Goal: Information Seeking & Learning: Learn about a topic

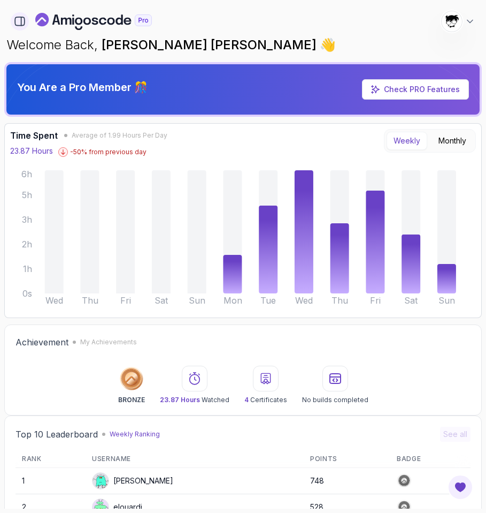
click at [16, 25] on icon "button" at bounding box center [20, 21] width 10 height 9
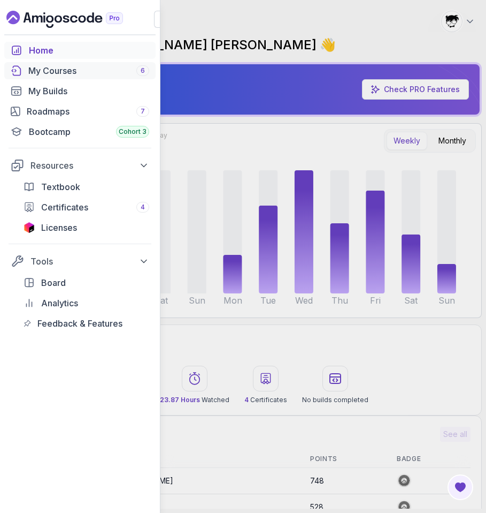
click at [26, 69] on link "My Courses 6" at bounding box center [79, 70] width 151 height 17
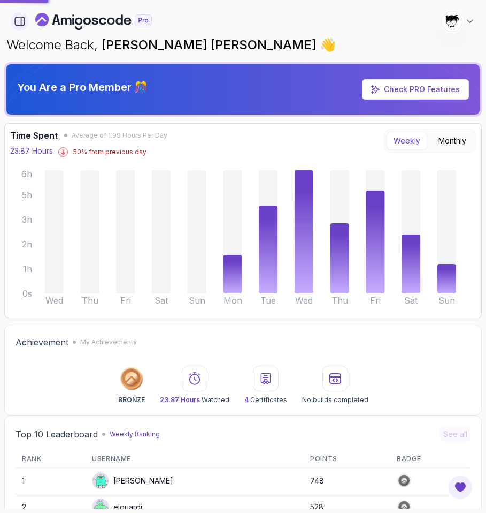
click at [22, 17] on icon "button" at bounding box center [20, 21] width 10 height 9
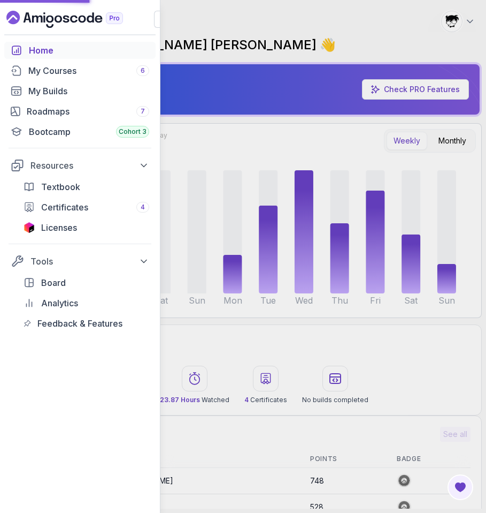
click at [248, 27] on div "Home My Courses 6 My Builds Roadmaps 7 Bootcamp Cohort 3 Resources Textbook Cer…" at bounding box center [243, 256] width 486 height 513
click at [249, 104] on div "Home My Courses 6 My Builds Roadmaps 7 Bootcamp Cohort 3 Resources Textbook Cer…" at bounding box center [243, 256] width 486 height 513
click at [153, 16] on div at bounding box center [77, 19] width 154 height 17
click at [158, 16] on icon "button" at bounding box center [163, 19] width 11 height 11
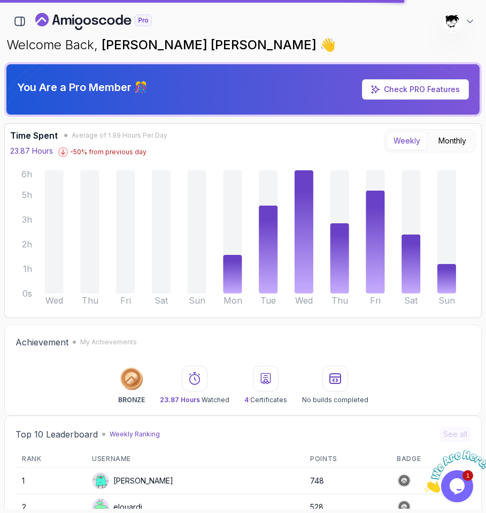
click at [424, 485] on icon "Close" at bounding box center [424, 489] width 0 height 9
click at [467, 482] on div "Opens Chat This icon Opens the chat window." at bounding box center [458, 485] width 32 height 17
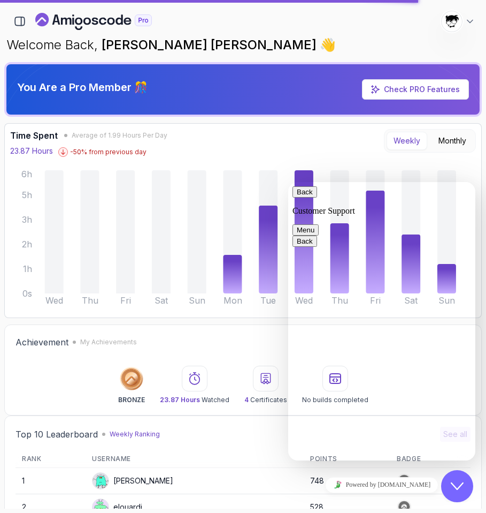
click at [451, 489] on div "Close Chat This icon closes the chat window." at bounding box center [458, 486] width 32 height 13
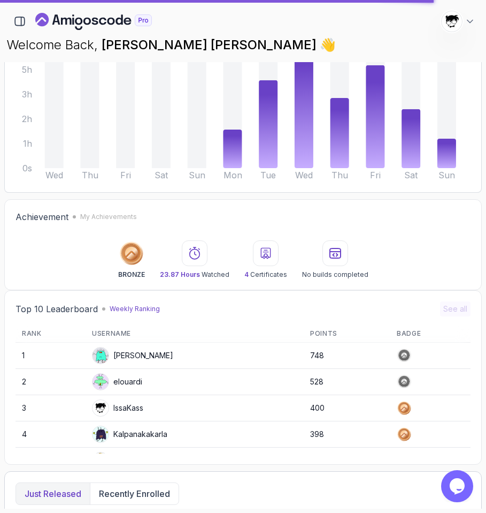
scroll to position [26, 0]
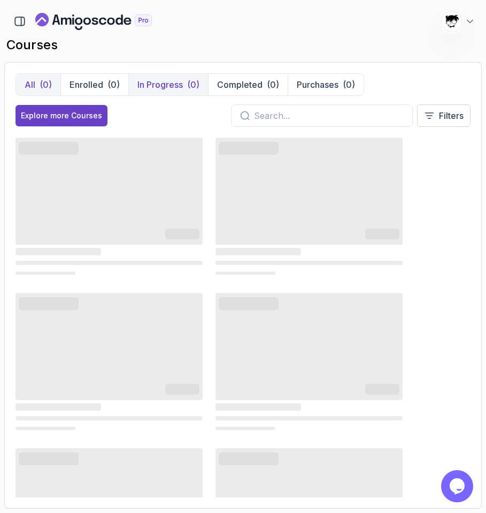
click at [158, 94] on button "In Progress (0)" at bounding box center [168, 84] width 80 height 21
click at [97, 91] on button "Enrolled (0)" at bounding box center [94, 84] width 68 height 21
click at [139, 26] on icon "Landing page" at bounding box center [93, 21] width 117 height 17
click at [144, 67] on div "All (0) Enrolled (0) In Progress (0) Completed (0) Purchases (0) Explore more C…" at bounding box center [243, 285] width 478 height 446
click at [149, 78] on button "In Progress (0)" at bounding box center [168, 84] width 80 height 21
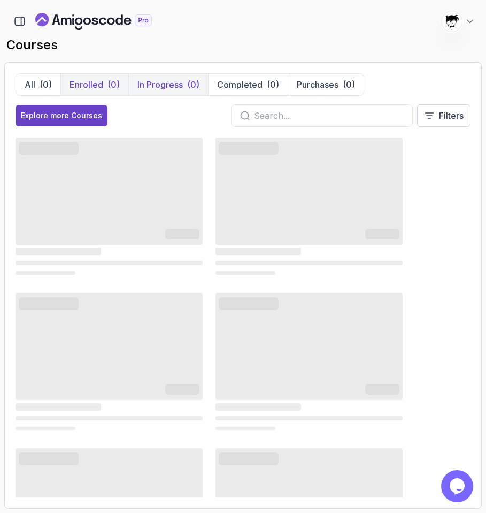
click at [101, 89] on p "Enrolled" at bounding box center [87, 84] width 34 height 13
click at [142, 85] on p "In Progress" at bounding box center [160, 84] width 45 height 13
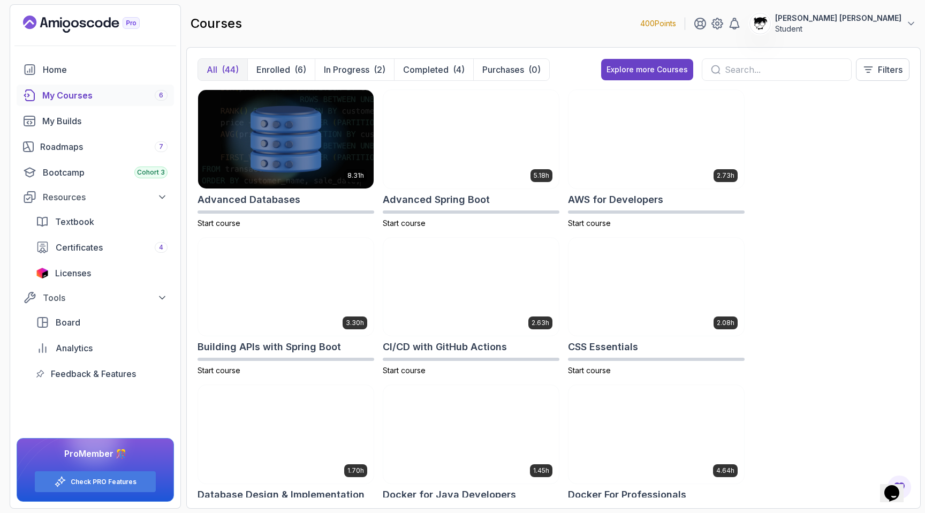
scroll to position [5, 0]
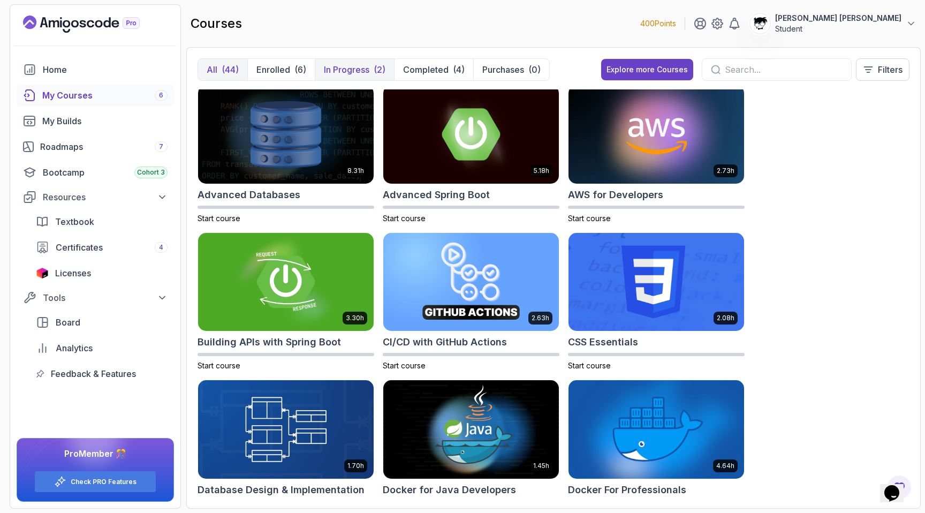
click at [368, 73] on p "In Progress" at bounding box center [346, 69] width 45 height 13
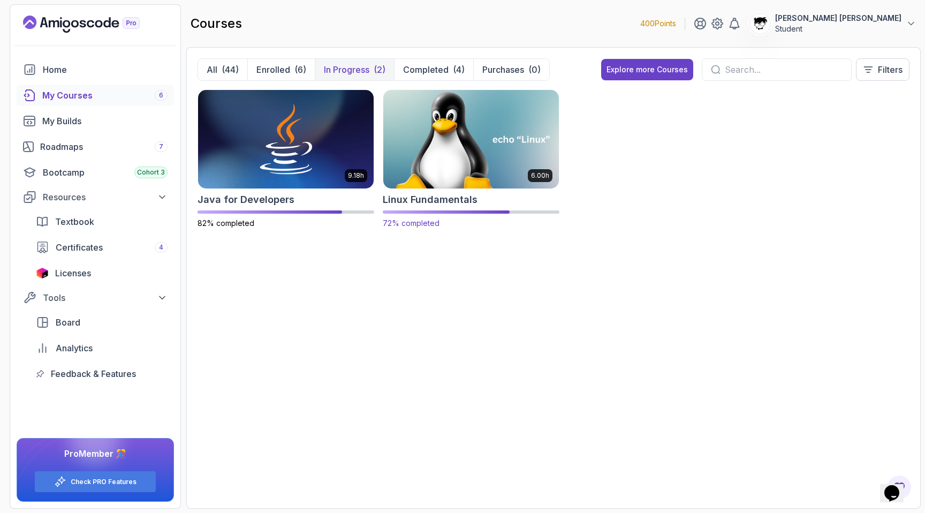
click at [453, 172] on img at bounding box center [471, 138] width 184 height 103
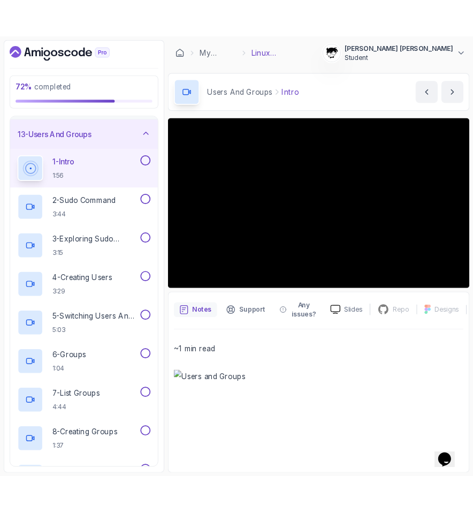
scroll to position [368, 0]
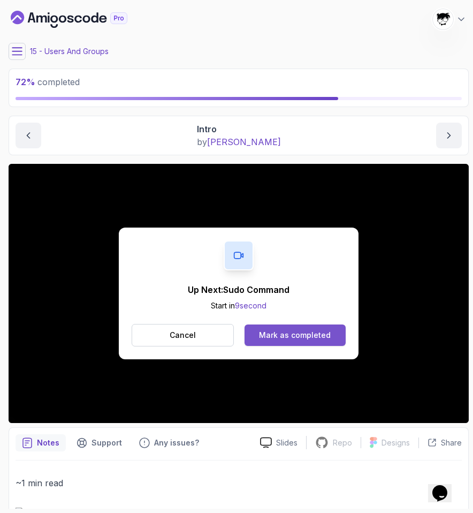
click at [278, 326] on button "Mark as completed" at bounding box center [295, 334] width 101 height 21
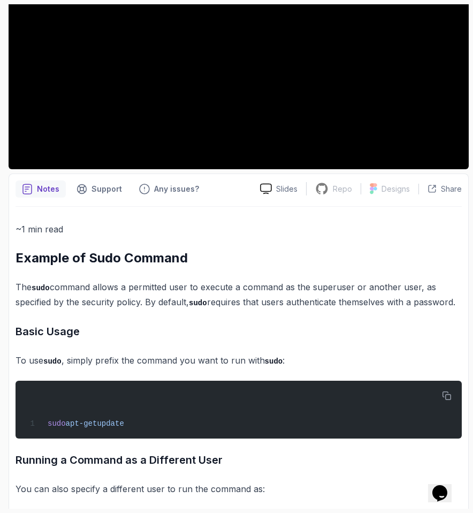
scroll to position [335, 0]
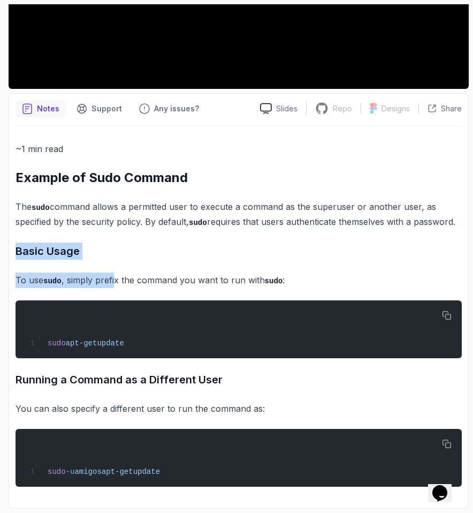
drag, startPoint x: 14, startPoint y: 242, endPoint x: 115, endPoint y: 285, distance: 109.1
click at [115, 285] on div "Notes Support Any issues? Slides Repo Repository not available Designs Design n…" at bounding box center [239, 301] width 460 height 416
click at [115, 286] on p "To use sudo , simply prefix the command you want to run with sudo :" at bounding box center [239, 280] width 446 height 16
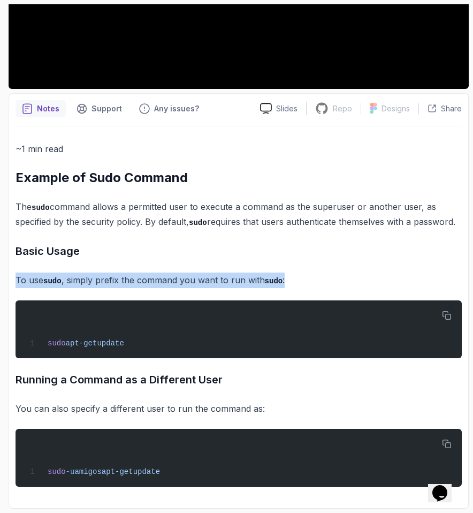
click at [115, 286] on p "To use sudo , simply prefix the command you want to run with sudo :" at bounding box center [239, 280] width 446 height 16
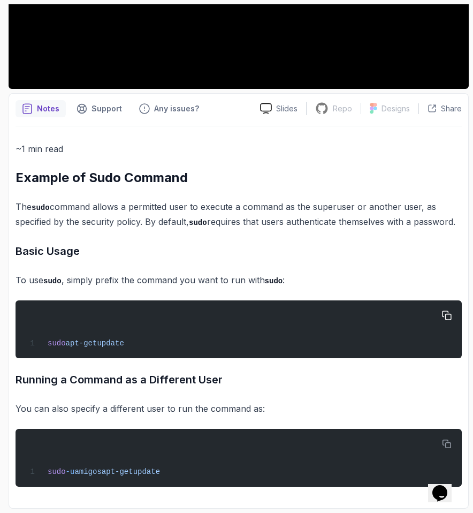
drag, startPoint x: 32, startPoint y: 352, endPoint x: 256, endPoint y: 352, distance: 224.2
click at [256, 352] on pre "sudo apt-get update" at bounding box center [239, 329] width 446 height 58
drag, startPoint x: 167, startPoint y: 350, endPoint x: -2, endPoint y: 350, distance: 168.6
click at [0, 350] on html "73 % completed 1 - Intro 2 - Getting Started 3 - Mac Installation 4 - Windows I…" at bounding box center [236, 256] width 473 height 513
drag, startPoint x: 48, startPoint y: 343, endPoint x: 160, endPoint y: 343, distance: 111.9
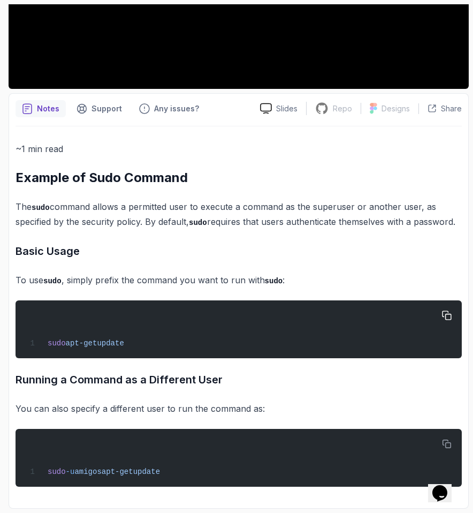
click at [160, 343] on div "sudo apt-get update" at bounding box center [238, 329] width 429 height 45
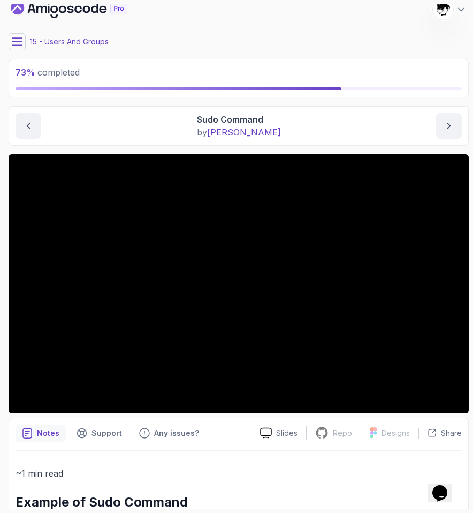
scroll to position [0, 0]
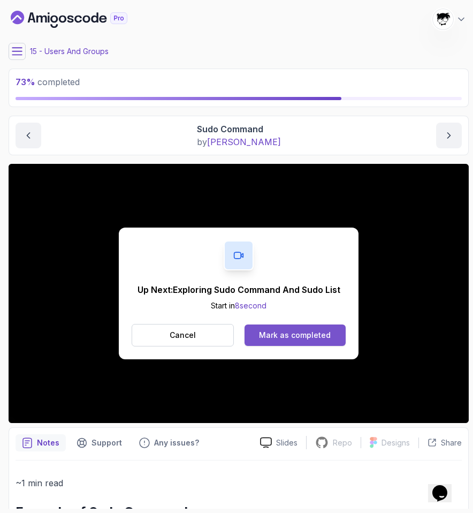
click at [271, 333] on div "Mark as completed" at bounding box center [295, 335] width 72 height 11
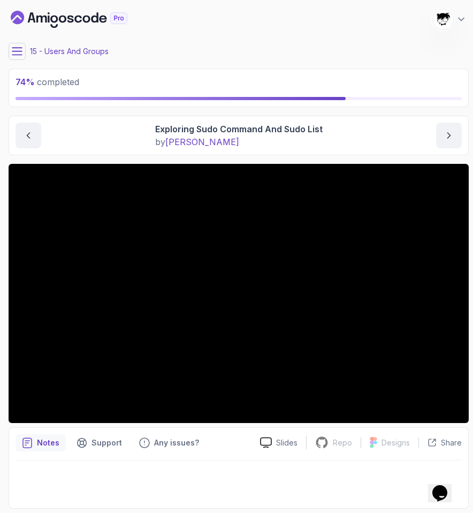
click at [24, 43] on button at bounding box center [17, 51] width 17 height 17
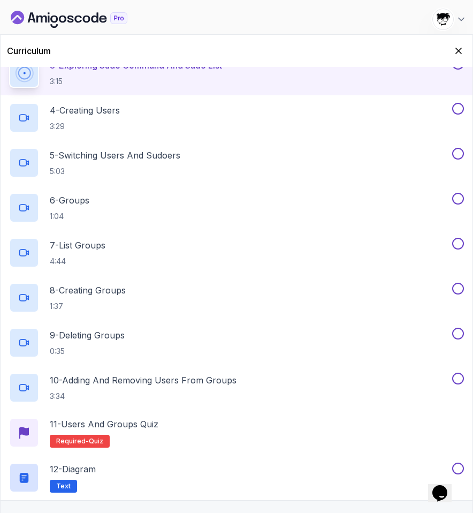
scroll to position [581, 0]
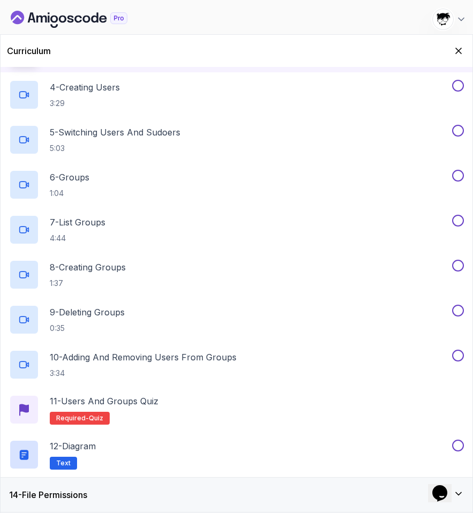
click at [467, 54] on div "Curriculum" at bounding box center [237, 51] width 472 height 32
click at [461, 50] on icon "Hide Curriculum for mobile" at bounding box center [459, 51] width 12 height 12
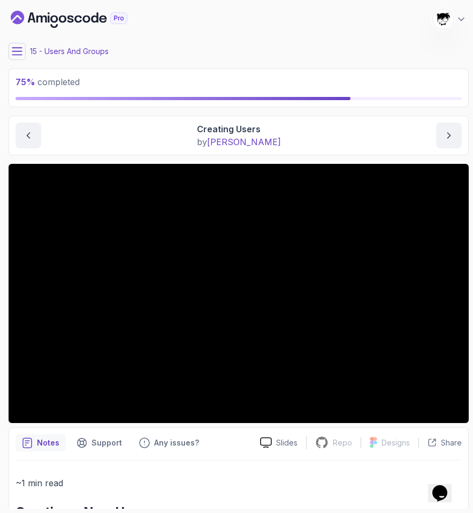
click at [12, 37] on main "My Courses Linux Fundamentals 400 Points Abdallah Issa Al-Kass Student 15 - Use…" at bounding box center [239, 256] width 460 height 504
click at [12, 40] on main "My Courses Linux Fundamentals 400 Points Abdallah Issa Al-Kass Student 15 - Use…" at bounding box center [239, 256] width 460 height 504
click at [12, 49] on icon at bounding box center [17, 51] width 11 height 11
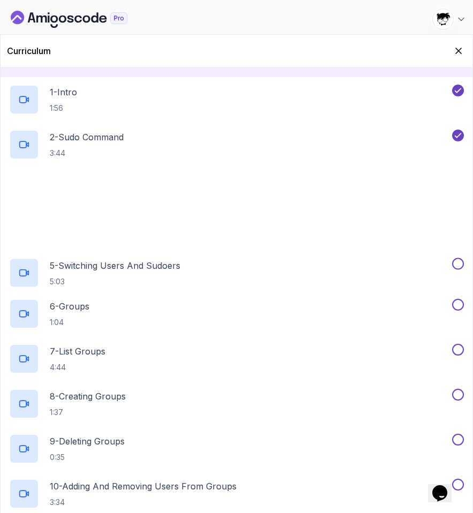
scroll to position [571, 0]
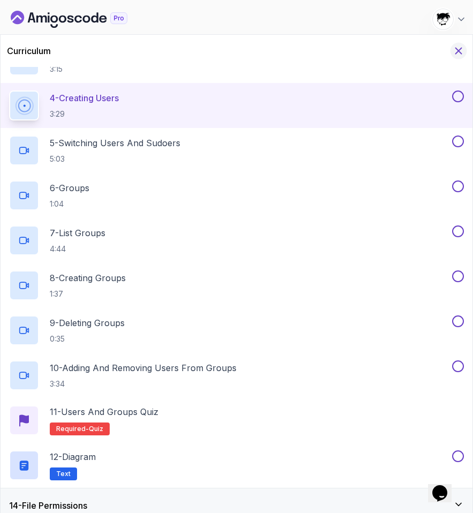
click at [455, 52] on icon "Hide Curriculum for mobile" at bounding box center [459, 51] width 12 height 12
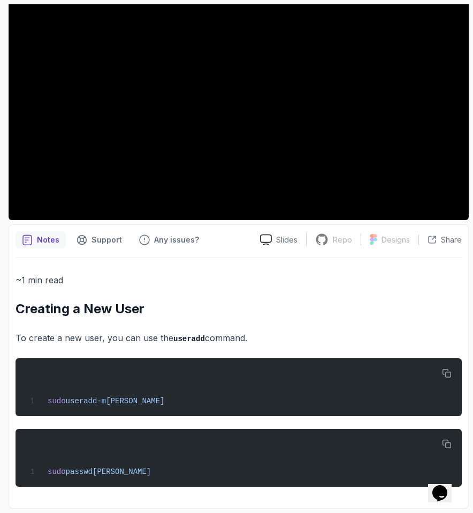
scroll to position [0, 0]
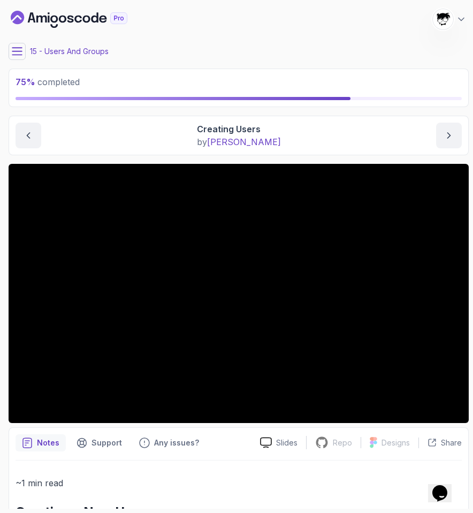
click at [16, 42] on main "My Courses Linux Fundamentals 400 Points Abdallah Issa Al-Kass Student 15 - Use…" at bounding box center [239, 256] width 460 height 504
click at [16, 47] on icon at bounding box center [17, 51] width 11 height 11
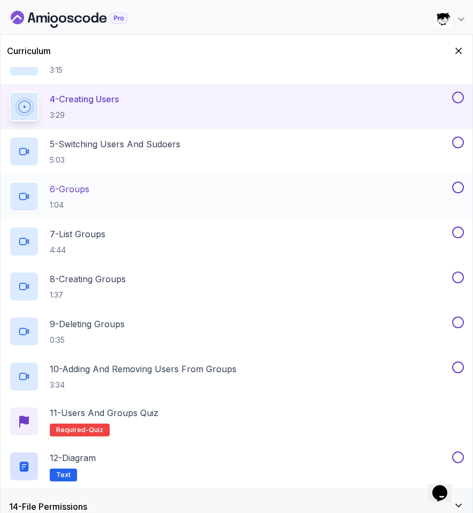
scroll to position [581, 0]
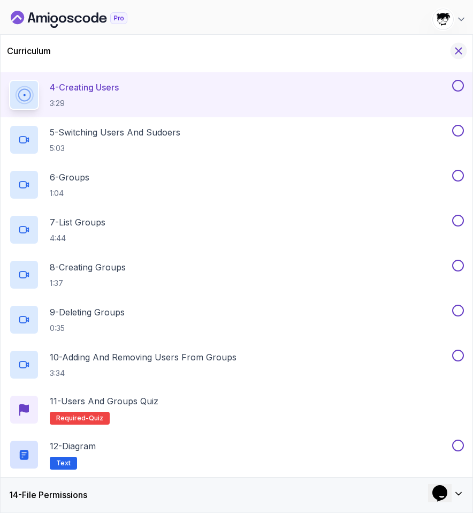
click at [458, 47] on icon "Hide Curriculum for mobile" at bounding box center [459, 51] width 12 height 12
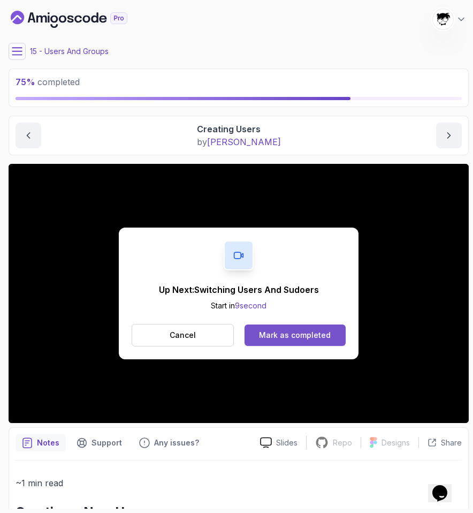
click at [295, 336] on div "Mark as completed" at bounding box center [295, 335] width 72 height 11
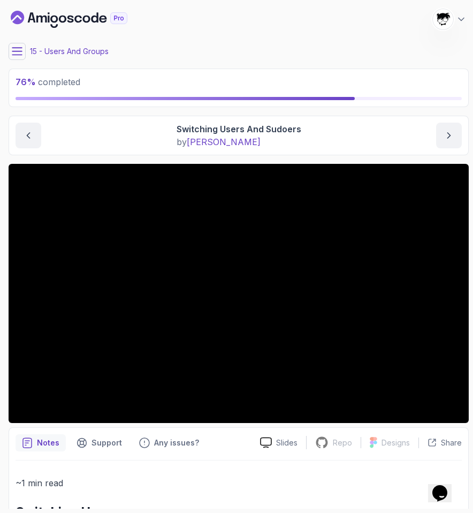
click at [21, 50] on icon at bounding box center [17, 51] width 11 height 11
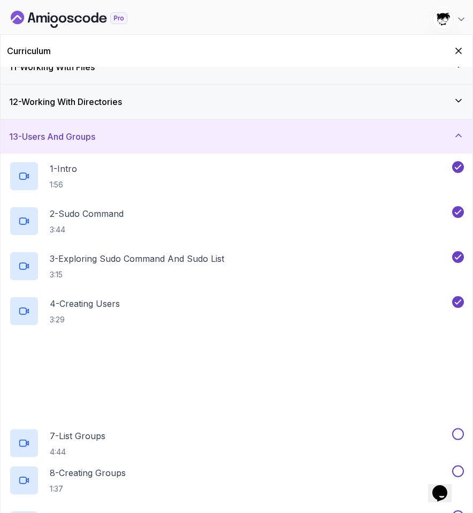
scroll to position [581, 0]
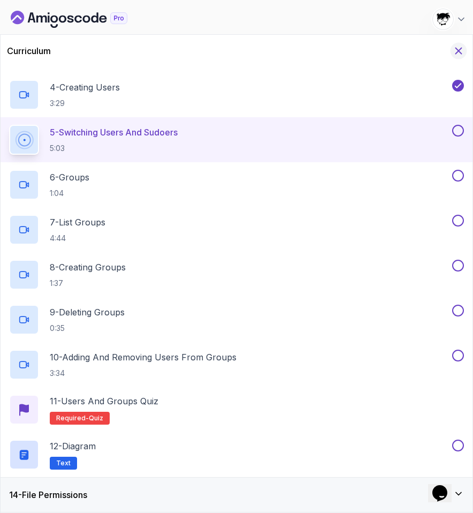
click at [458, 57] on button "Hide Curriculum for mobile" at bounding box center [459, 51] width 17 height 17
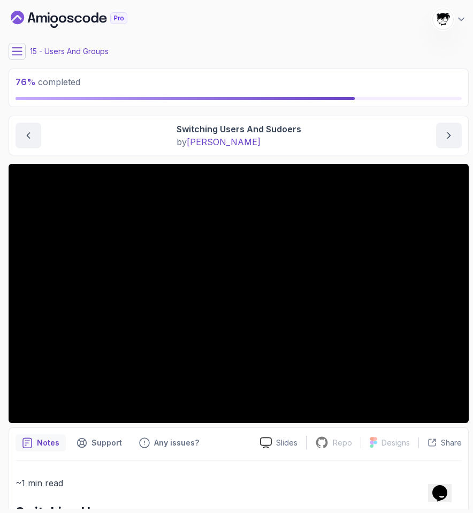
click at [21, 55] on icon at bounding box center [17, 51] width 10 height 7
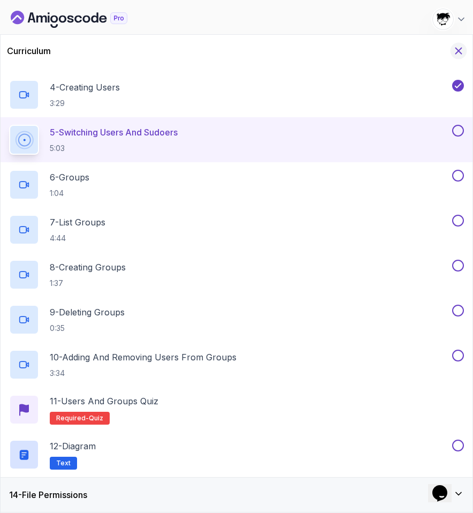
click at [458, 52] on icon "Hide Curriculum for mobile" at bounding box center [459, 51] width 12 height 12
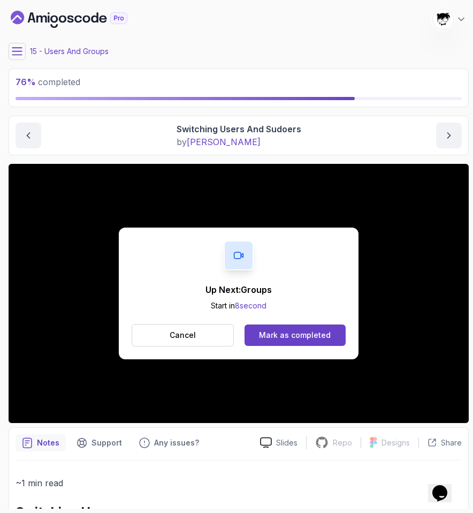
click at [285, 324] on div "Cancel Mark as completed" at bounding box center [239, 335] width 214 height 22
click at [284, 332] on div "Mark as completed" at bounding box center [295, 335] width 72 height 11
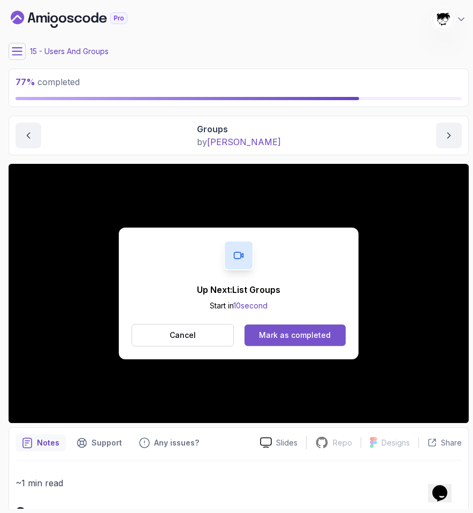
click at [264, 337] on div "Mark as completed" at bounding box center [295, 335] width 72 height 11
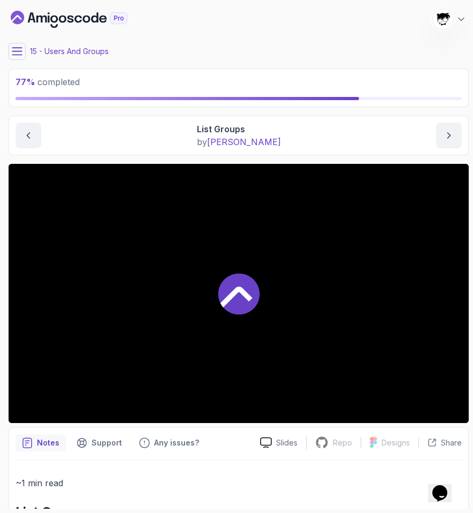
click at [20, 54] on icon at bounding box center [17, 51] width 11 height 11
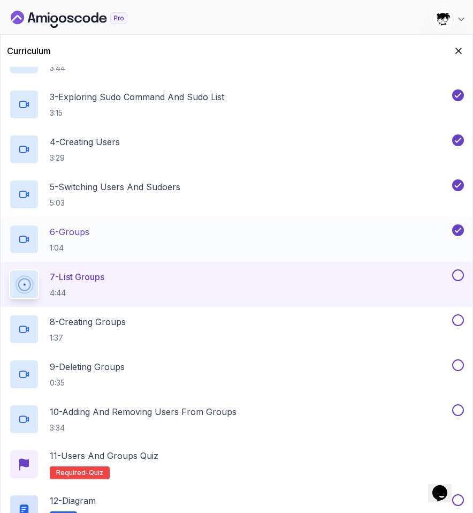
scroll to position [581, 0]
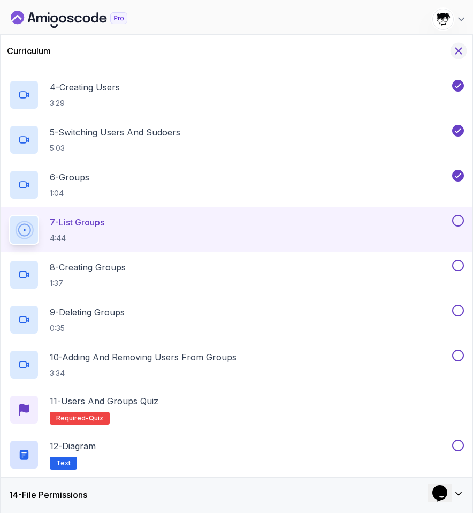
click at [453, 45] on icon "Hide Curriculum for mobile" at bounding box center [459, 51] width 12 height 12
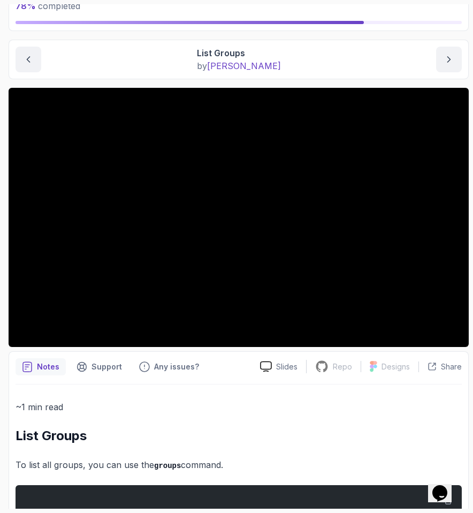
scroll to position [0, 0]
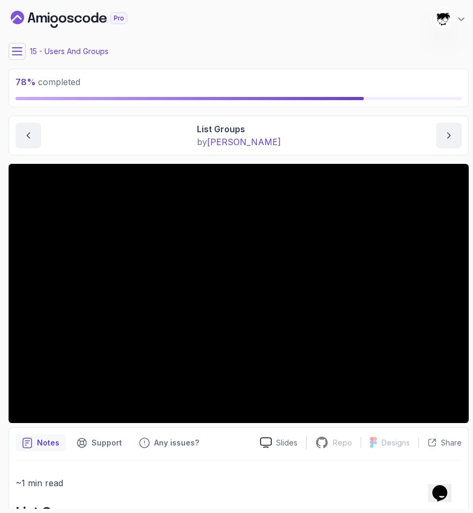
click at [16, 49] on icon at bounding box center [17, 51] width 11 height 11
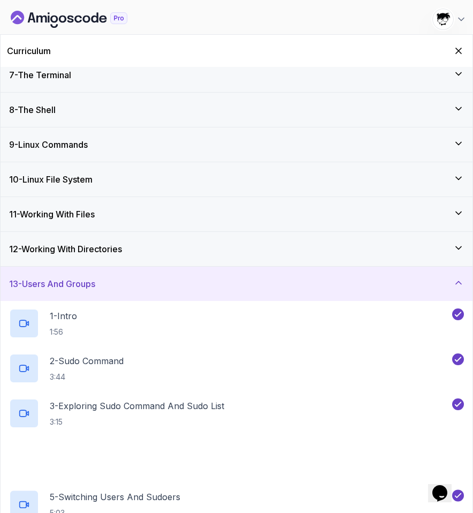
scroll to position [581, 0]
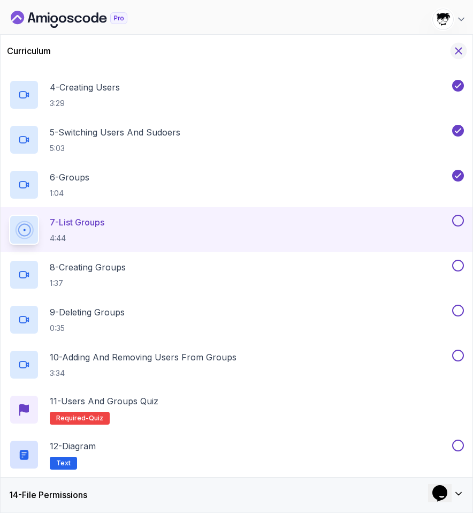
click at [458, 50] on icon "Hide Curriculum for mobile" at bounding box center [459, 51] width 6 height 6
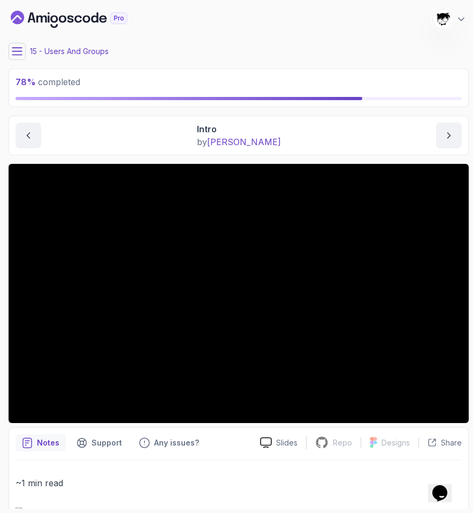
click at [15, 55] on icon at bounding box center [17, 51] width 11 height 11
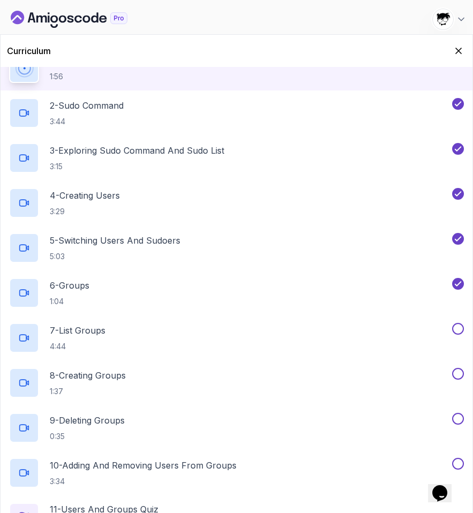
scroll to position [462, 0]
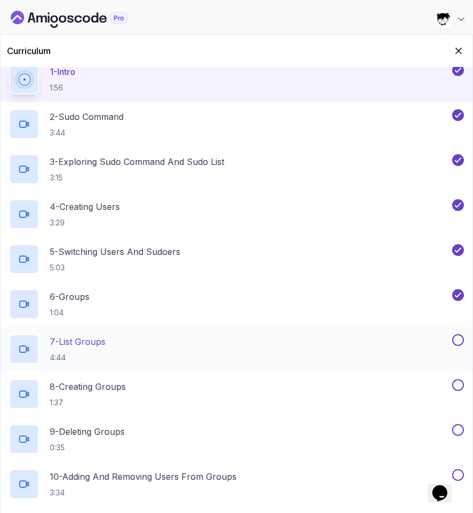
click at [85, 355] on p "4:44" at bounding box center [78, 357] width 56 height 11
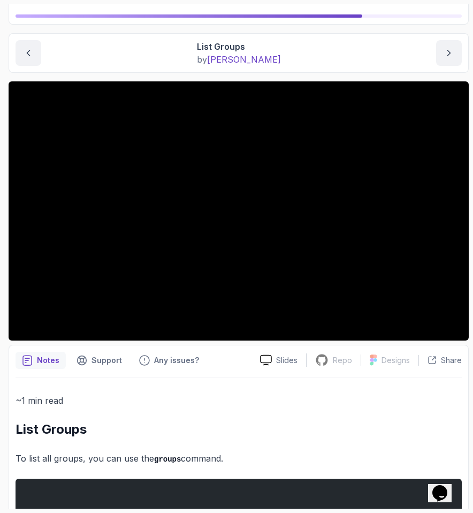
scroll to position [27, 0]
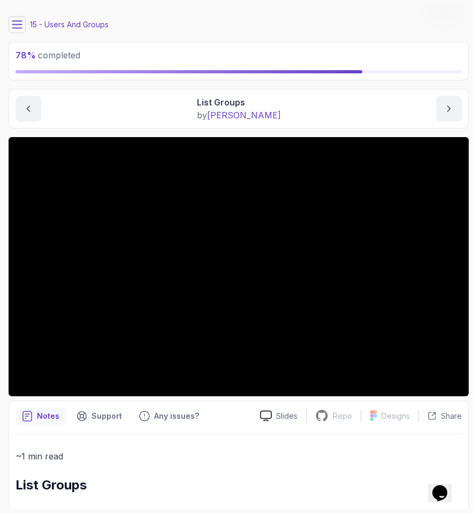
click at [13, 34] on main "My Courses Linux Fundamentals 402 Points Abdallah Issa Al-Kass Student 15 - Use…" at bounding box center [239, 256] width 460 height 504
click at [19, 26] on icon at bounding box center [17, 24] width 11 height 11
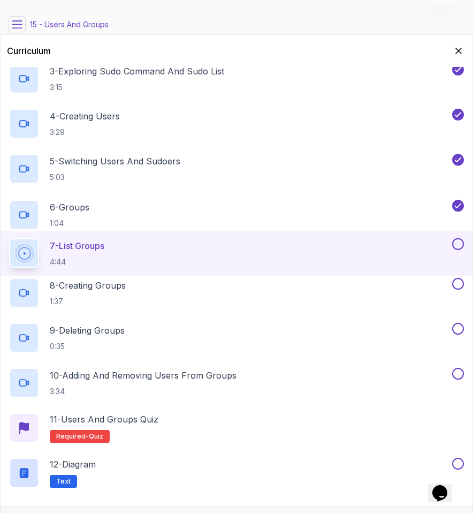
scroll to position [581, 0]
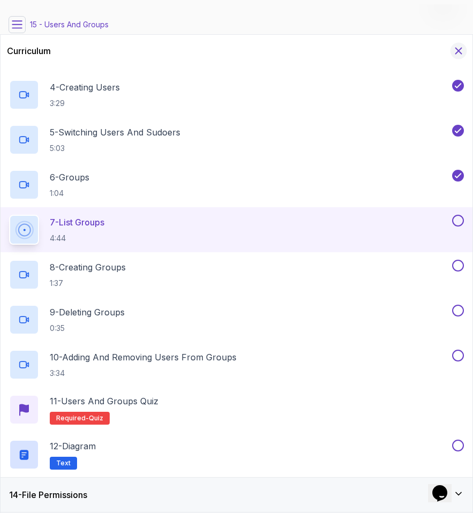
click at [459, 52] on icon "Hide Curriculum for mobile" at bounding box center [459, 51] width 12 height 12
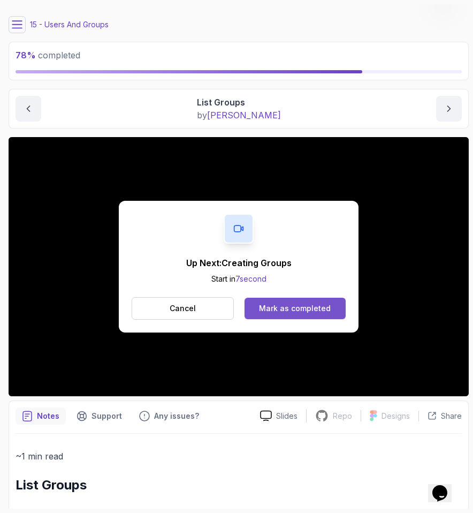
click at [264, 305] on div "Mark as completed" at bounding box center [295, 308] width 72 height 11
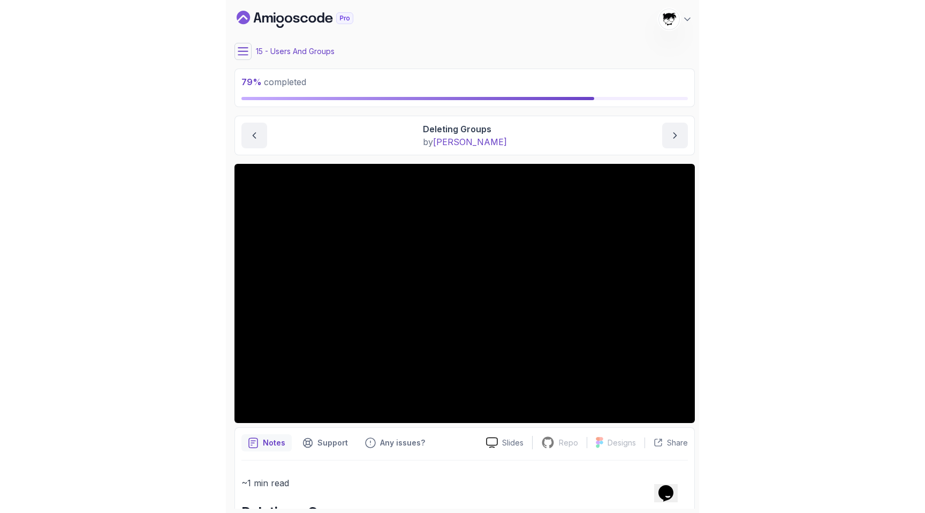
scroll to position [133, 0]
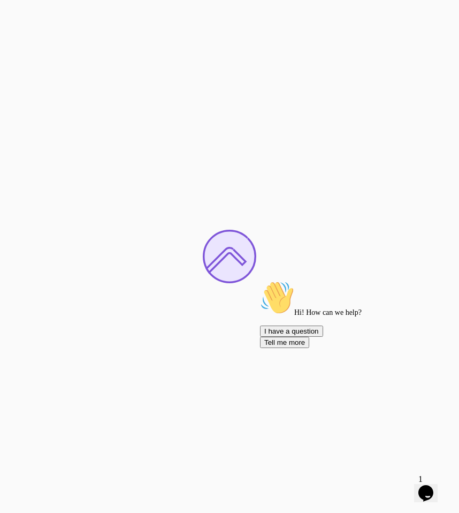
click at [423, 474] on span "1" at bounding box center [421, 478] width 4 height 9
click at [429, 485] on icon "$i18n('chat', 'chat_widget')" at bounding box center [426, 493] width 15 height 16
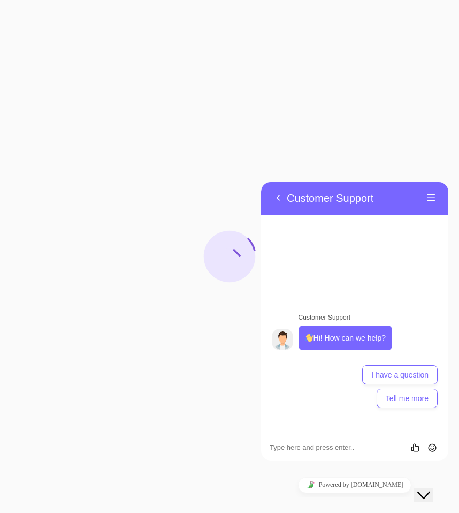
click at [429, 489] on icon "Close Chat This icon closes the chat window." at bounding box center [423, 495] width 13 height 13
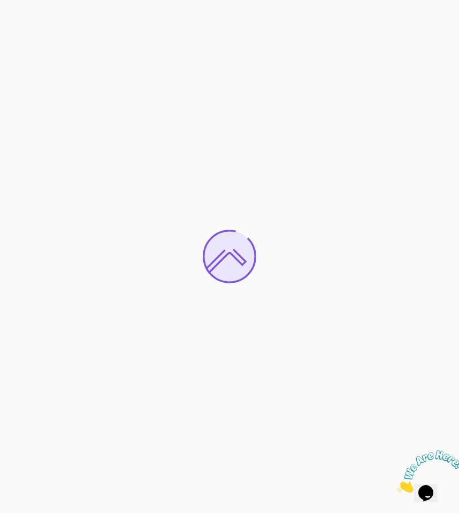
click at [397, 485] on icon "Close" at bounding box center [397, 489] width 0 height 9
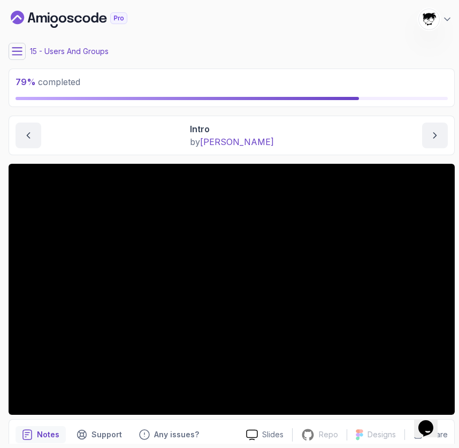
click at [22, 49] on icon at bounding box center [17, 51] width 11 height 11
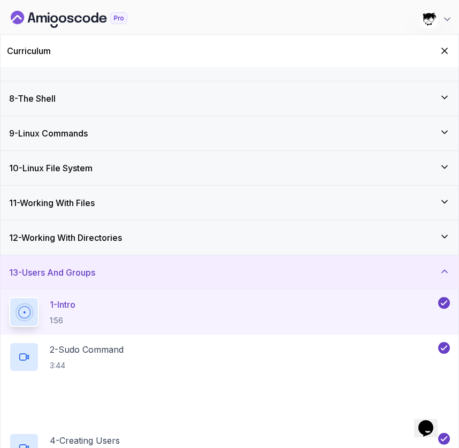
scroll to position [646, 0]
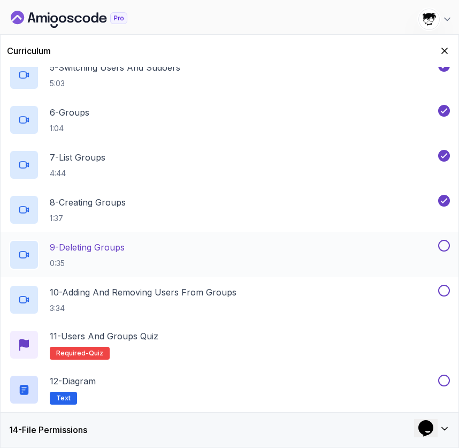
click at [90, 255] on h2 "9 - Deleting Groups 0:35" at bounding box center [87, 255] width 75 height 28
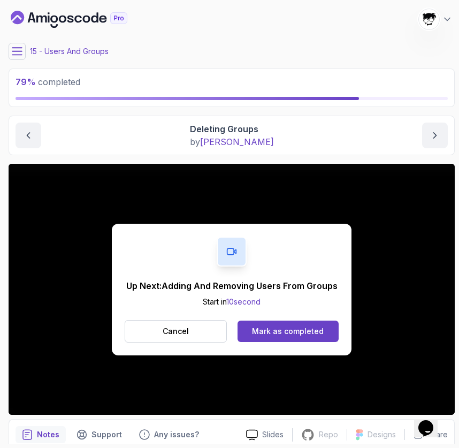
scroll to position [189, 0]
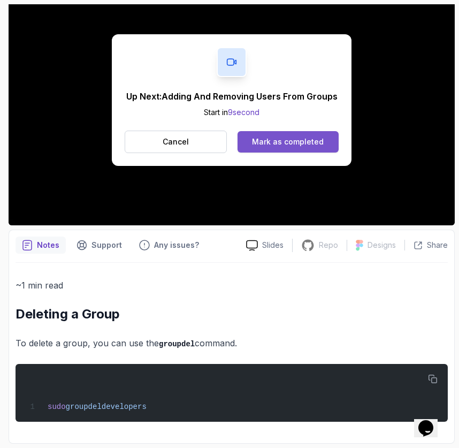
click at [279, 145] on div "Mark as completed" at bounding box center [288, 141] width 72 height 11
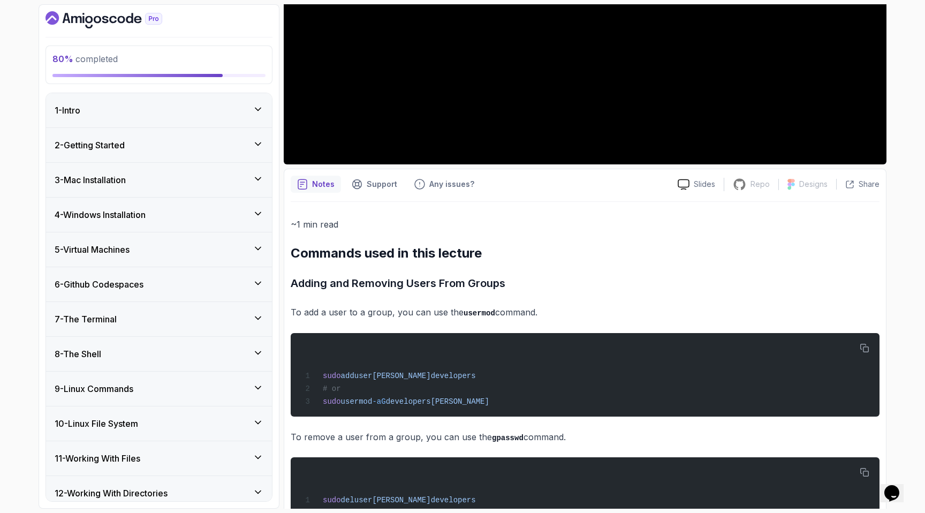
scroll to position [300, 0]
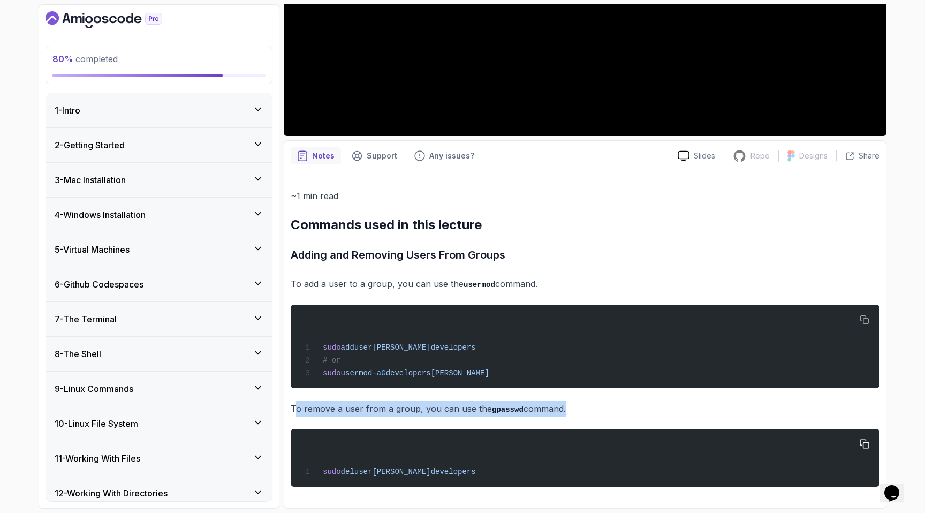
drag, startPoint x: 297, startPoint y: 408, endPoint x: 558, endPoint y: 429, distance: 261.5
click at [459, 429] on div "~1 min read Commands used in this lecture Adding and Removing Users From Groups…" at bounding box center [585, 337] width 589 height 298
click at [459, 429] on pre "sudo deluser jamal developers" at bounding box center [585, 458] width 589 height 58
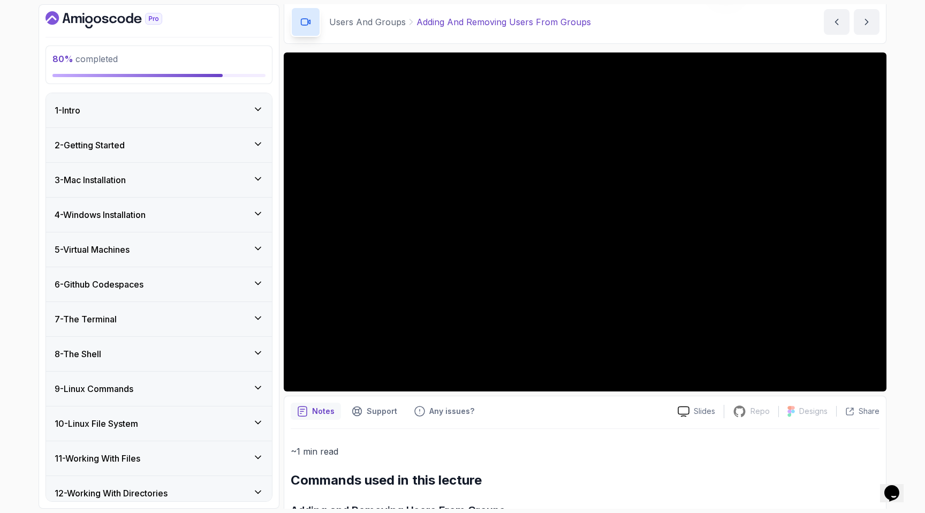
scroll to position [40, 0]
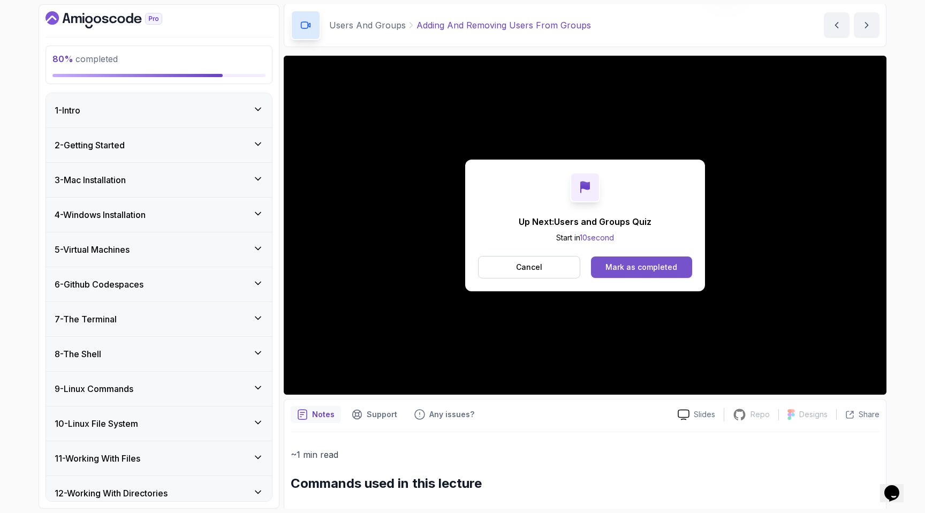
click at [459, 272] on div "Mark as completed" at bounding box center [641, 267] width 72 height 11
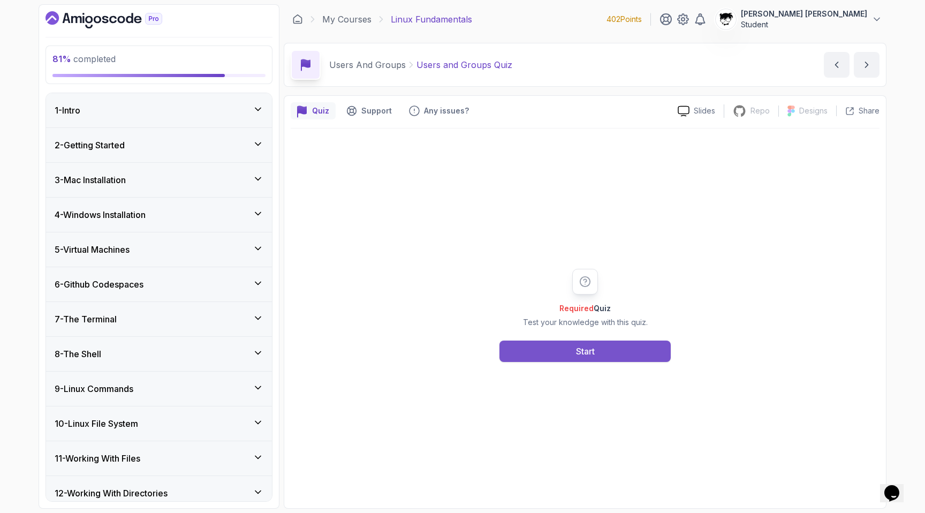
click at [459, 356] on button "Start" at bounding box center [584, 350] width 171 height 21
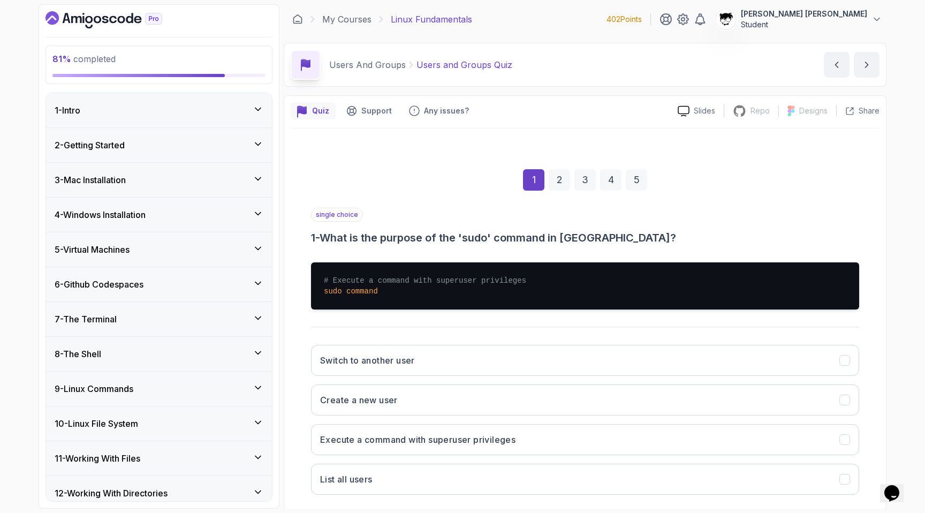
scroll to position [55, 0]
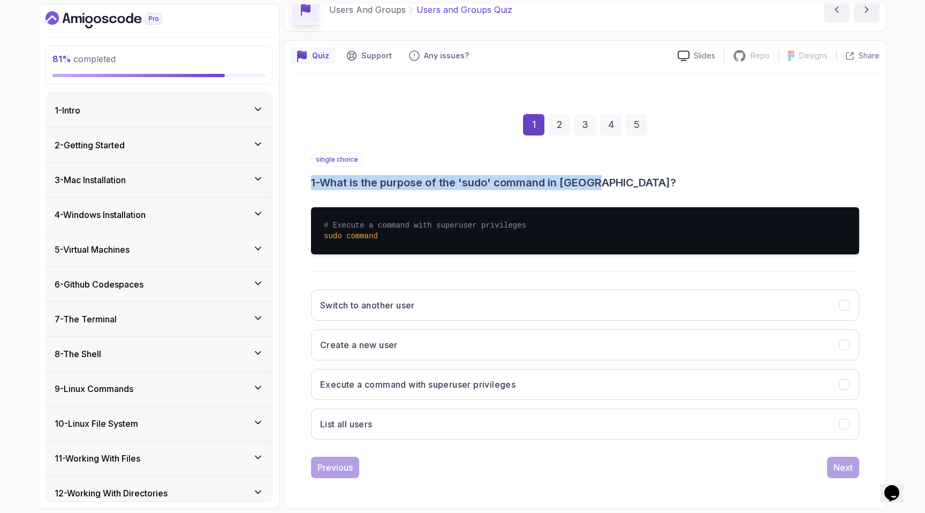
drag, startPoint x: 289, startPoint y: 174, endPoint x: 638, endPoint y: 180, distance: 349.5
click at [459, 180] on div "Quiz Support Any issues? Slides Repo Repository not available Designs Design no…" at bounding box center [585, 274] width 603 height 468
click at [459, 180] on h3 "1 - What is the purpose of the 'sudo' command in Linux?" at bounding box center [585, 182] width 548 height 15
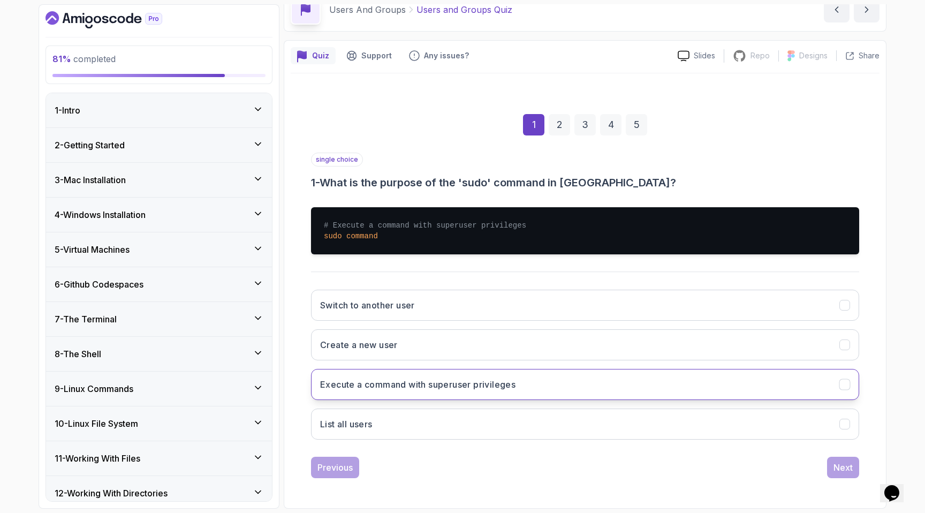
click at [369, 393] on button "Execute a command with superuser privileges" at bounding box center [585, 384] width 548 height 31
click at [459, 447] on div "Next" at bounding box center [842, 467] width 19 height 13
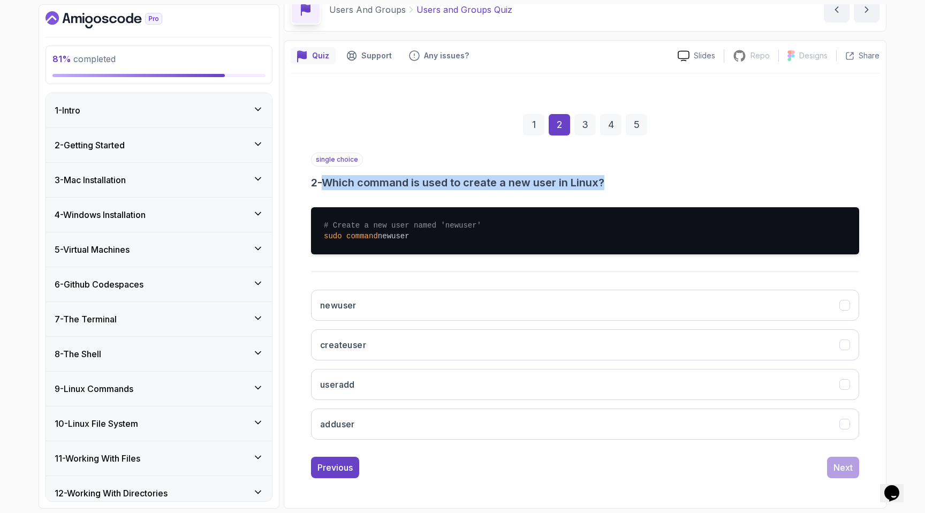
drag, startPoint x: 329, startPoint y: 186, endPoint x: 700, endPoint y: 187, distance: 370.9
click at [459, 187] on h3 "2 - Which command is used to create a new user in Linux?" at bounding box center [585, 182] width 548 height 15
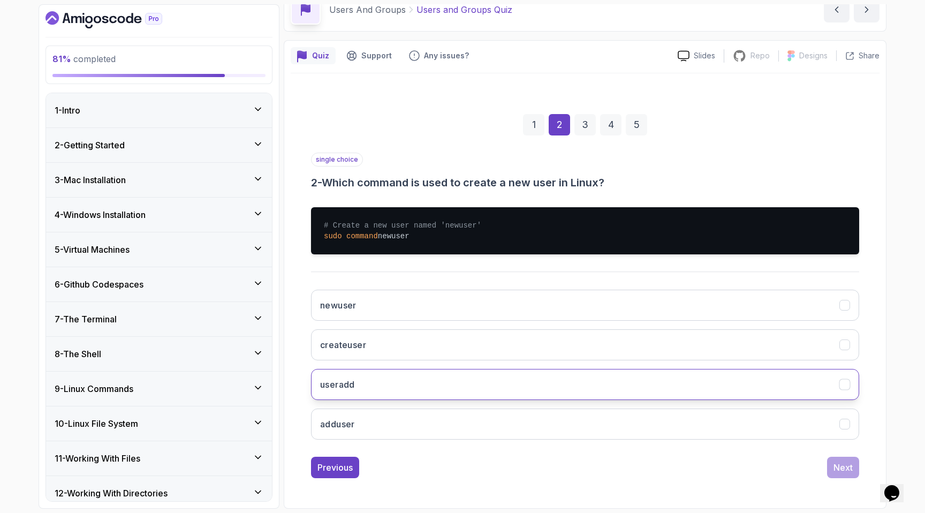
click at [366, 392] on button "useradd" at bounding box center [585, 384] width 548 height 31
click at [459, 447] on div "Next" at bounding box center [842, 467] width 19 height 13
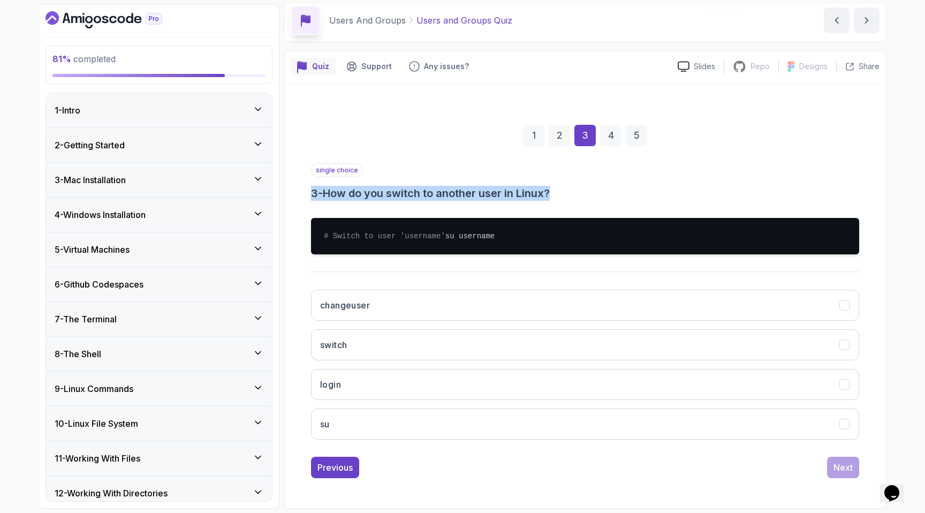
drag, startPoint x: 311, startPoint y: 184, endPoint x: 685, endPoint y: 184, distance: 373.0
click at [459, 186] on h3 "3 - How do you switch to another user in Linux?" at bounding box center [585, 193] width 548 height 15
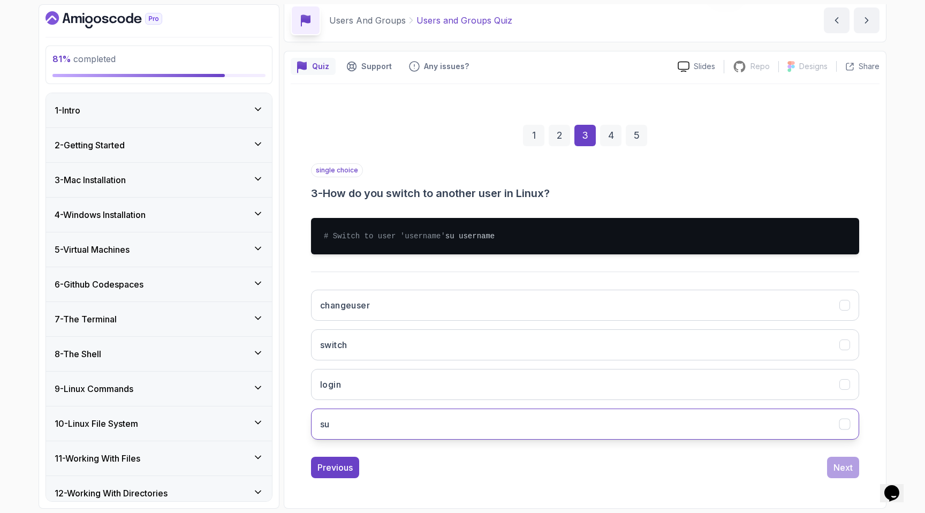
click at [339, 416] on button "su" at bounding box center [585, 423] width 548 height 31
click at [459, 447] on button "Next" at bounding box center [843, 467] width 32 height 21
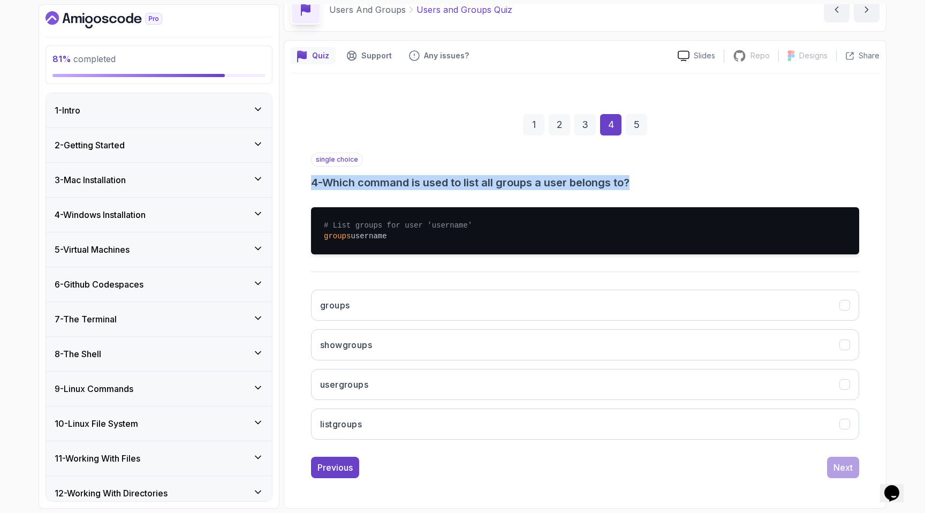
drag, startPoint x: 313, startPoint y: 188, endPoint x: 713, endPoint y: 187, distance: 400.3
click at [459, 187] on h3 "4 - Which command is used to list all groups a user belongs to?" at bounding box center [585, 182] width 548 height 15
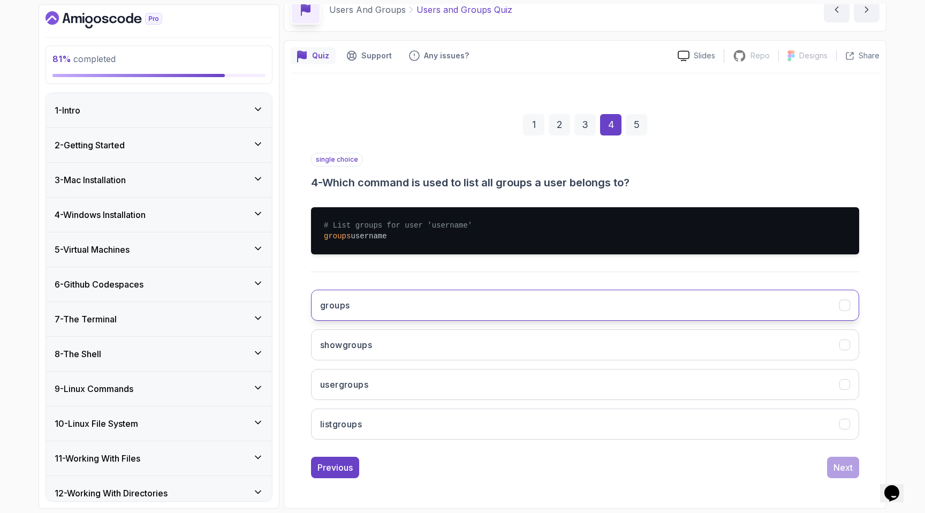
click at [347, 299] on h3 "groups" at bounding box center [334, 305] width 29 height 13
click at [459, 447] on button "Next" at bounding box center [843, 467] width 32 height 21
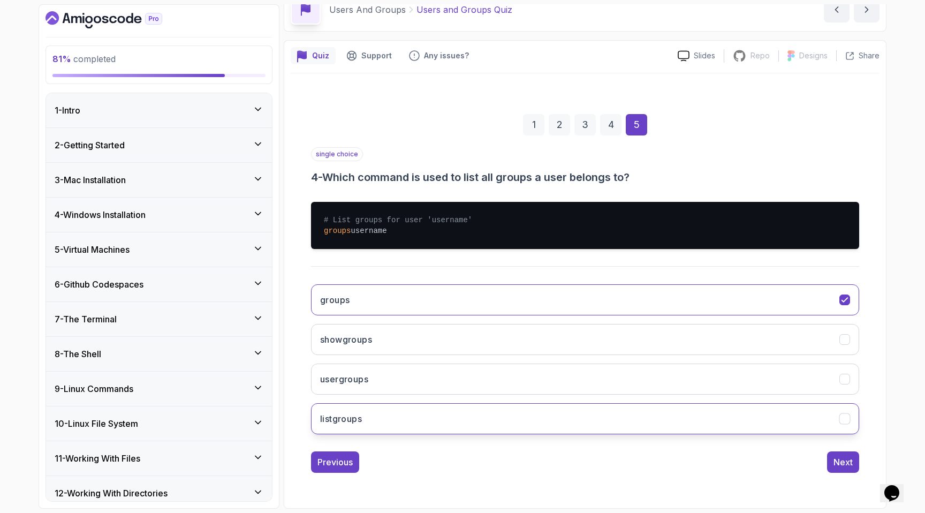
scroll to position [0, 0]
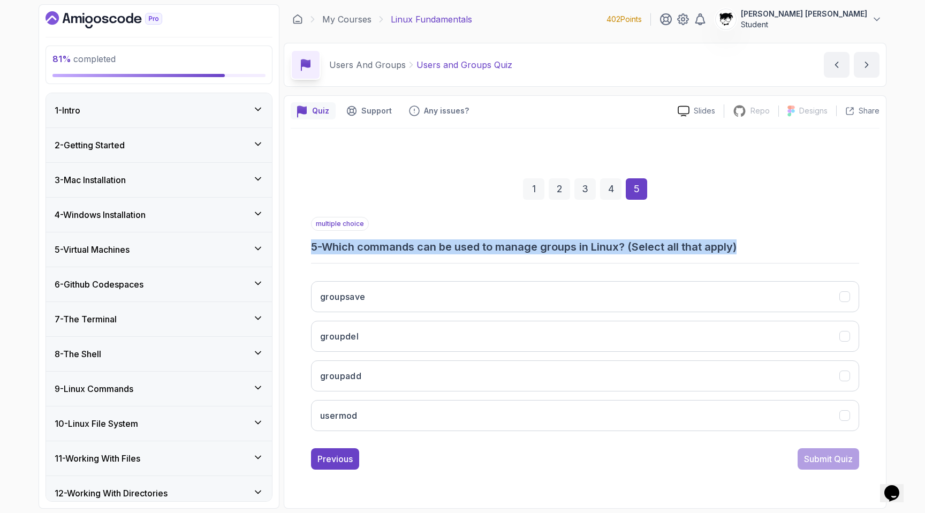
drag, startPoint x: 300, startPoint y: 241, endPoint x: 837, endPoint y: 247, distance: 536.8
click at [459, 247] on div "1 2 3 4 5 multiple choice 5 - Which commands can be used to manage groups in Li…" at bounding box center [585, 315] width 589 height 325
click at [459, 247] on h3 "5 - Which commands can be used to manage groups in Linux? (Select all that appl…" at bounding box center [585, 246] width 548 height 15
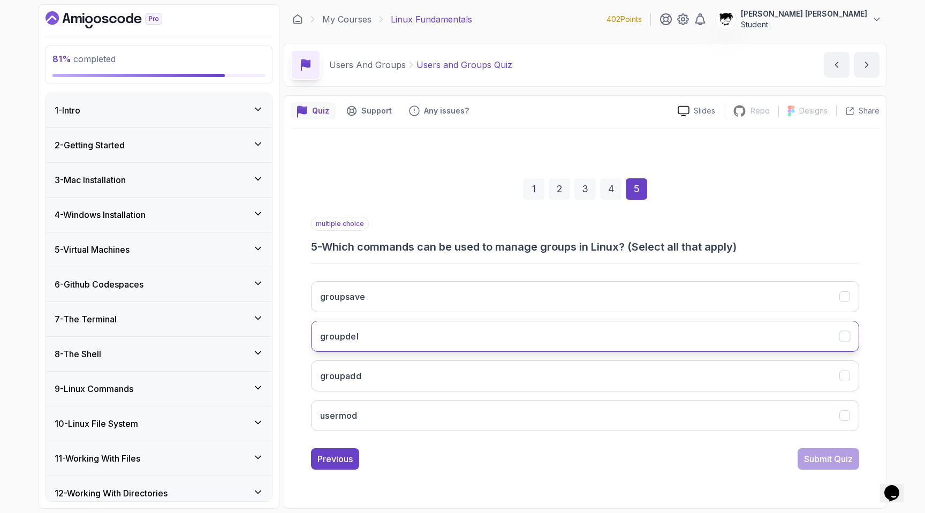
click at [364, 338] on button "groupdel" at bounding box center [585, 336] width 548 height 31
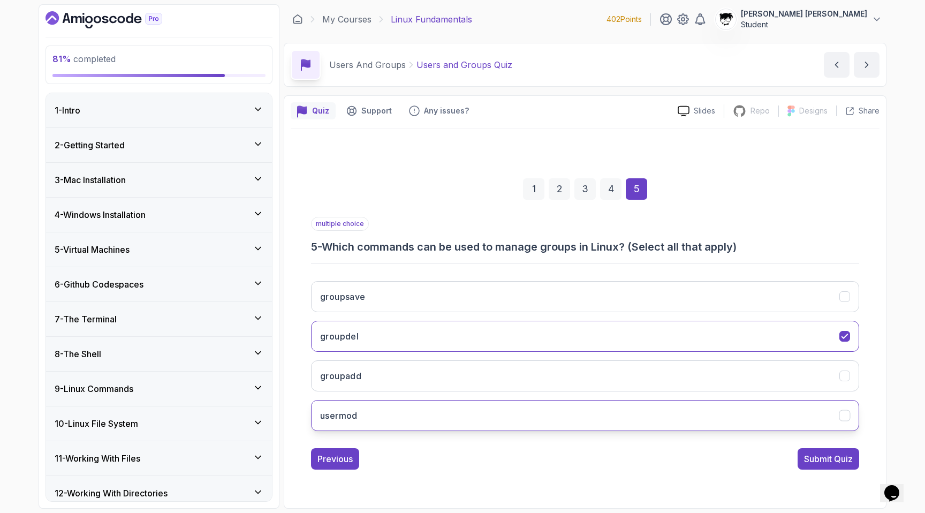
click at [363, 408] on button "usermod" at bounding box center [585, 415] width 548 height 31
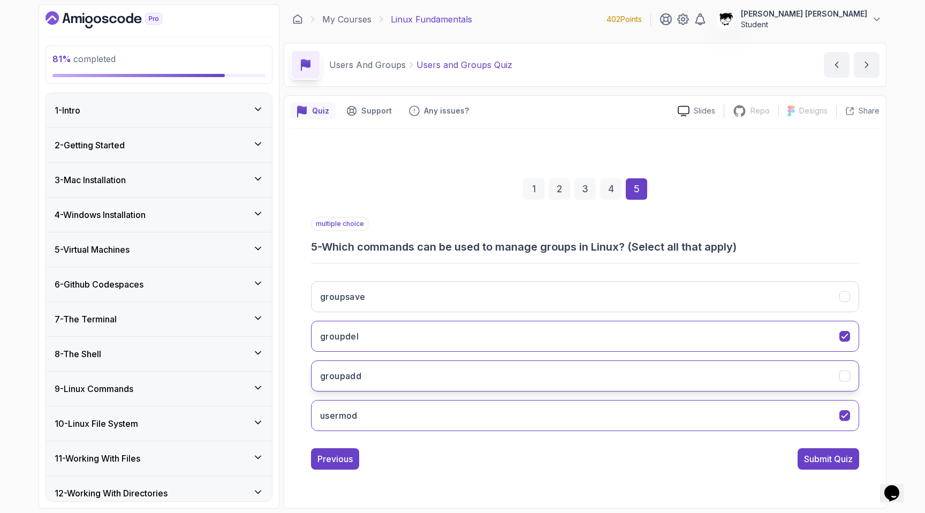
click at [352, 379] on h3 "groupadd" at bounding box center [340, 375] width 41 height 13
click at [459, 447] on div "Submit Quiz" at bounding box center [828, 458] width 49 height 13
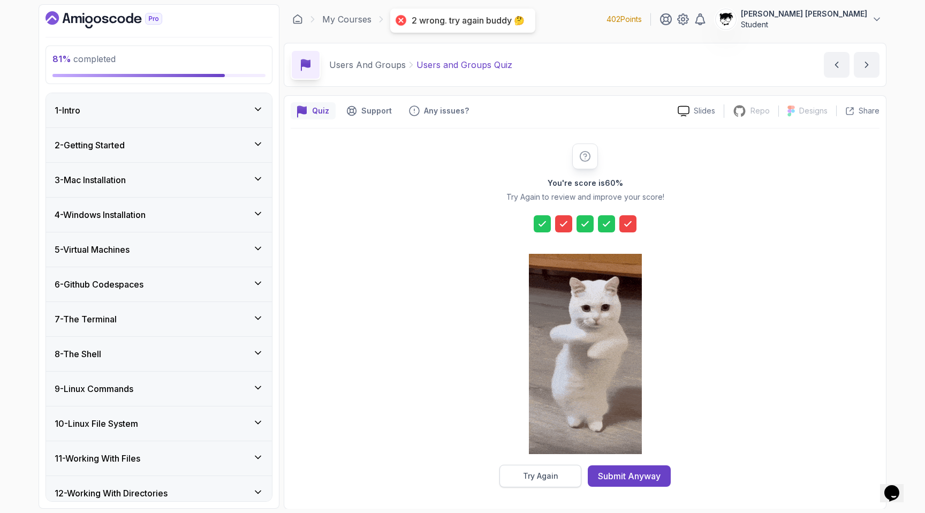
click at [459, 447] on button "Try Again" at bounding box center [540, 476] width 82 height 22
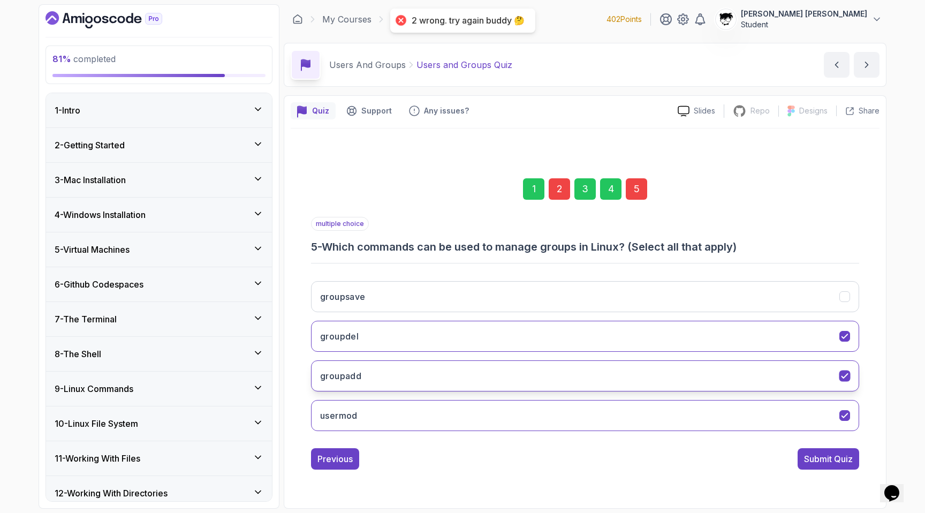
click at [389, 375] on button "groupadd" at bounding box center [585, 375] width 548 height 31
click at [459, 184] on div "2" at bounding box center [559, 188] width 21 height 21
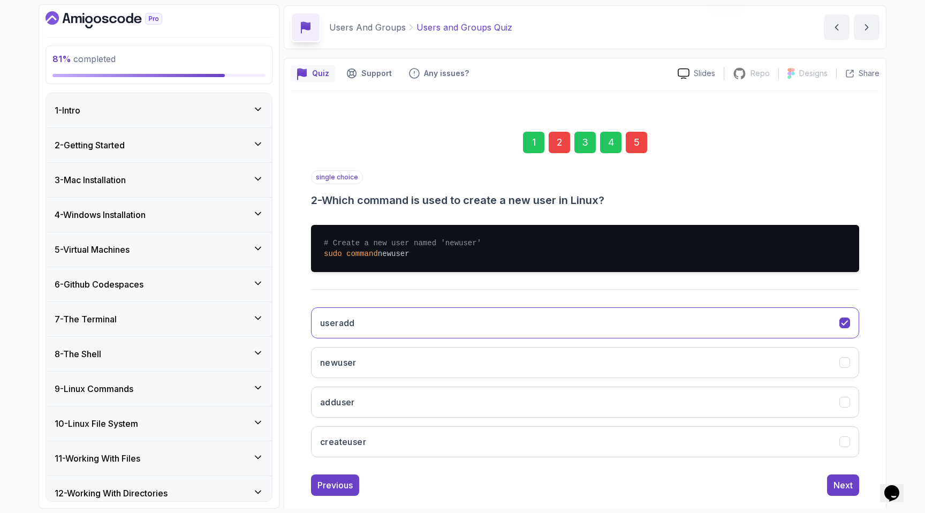
scroll to position [55, 0]
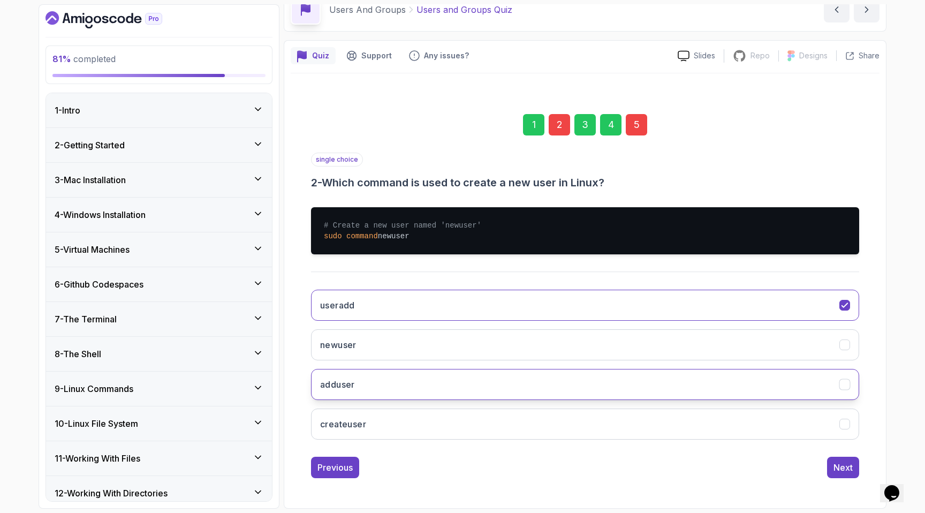
click at [327, 380] on h3 "adduser" at bounding box center [337, 384] width 35 height 13
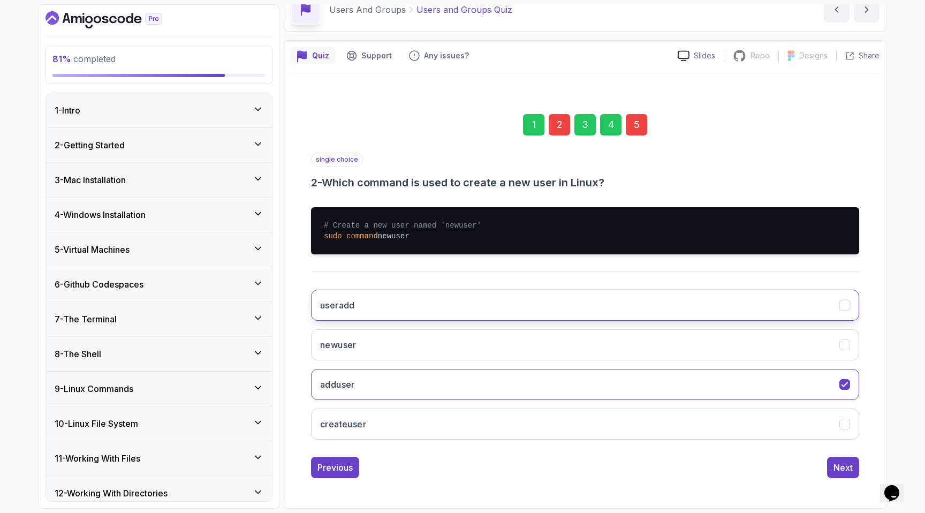
click at [342, 290] on button "useradd" at bounding box center [585, 305] width 548 height 31
click at [459, 447] on div "1 2 3 4 5 single choice 2 - Which command is used to create a new user in Linux…" at bounding box center [585, 287] width 589 height 398
click at [459, 447] on div "Next" at bounding box center [842, 467] width 19 height 13
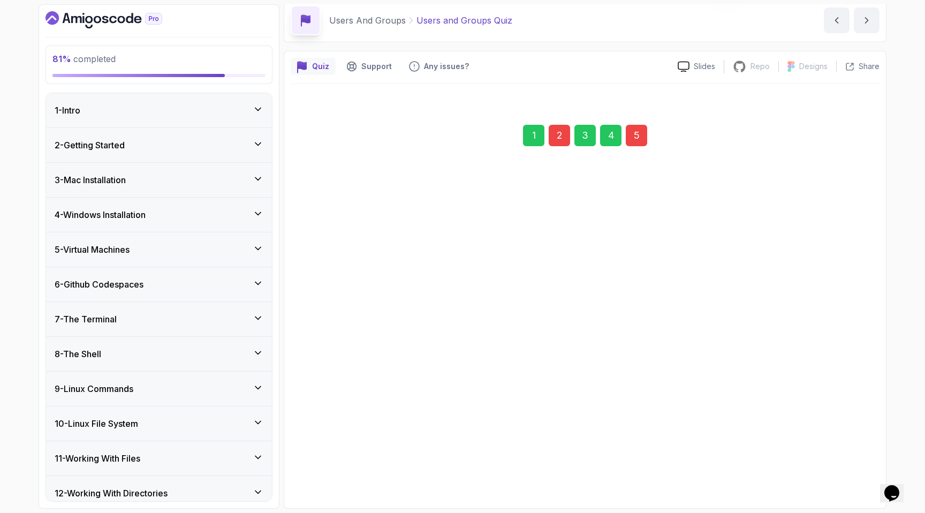
click at [459, 447] on div "Next" at bounding box center [842, 467] width 19 height 13
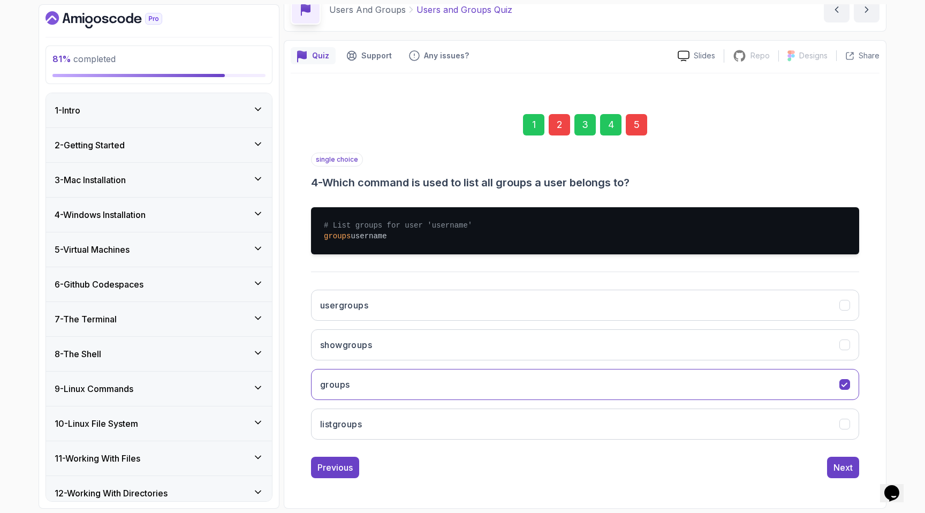
click at [459, 447] on div "Next" at bounding box center [842, 467] width 19 height 13
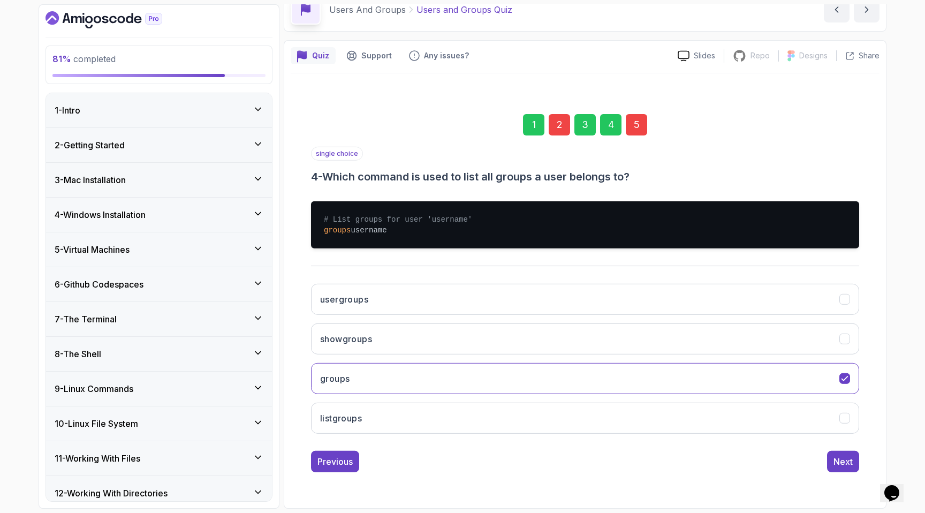
scroll to position [0, 0]
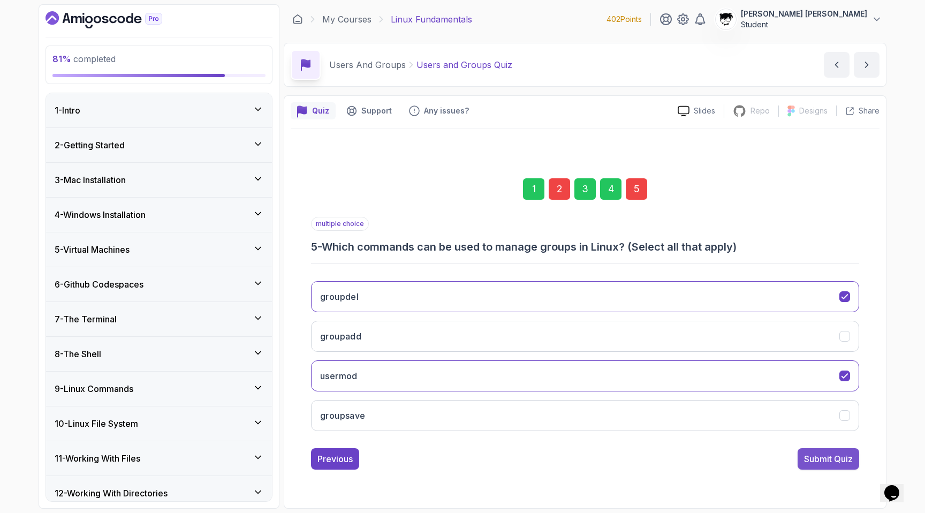
click at [459, 447] on div "Submit Quiz" at bounding box center [828, 458] width 49 height 13
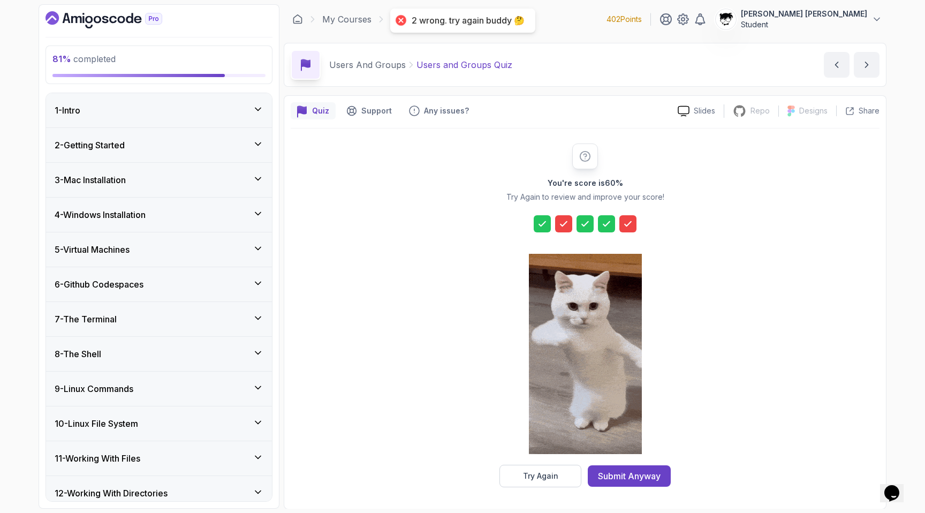
click at [459, 227] on icon at bounding box center [627, 223] width 11 height 11
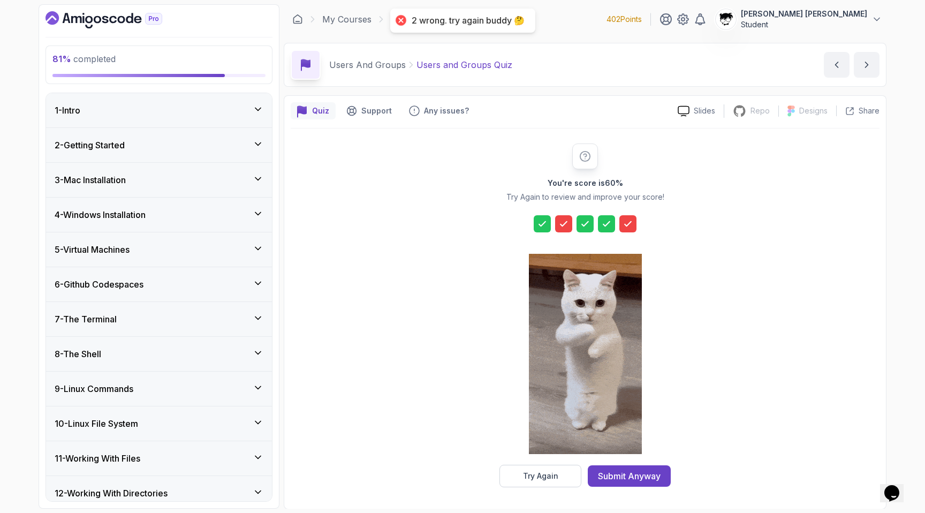
scroll to position [1, 0]
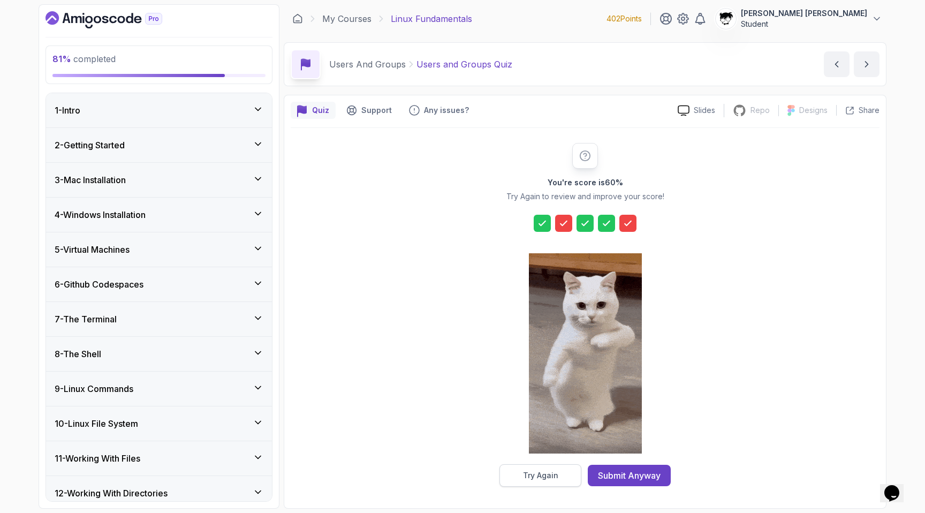
click at [459, 447] on div "Try Again" at bounding box center [540, 475] width 35 height 11
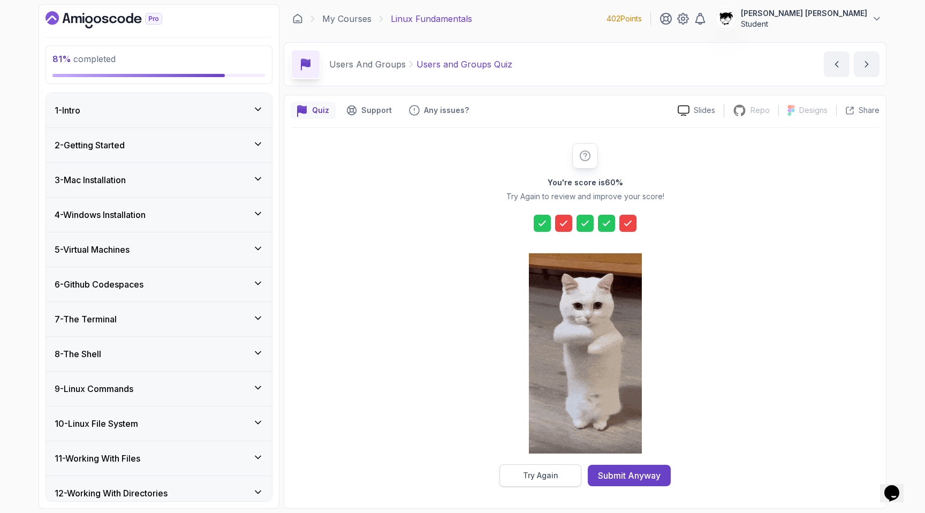
scroll to position [0, 0]
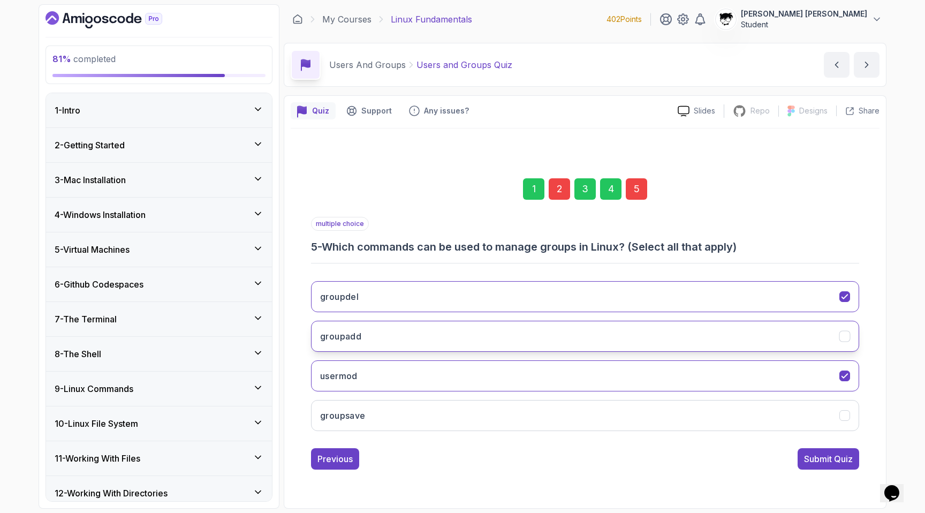
click at [374, 344] on button "groupadd" at bounding box center [585, 336] width 548 height 31
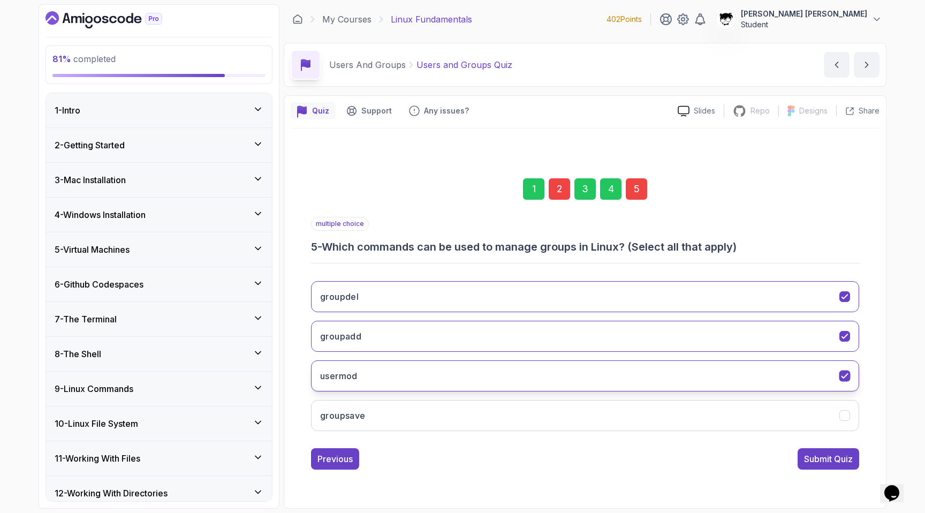
click at [371, 367] on button "usermod" at bounding box center [585, 375] width 548 height 31
click at [333, 389] on button "usermod" at bounding box center [585, 375] width 548 height 31
click at [431, 373] on button "usermod" at bounding box center [585, 375] width 548 height 31
click at [459, 447] on div "Submit Quiz" at bounding box center [828, 458] width 49 height 13
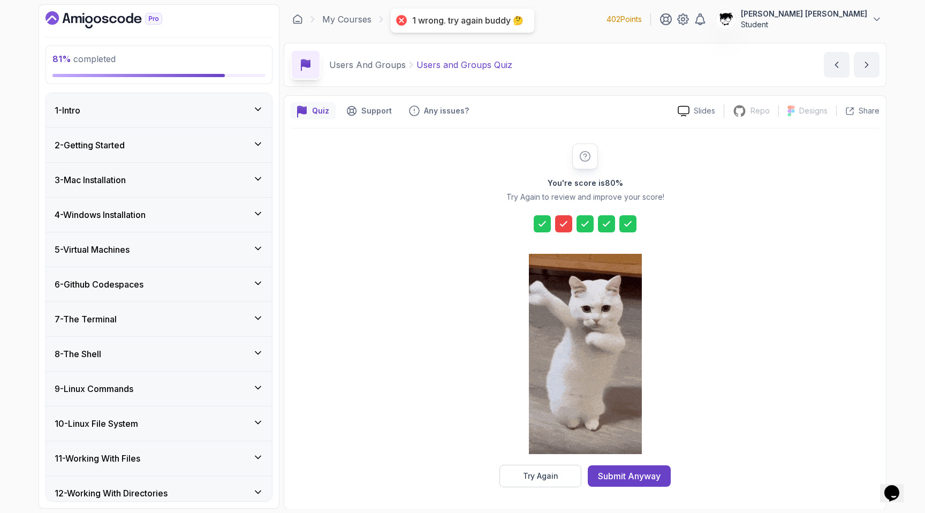
click at [459, 220] on icon at bounding box center [563, 223] width 11 height 11
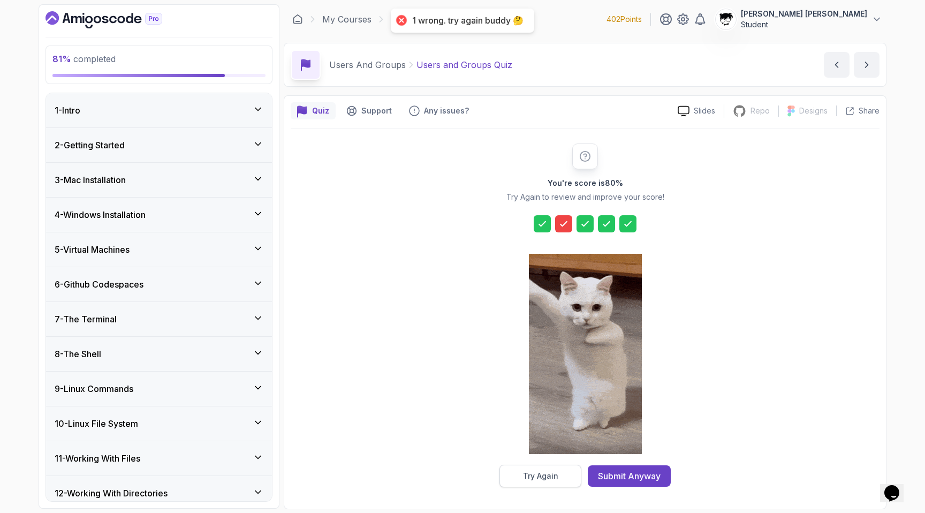
click at [459, 447] on button "Try Again" at bounding box center [540, 476] width 82 height 22
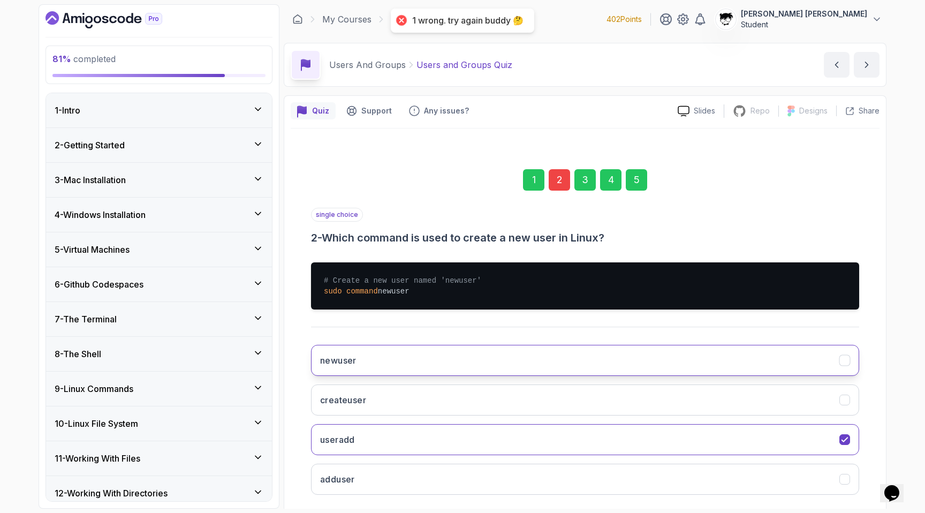
scroll to position [55, 0]
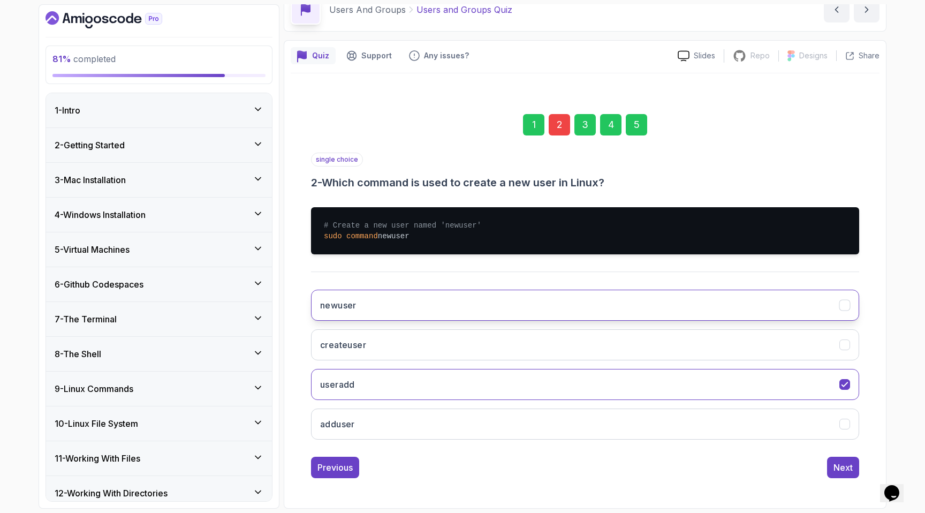
click at [347, 314] on button "newuser" at bounding box center [585, 305] width 548 height 31
click at [349, 309] on h3 "newuser" at bounding box center [338, 305] width 36 height 13
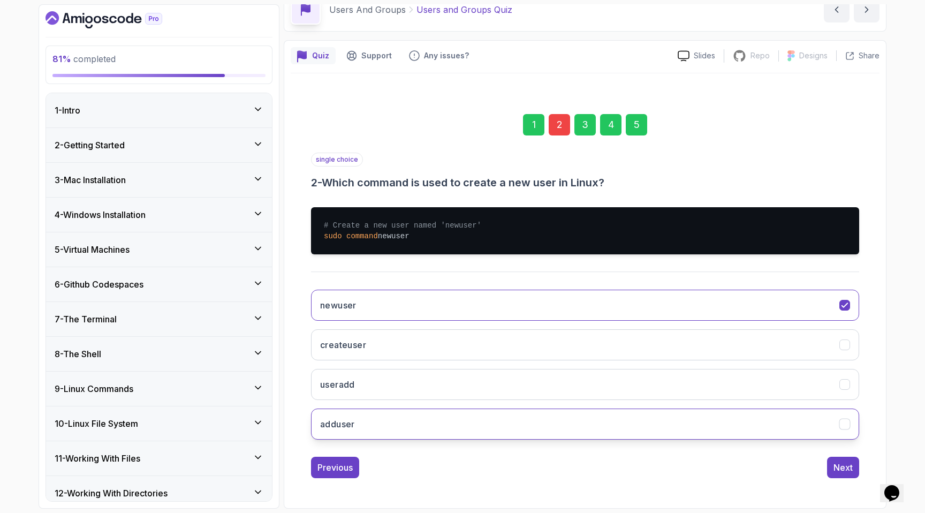
click at [448, 421] on button "adduser" at bounding box center [585, 423] width 548 height 31
click at [459, 447] on button "Next" at bounding box center [843, 467] width 32 height 21
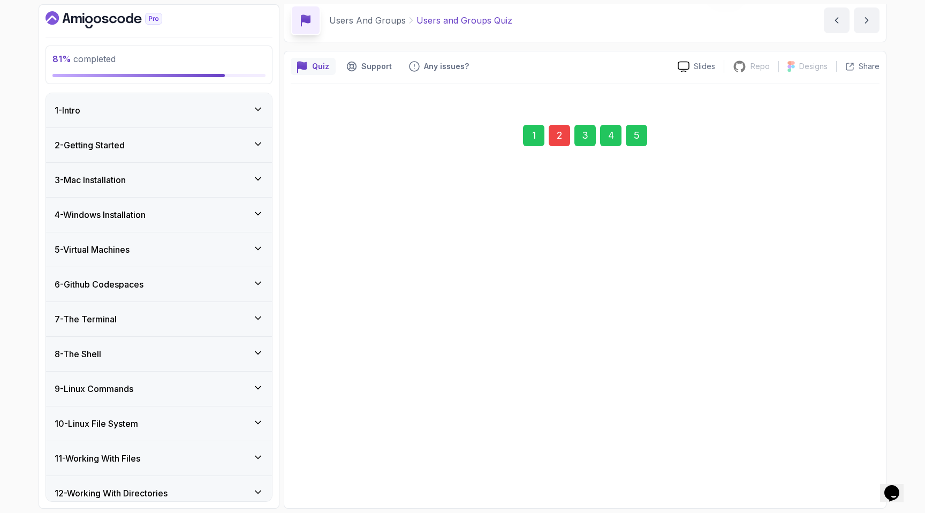
click at [459, 447] on button "Next" at bounding box center [843, 466] width 32 height 21
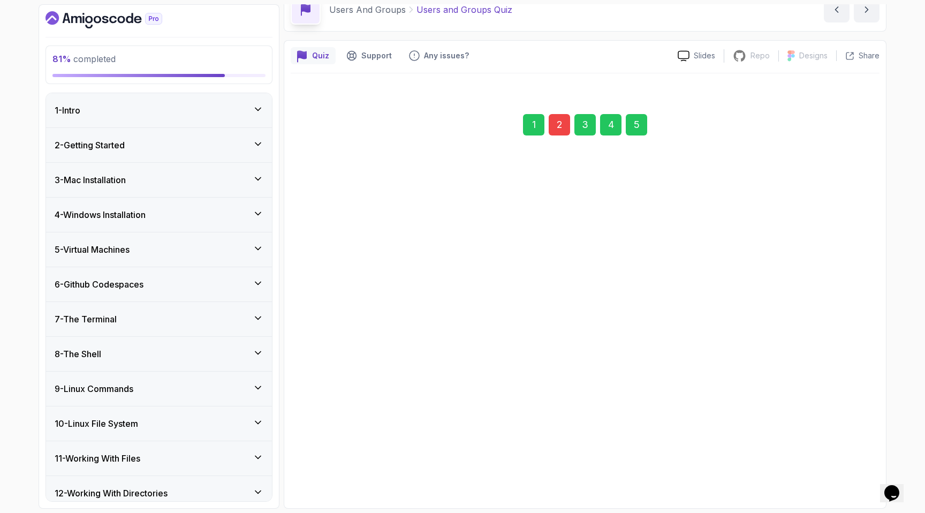
click at [459, 447] on button "Next" at bounding box center [843, 467] width 32 height 21
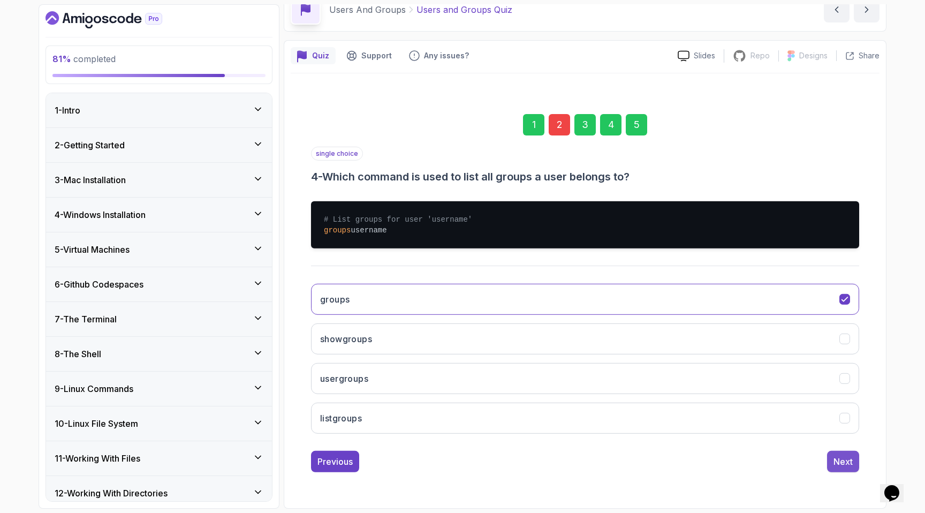
scroll to position [0, 0]
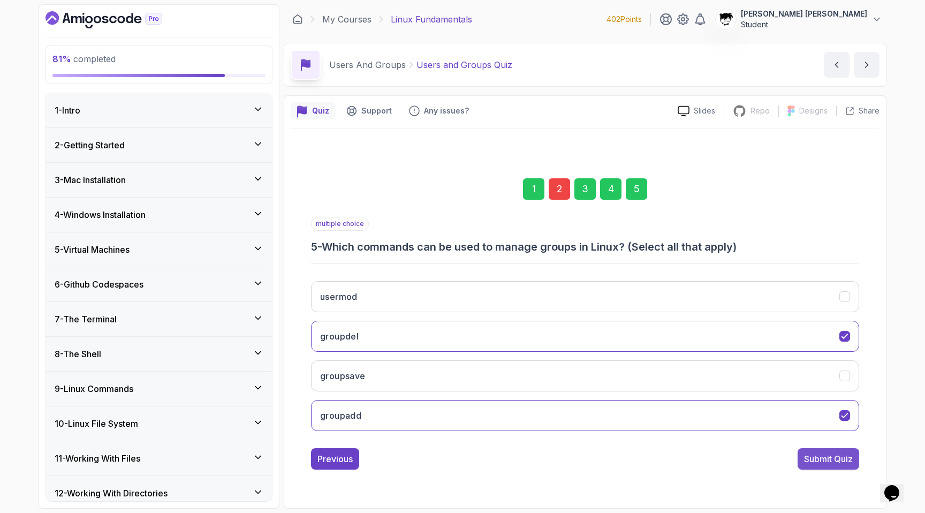
click at [459, 447] on div "Submit Quiz" at bounding box center [828, 458] width 49 height 13
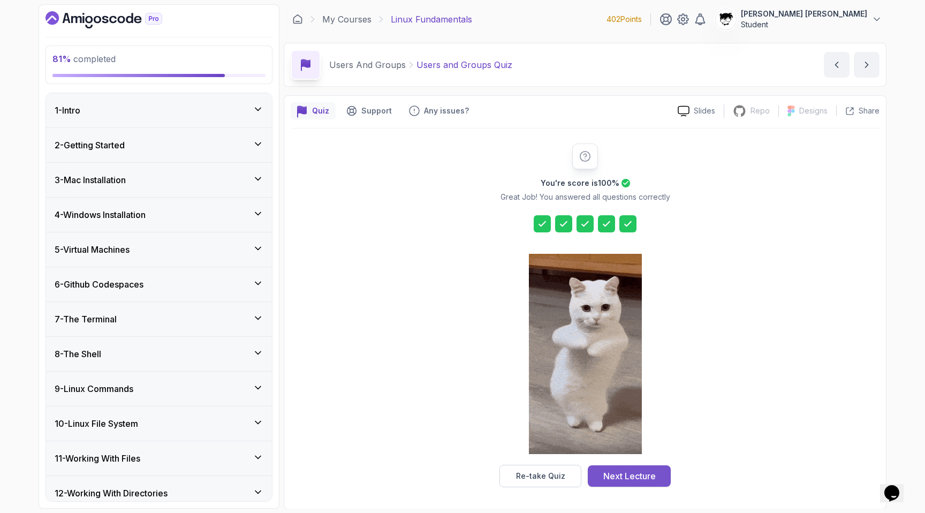
click at [459, 447] on div "Next Lecture" at bounding box center [629, 475] width 52 height 13
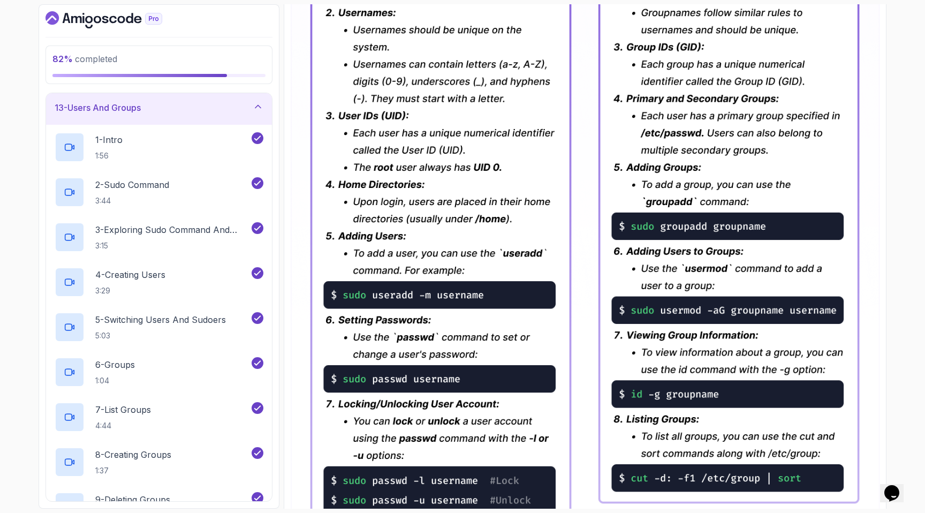
scroll to position [367, 0]
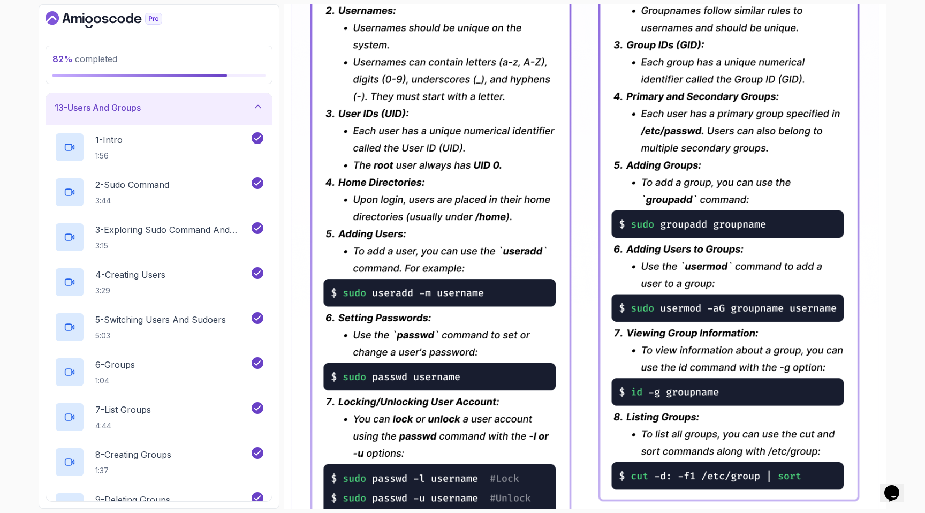
click at [443, 270] on img at bounding box center [585, 173] width 589 height 729
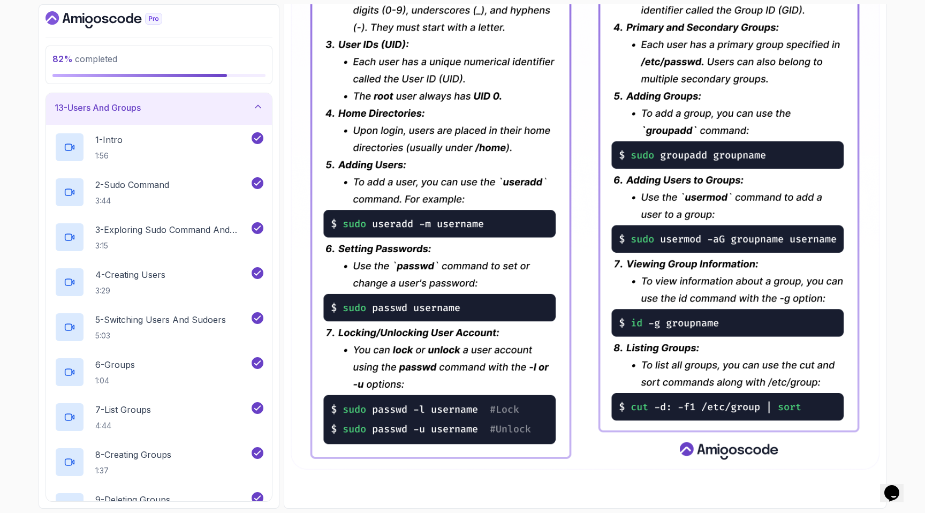
click at [424, 447] on div "~1 min read" at bounding box center [585, 97] width 589 height 809
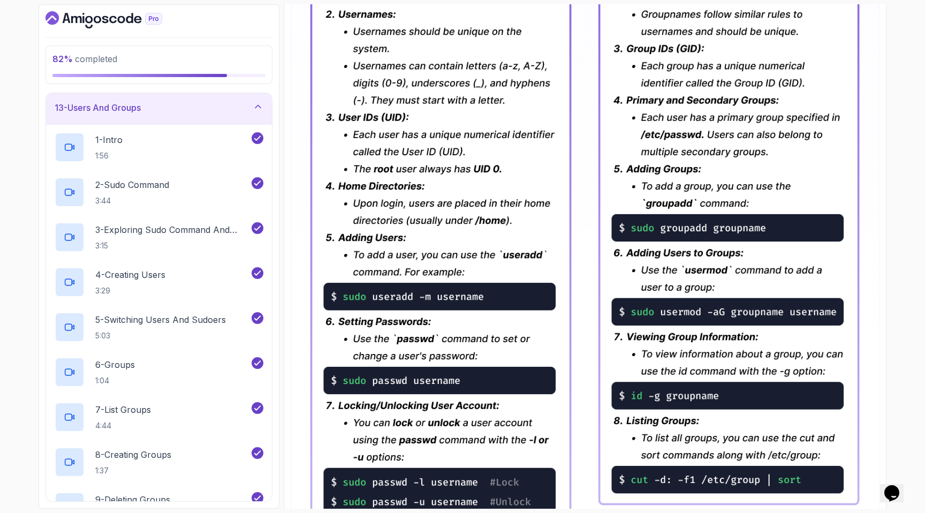
scroll to position [363, 0]
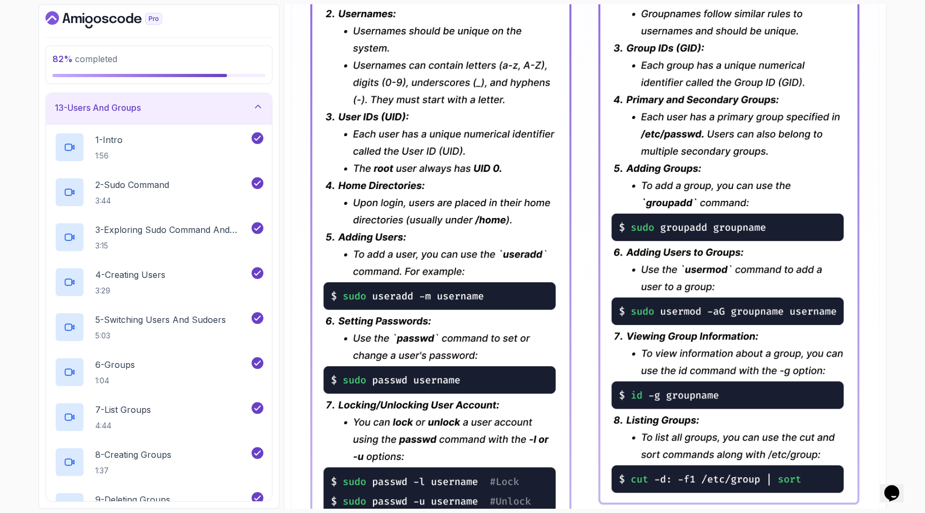
click at [459, 269] on img at bounding box center [585, 176] width 589 height 729
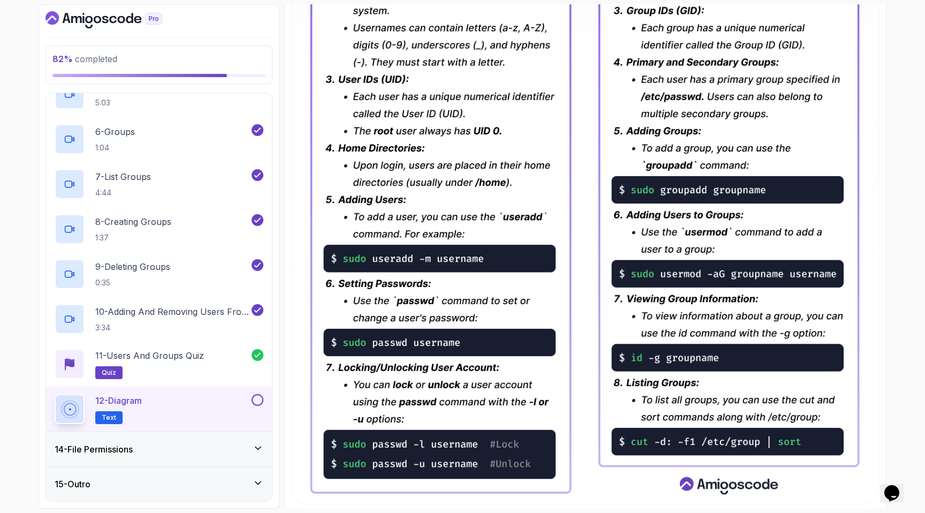
scroll to position [436, 0]
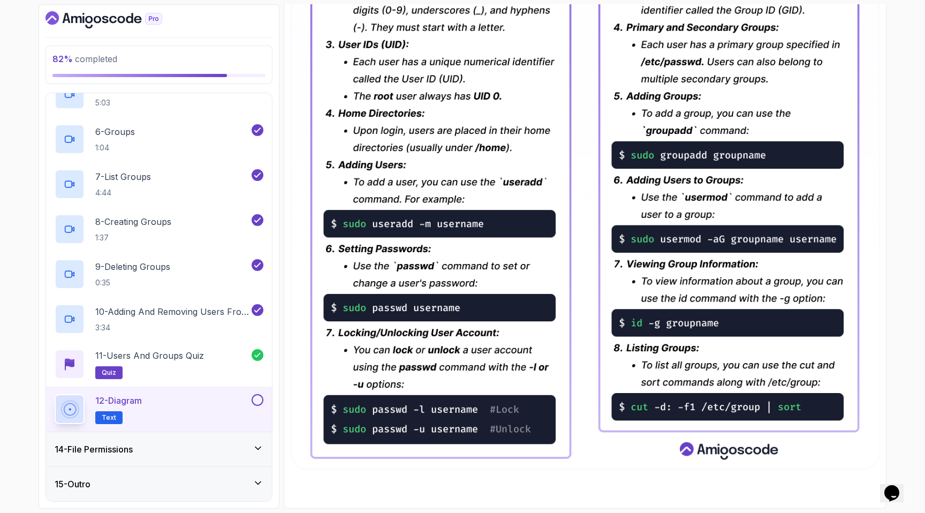
click at [253, 401] on button at bounding box center [258, 400] width 12 height 12
click at [184, 445] on div "14 - File Permissions" at bounding box center [159, 449] width 209 height 13
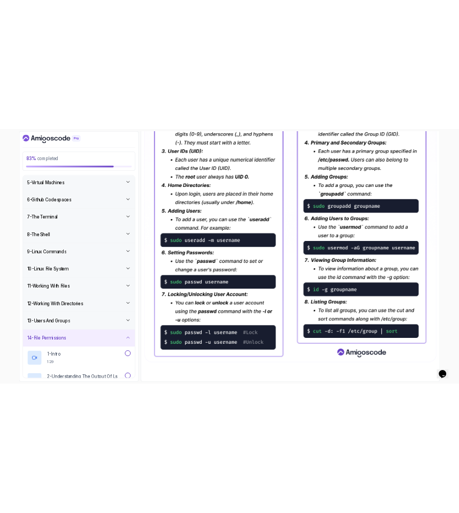
scroll to position [0, 0]
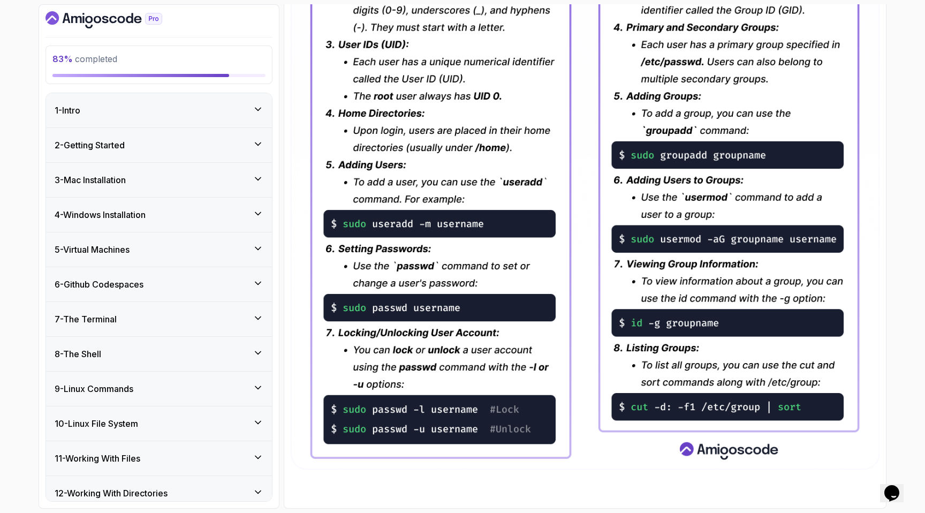
click at [81, 14] on icon "Dashboard" at bounding box center [103, 19] width 117 height 17
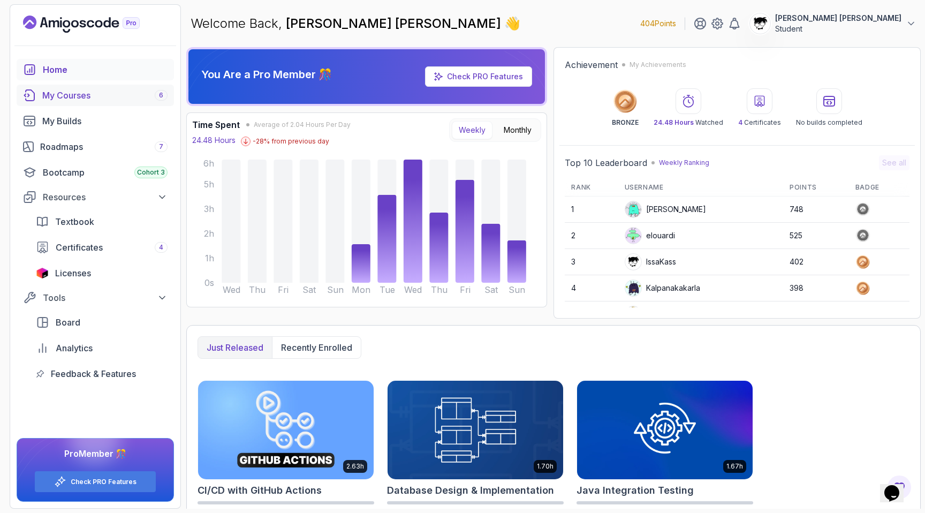
click at [62, 96] on div "My Courses 6" at bounding box center [104, 95] width 125 height 13
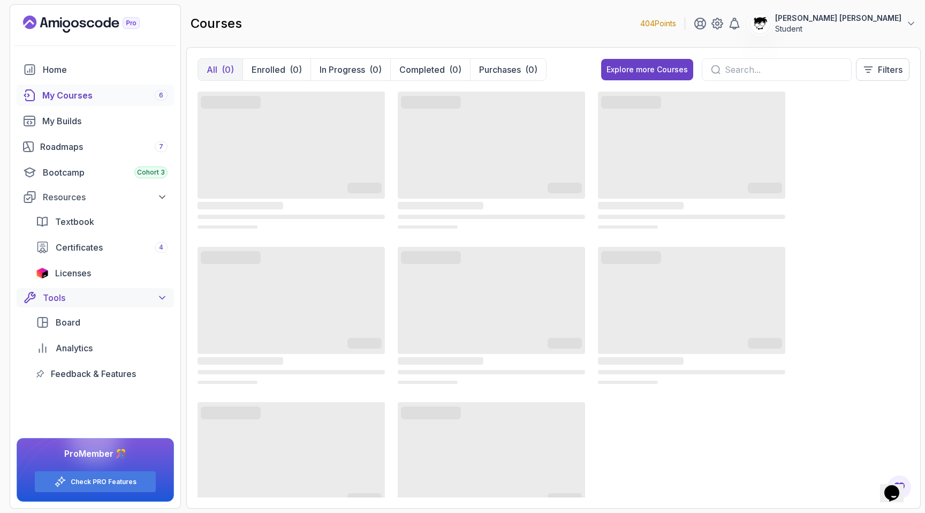
click at [144, 301] on div "Tools" at bounding box center [105, 297] width 125 height 13
click at [124, 189] on button "Resources" at bounding box center [95, 196] width 157 height 19
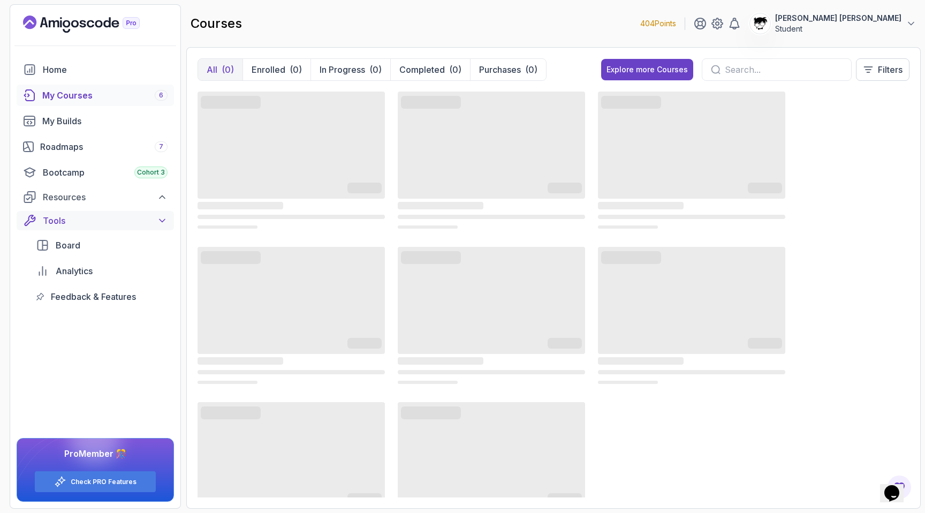
click at [116, 224] on div "Tools" at bounding box center [105, 220] width 125 height 13
click at [119, 211] on button "Tools" at bounding box center [95, 220] width 157 height 19
click at [116, 195] on div "Resources" at bounding box center [105, 197] width 125 height 13
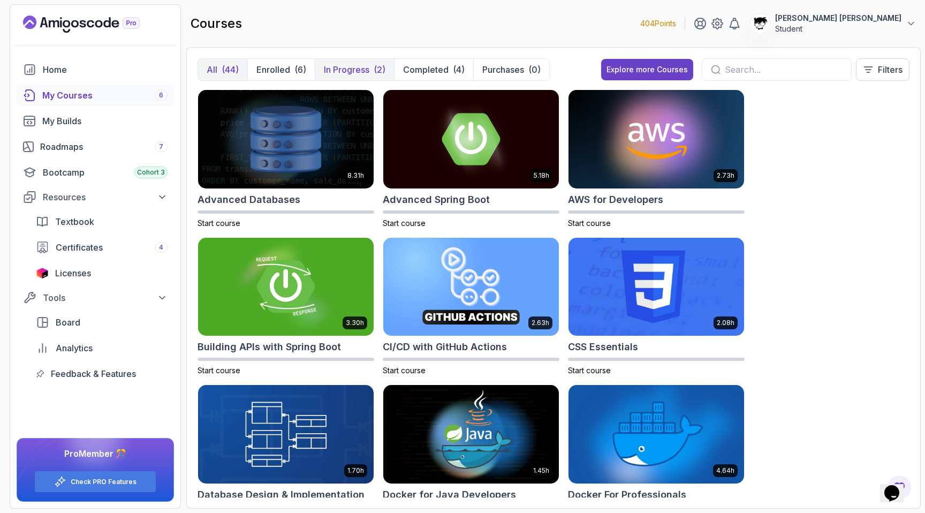
click at [363, 71] on p "In Progress" at bounding box center [346, 69] width 45 height 13
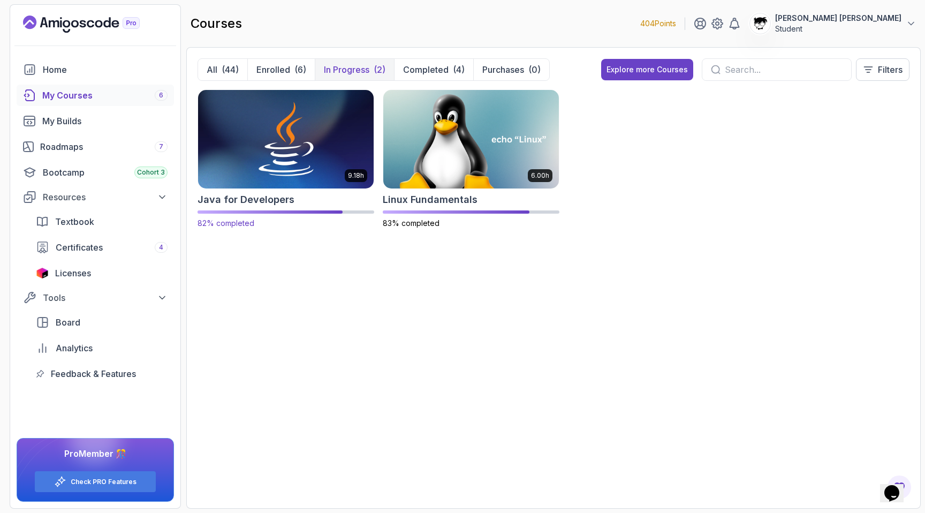
click at [328, 154] on img at bounding box center [286, 138] width 184 height 103
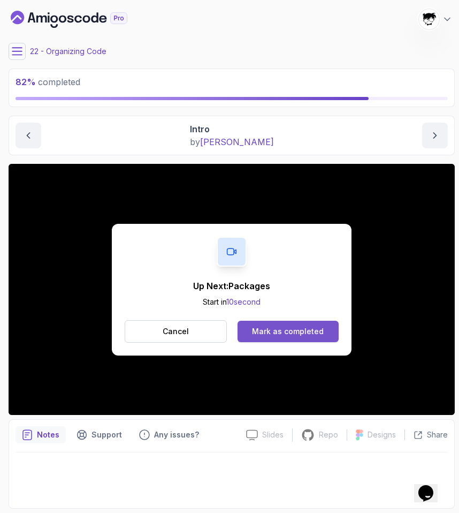
click at [314, 333] on div "Mark as completed" at bounding box center [288, 331] width 72 height 11
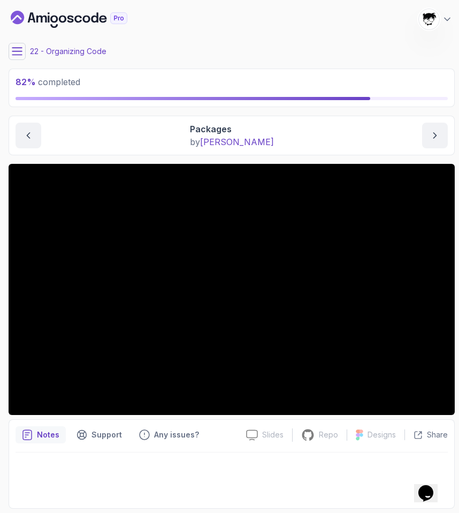
click at [21, 47] on icon at bounding box center [17, 51] width 11 height 11
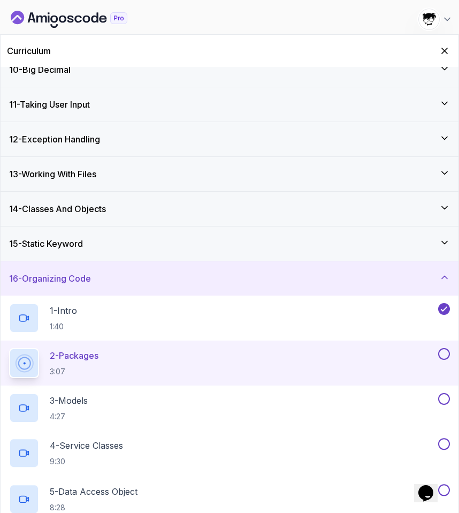
scroll to position [586, 0]
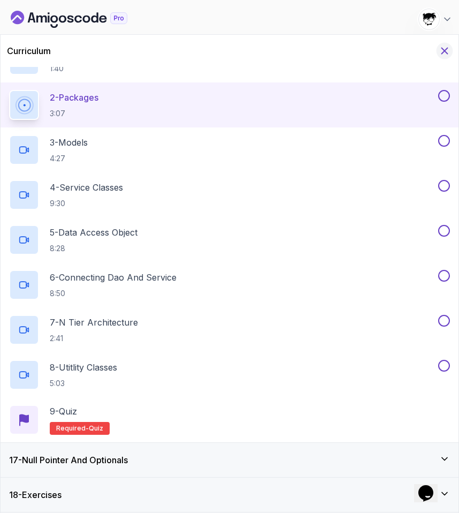
click at [443, 48] on icon "Hide Curriculum for mobile" at bounding box center [445, 51] width 12 height 12
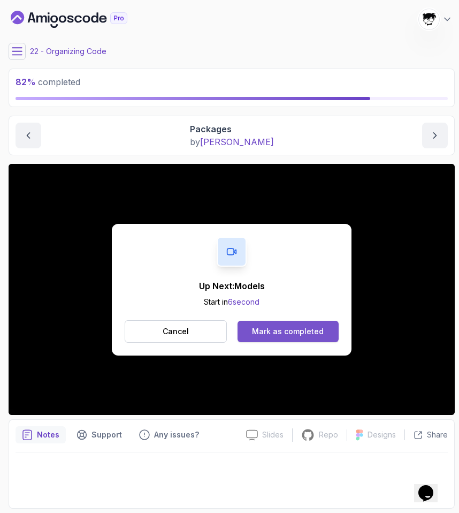
click at [314, 330] on div "Mark as completed" at bounding box center [288, 331] width 72 height 11
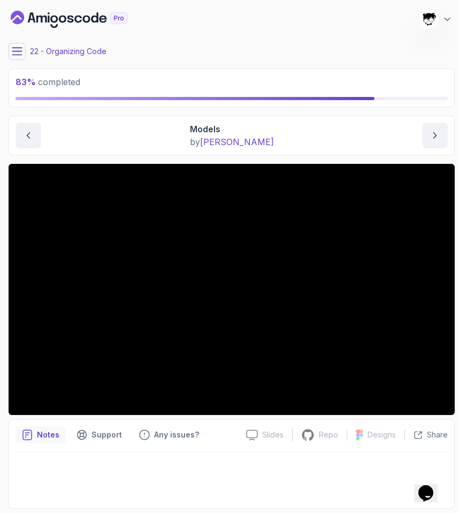
click at [17, 53] on icon at bounding box center [17, 51] width 11 height 11
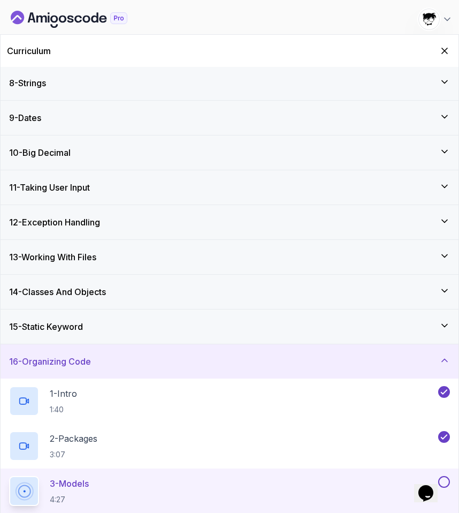
scroll to position [586, 0]
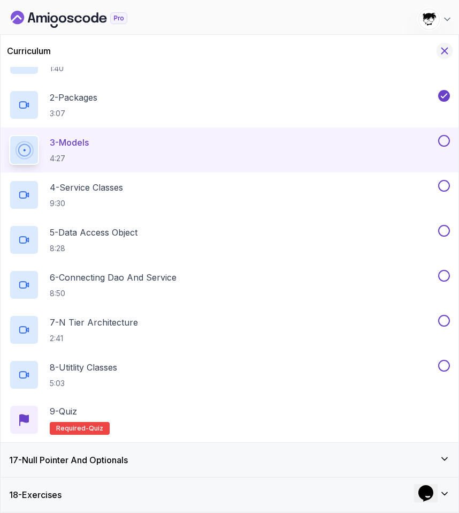
click at [445, 55] on icon "Hide Curriculum for mobile" at bounding box center [445, 51] width 12 height 12
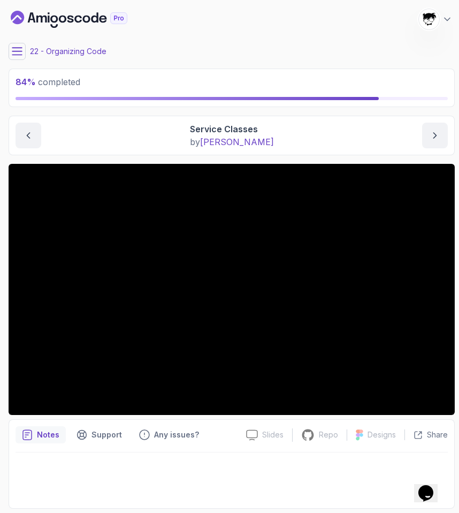
click at [2, 49] on section "84 % completed 1 - Intro 2 - Loops 3 - If Statements 4 - Packages 5 - Access Mo…" at bounding box center [229, 256] width 459 height 513
click at [14, 57] on button at bounding box center [17, 51] width 17 height 17
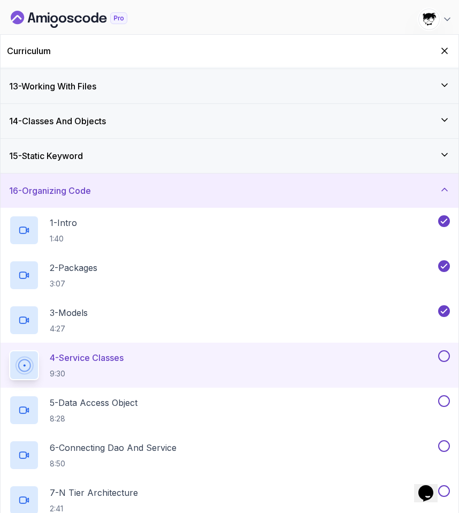
scroll to position [586, 0]
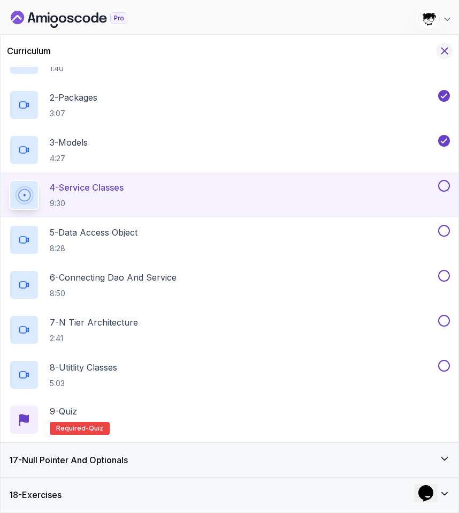
click at [444, 49] on icon "Hide Curriculum for mobile" at bounding box center [445, 51] width 12 height 12
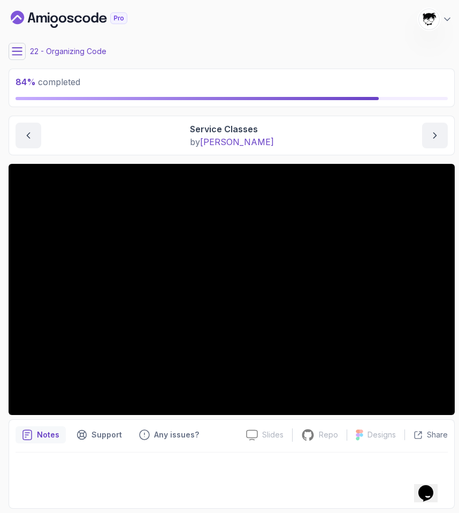
click at [21, 47] on icon at bounding box center [17, 51] width 11 height 11
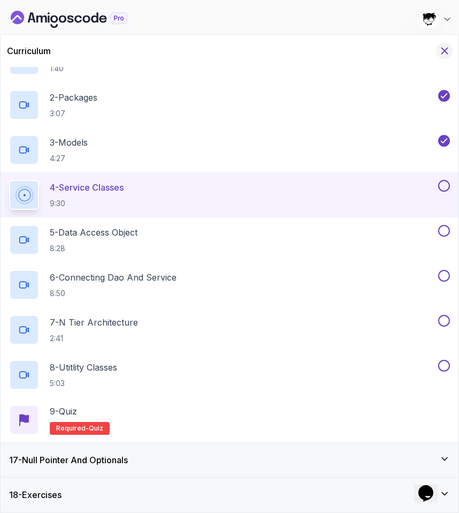
click at [449, 48] on icon "Hide Curriculum for mobile" at bounding box center [445, 51] width 12 height 12
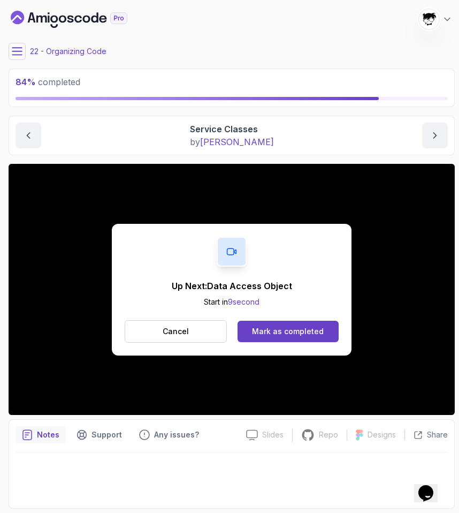
click at [254, 341] on div "Cancel Mark as completed" at bounding box center [232, 331] width 214 height 22
click at [255, 332] on div "Mark as completed" at bounding box center [288, 331] width 72 height 11
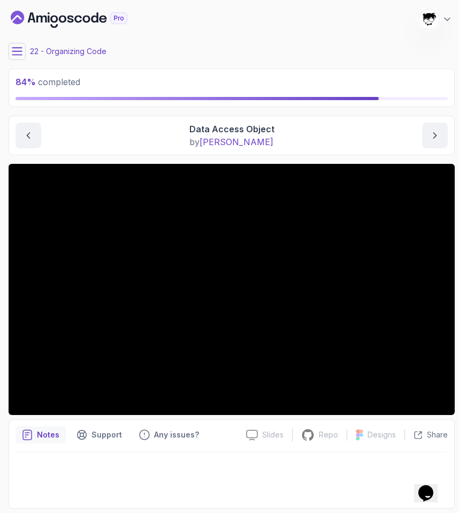
click at [18, 48] on icon at bounding box center [17, 51] width 10 height 7
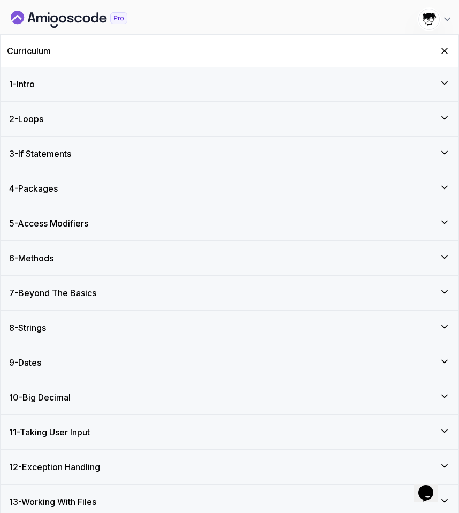
scroll to position [586, 0]
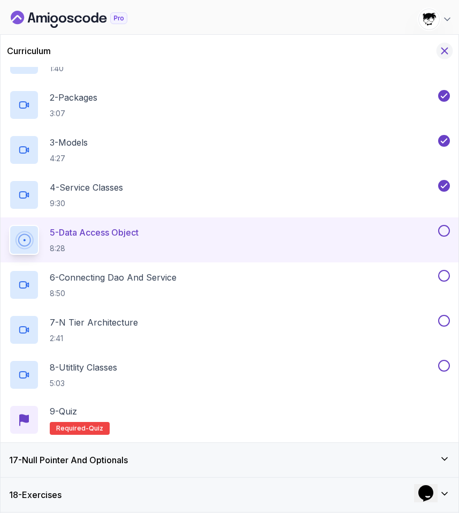
click at [442, 53] on icon "Hide Curriculum for mobile" at bounding box center [445, 51] width 6 height 6
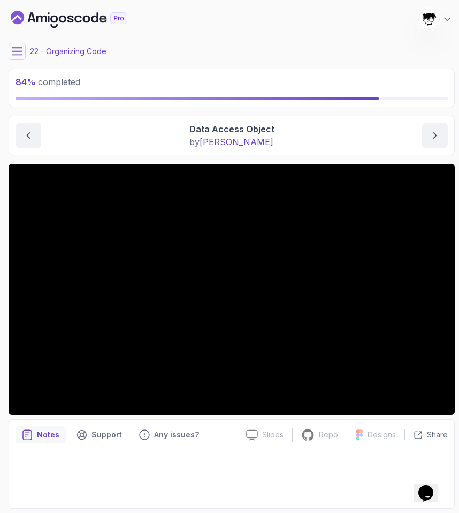
click at [16, 61] on main "My Courses Java for Developers 404 Points Abdallah Issa Al-Kass Student 22 - Or…" at bounding box center [232, 256] width 446 height 504
click at [13, 56] on icon at bounding box center [17, 51] width 11 height 11
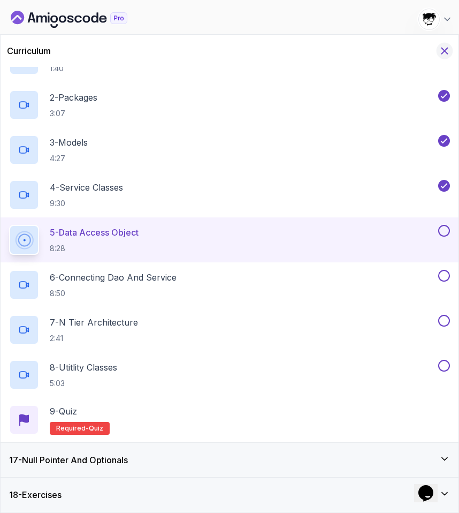
click at [447, 54] on icon "Hide Curriculum for mobile" at bounding box center [445, 51] width 6 height 6
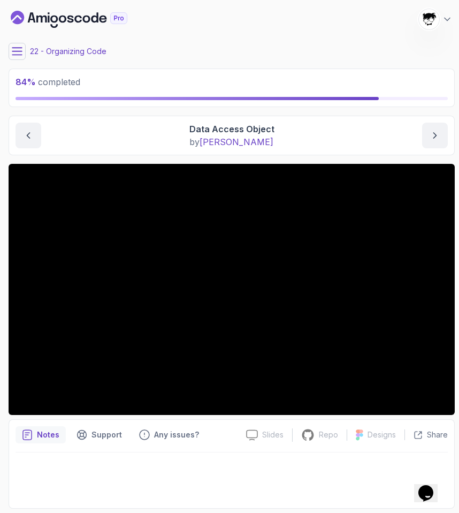
click at [15, 47] on icon at bounding box center [17, 51] width 11 height 11
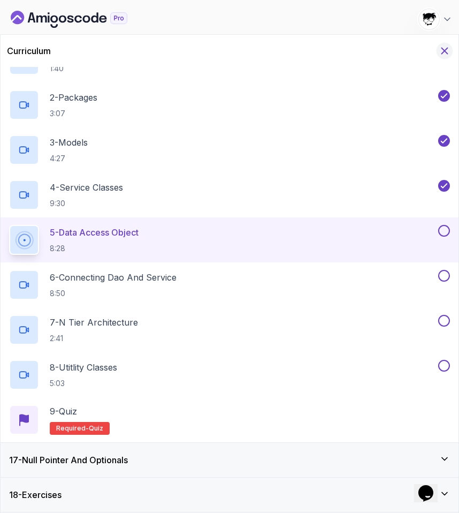
click at [445, 51] on icon "Hide Curriculum for mobile" at bounding box center [445, 51] width 6 height 6
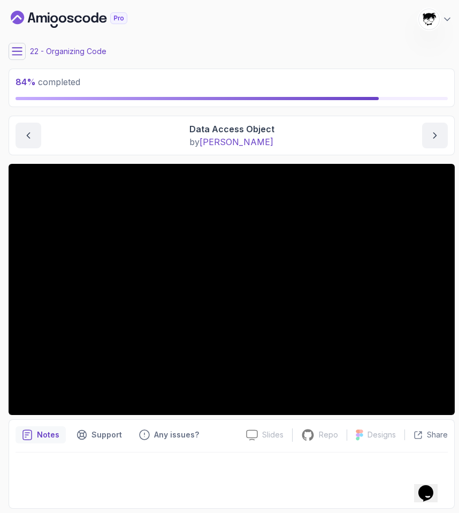
click at [13, 46] on icon at bounding box center [17, 51] width 11 height 11
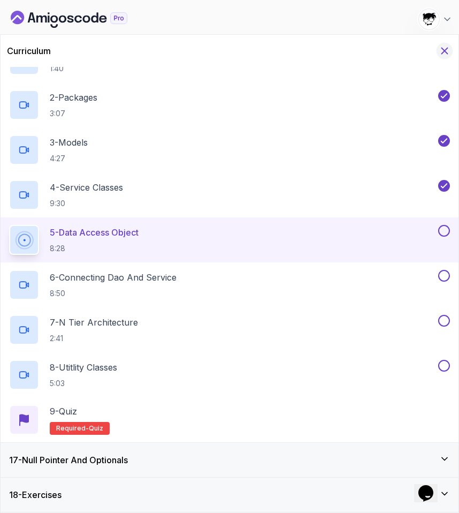
click at [446, 54] on icon "Hide Curriculum for mobile" at bounding box center [445, 51] width 12 height 12
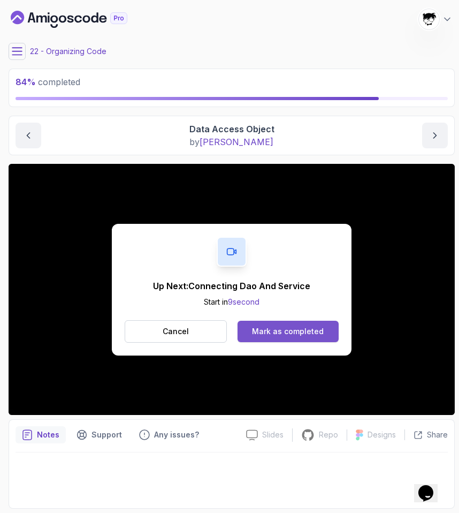
click at [312, 332] on div "Mark as completed" at bounding box center [288, 331] width 72 height 11
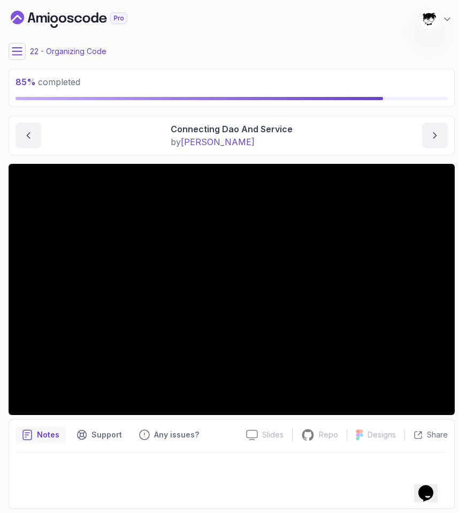
click at [20, 49] on icon at bounding box center [17, 51] width 11 height 11
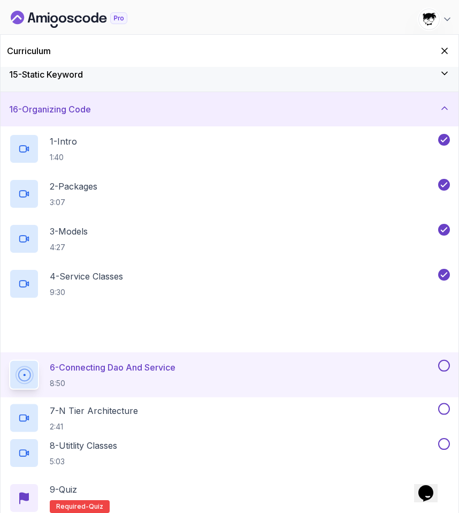
scroll to position [586, 0]
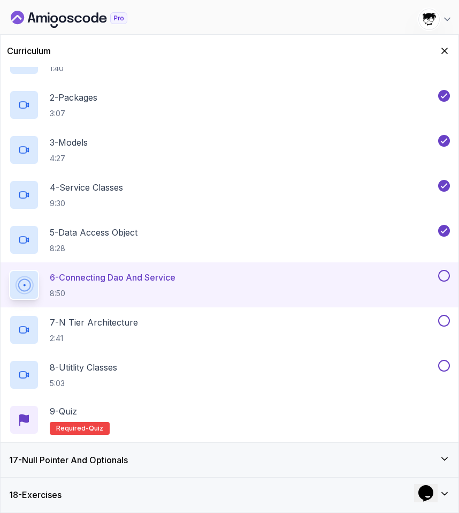
click at [73, 447] on div "18 - Exercises" at bounding box center [230, 494] width 458 height 34
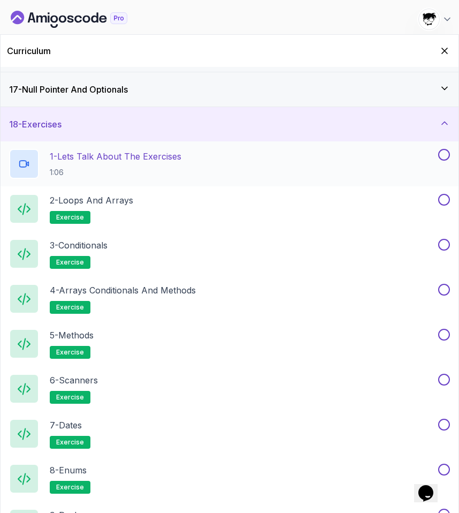
scroll to position [562, 0]
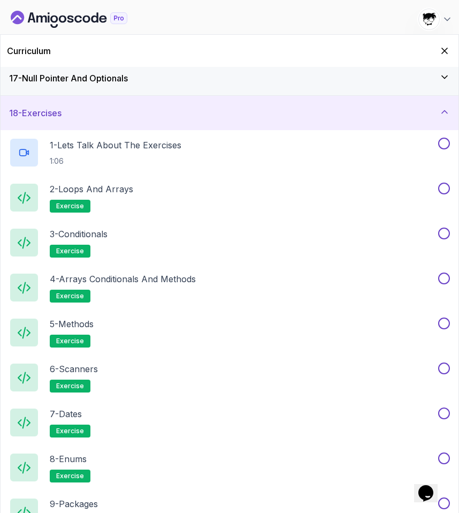
click at [101, 118] on div "18 - Exercises" at bounding box center [229, 113] width 441 height 13
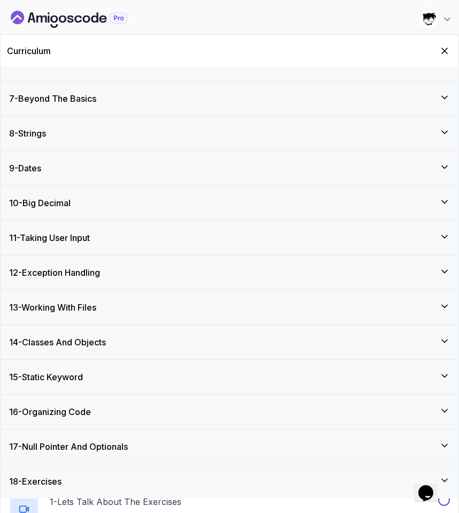
scroll to position [181, 0]
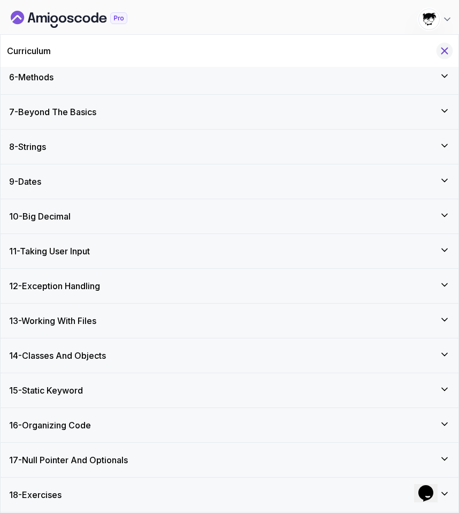
click at [443, 55] on icon "Hide Curriculum for mobile" at bounding box center [445, 51] width 12 height 12
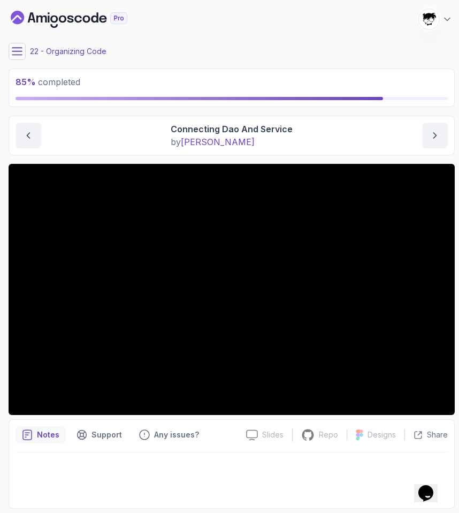
click at [22, 49] on icon at bounding box center [17, 51] width 11 height 11
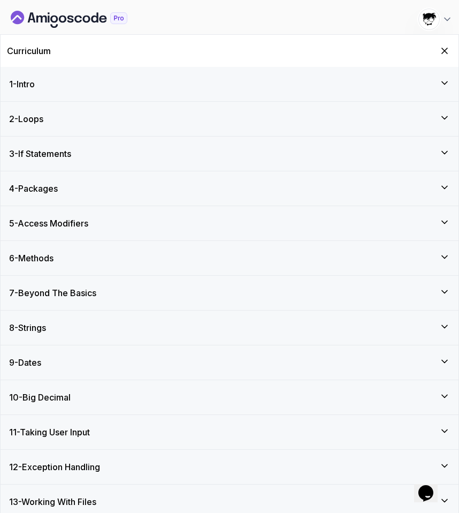
click at [89, 25] on icon "Dashboard" at bounding box center [69, 19] width 117 height 17
click at [443, 49] on icon "Hide Curriculum for mobile" at bounding box center [445, 51] width 12 height 12
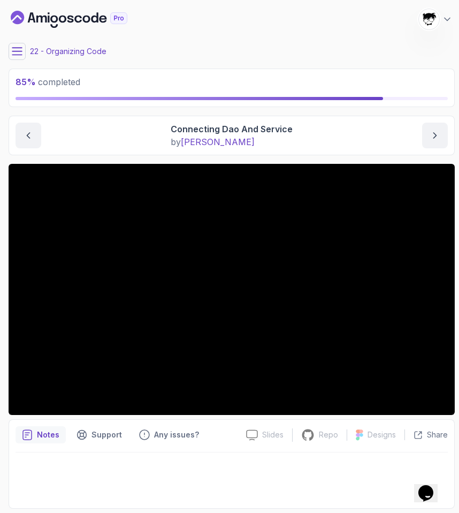
drag, startPoint x: 19, startPoint y: 137, endPoint x: 81, endPoint y: 127, distance: 62.8
click at [81, 127] on div "Connecting Dao And Service by nelson" at bounding box center [232, 136] width 432 height 26
drag, startPoint x: 154, startPoint y: 127, endPoint x: 248, endPoint y: 149, distance: 96.7
click at [247, 149] on div "Organizing Code Connecting Dao And Service Connecting Dao And Service by nelson" at bounding box center [232, 136] width 446 height 40
click at [248, 149] on div "Organizing Code Connecting Dao And Service Connecting Dao And Service by nelson" at bounding box center [232, 136] width 446 height 40
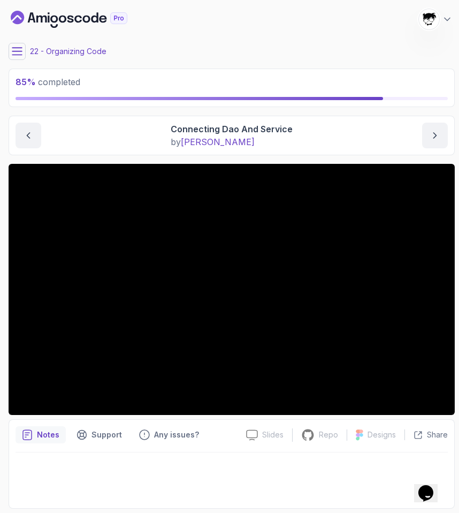
click at [21, 52] on icon at bounding box center [17, 51] width 11 height 11
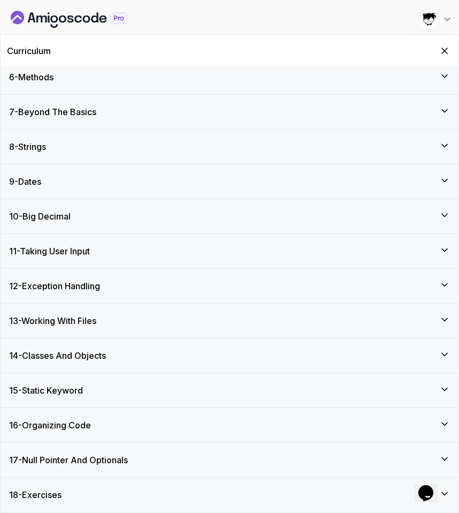
click at [47, 430] on h3 "16 - Organizing Code" at bounding box center [50, 425] width 82 height 13
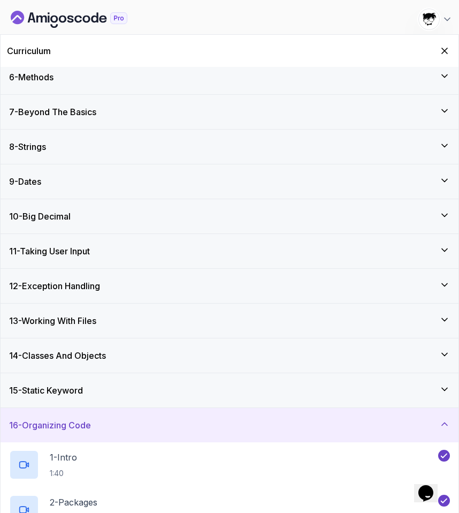
scroll to position [586, 0]
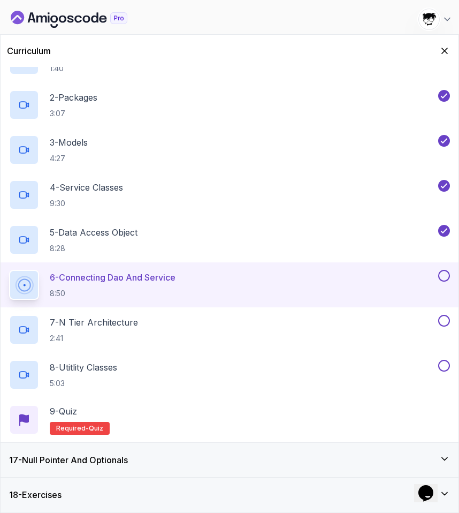
drag, startPoint x: 448, startPoint y: 53, endPoint x: 382, endPoint y: 9, distance: 79.1
click at [382, 9] on main "My Courses Java for Developers 404 Points Abdallah Issa Al-Kass Student 22 - Or…" at bounding box center [232, 256] width 446 height 504
click at [442, 50] on icon "Hide Curriculum for mobile" at bounding box center [445, 51] width 12 height 12
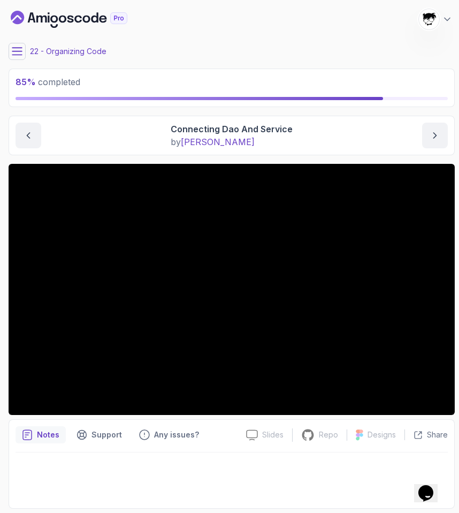
click at [19, 55] on icon at bounding box center [17, 51] width 11 height 11
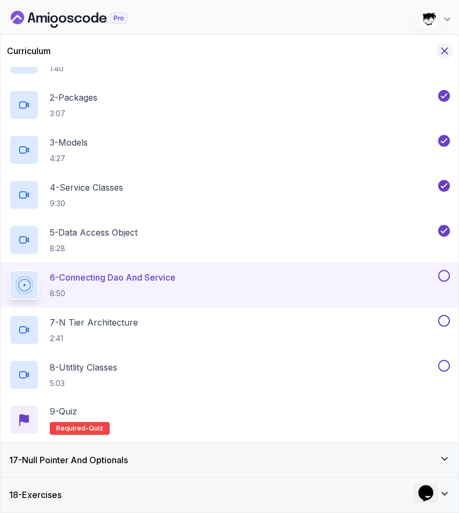
click at [440, 47] on icon "Hide Curriculum for mobile" at bounding box center [445, 51] width 12 height 12
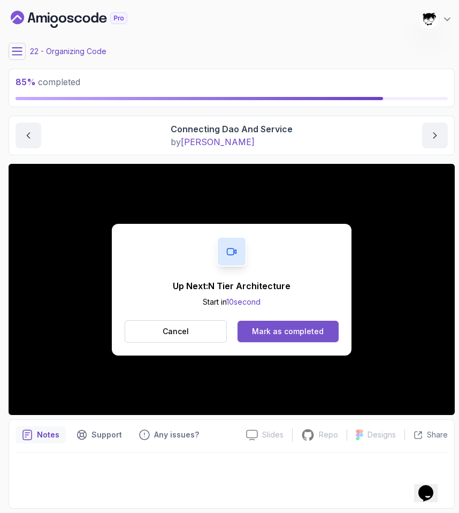
click at [261, 329] on div "Mark as completed" at bounding box center [288, 331] width 72 height 11
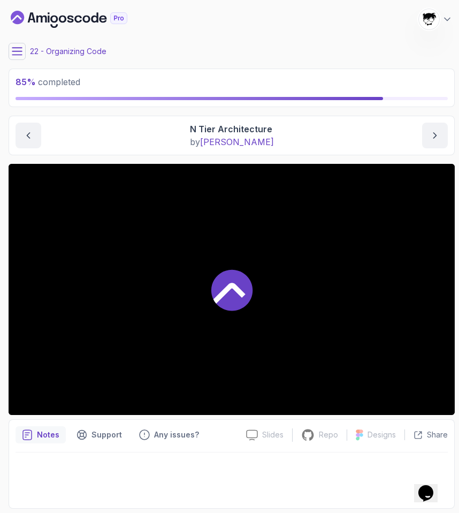
click at [24, 55] on button at bounding box center [17, 51] width 17 height 17
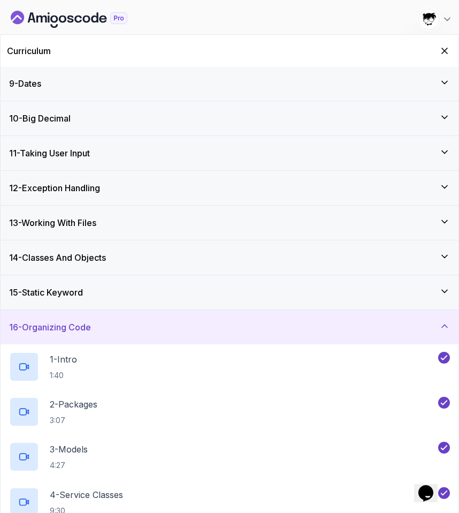
scroll to position [586, 0]
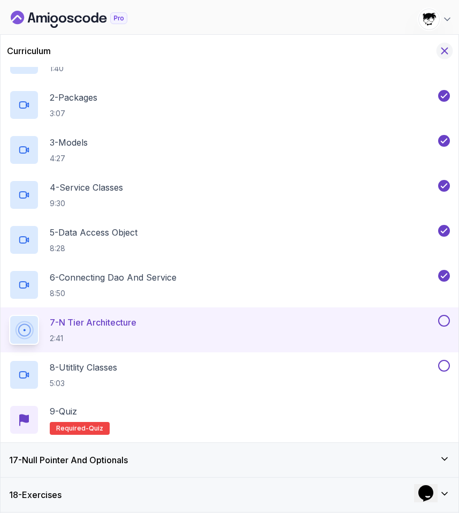
click at [444, 54] on icon "Hide Curriculum for mobile" at bounding box center [445, 51] width 12 height 12
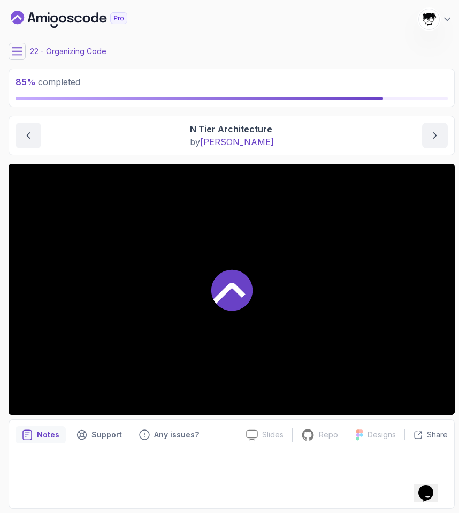
click at [275, 266] on div at bounding box center [232, 289] width 446 height 251
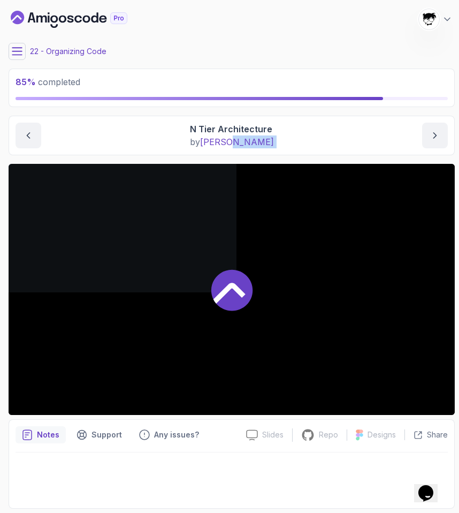
click at [275, 266] on div at bounding box center [232, 289] width 446 height 251
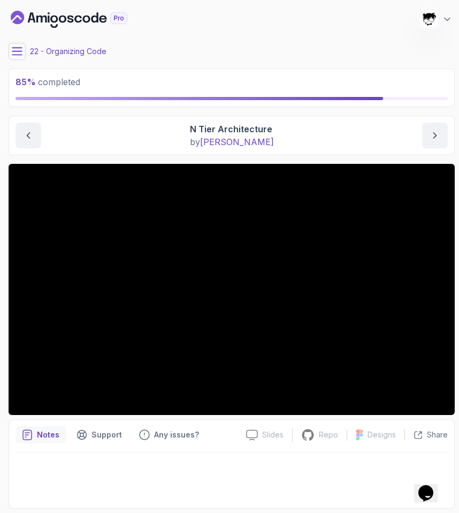
click at [225, 426] on div "Notes Support Any issues?" at bounding box center [127, 434] width 222 height 17
click at [15, 55] on icon at bounding box center [17, 51] width 11 height 11
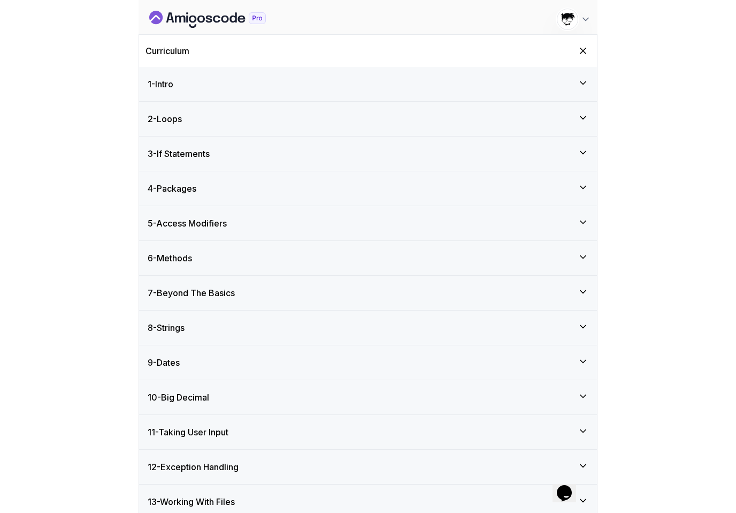
scroll to position [586, 0]
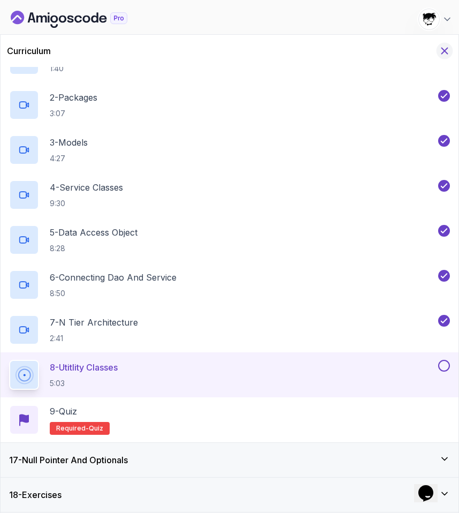
click at [447, 52] on icon "Hide Curriculum for mobile" at bounding box center [445, 51] width 6 height 6
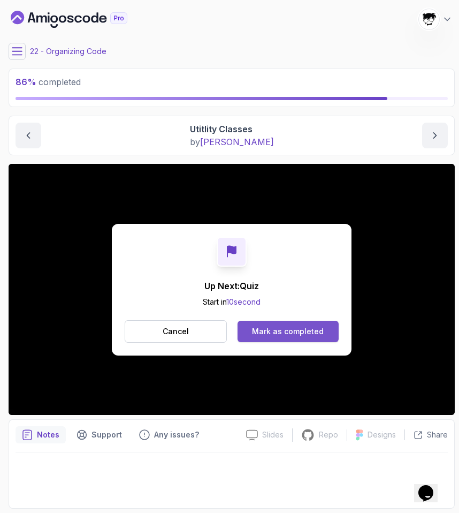
click at [327, 335] on button "Mark as completed" at bounding box center [288, 331] width 101 height 21
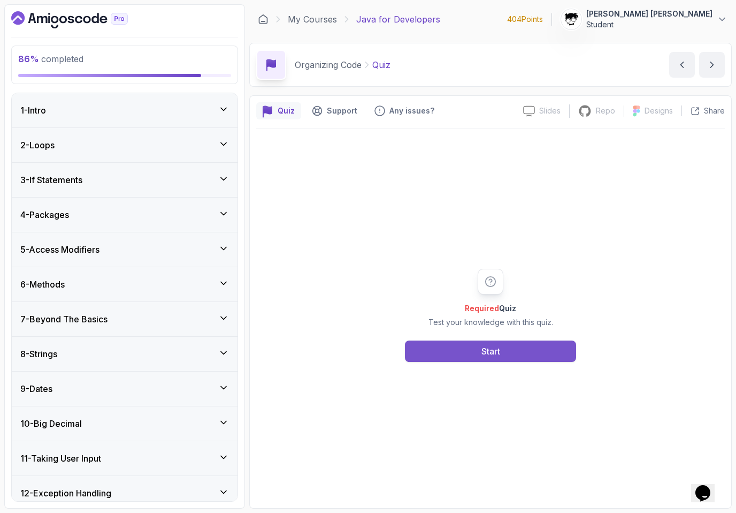
click at [429, 361] on button "Start" at bounding box center [490, 350] width 171 height 21
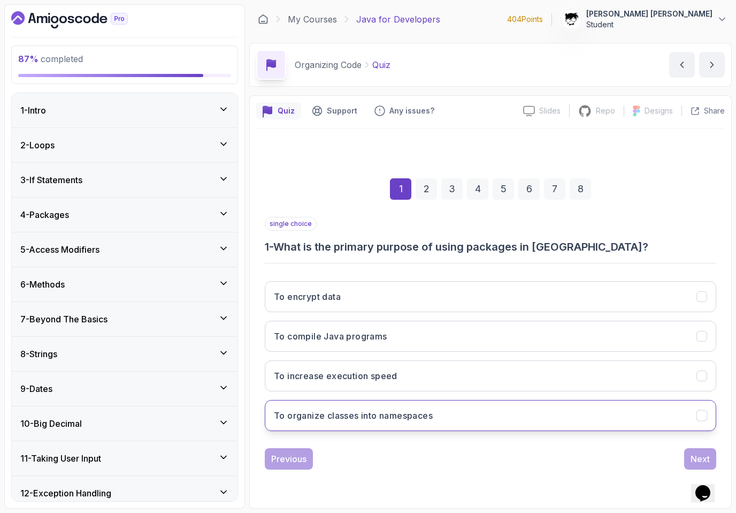
click at [297, 414] on h3 "To organize classes into namespaces" at bounding box center [353, 415] width 159 height 13
click at [459, 447] on div "Next" at bounding box center [700, 458] width 19 height 13
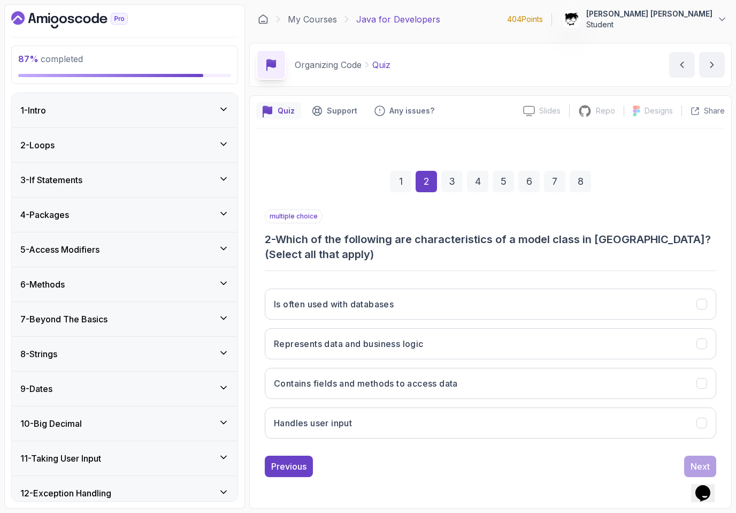
click at [269, 232] on h3 "2 - Which of the following are characteristics of a model class in Java? (Selec…" at bounding box center [491, 247] width 452 height 30
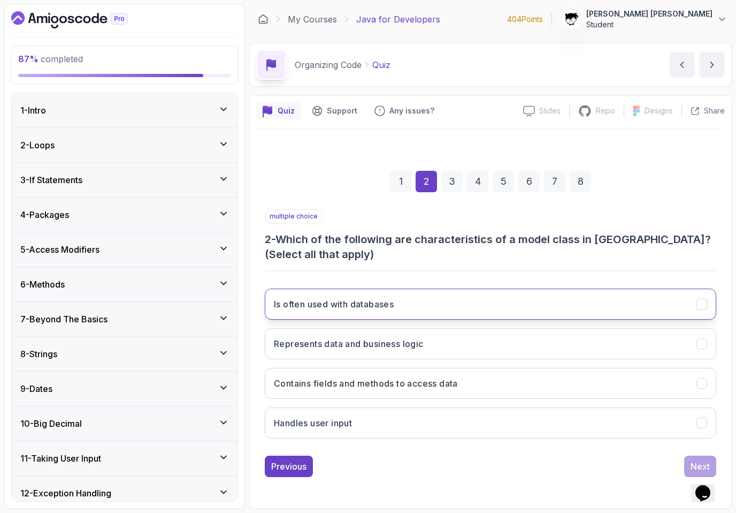
click at [298, 294] on button "Is often used with databases" at bounding box center [491, 303] width 452 height 31
click at [310, 325] on div "Is often used with databases Represents data and business logic Contains fields…" at bounding box center [491, 363] width 452 height 167
click at [316, 392] on button "Contains fields and methods to access data" at bounding box center [491, 383] width 452 height 31
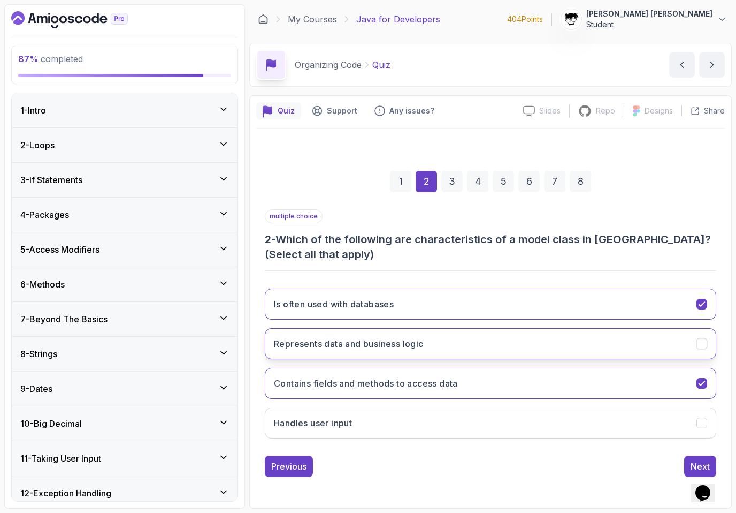
click at [314, 356] on button "Represents data and business logic" at bounding box center [491, 343] width 452 height 31
click at [459, 447] on button "Next" at bounding box center [701, 465] width 32 height 21
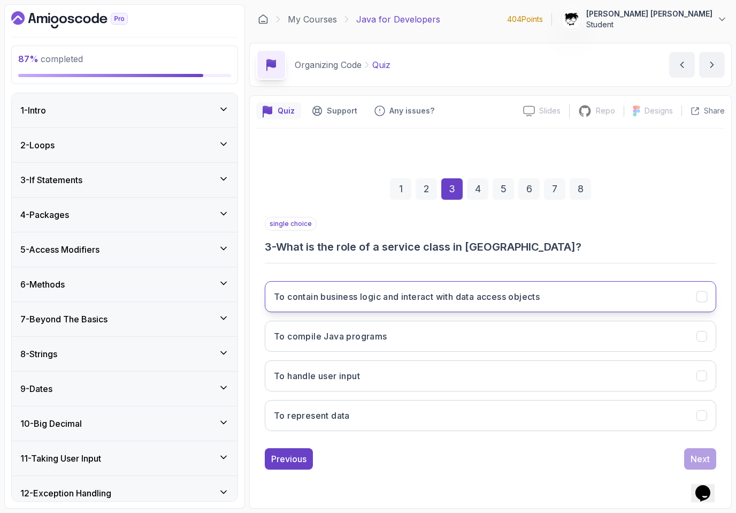
click at [340, 310] on button "To contain business logic and interact with data access objects" at bounding box center [491, 296] width 452 height 31
click at [459, 447] on button "Next" at bounding box center [701, 458] width 32 height 21
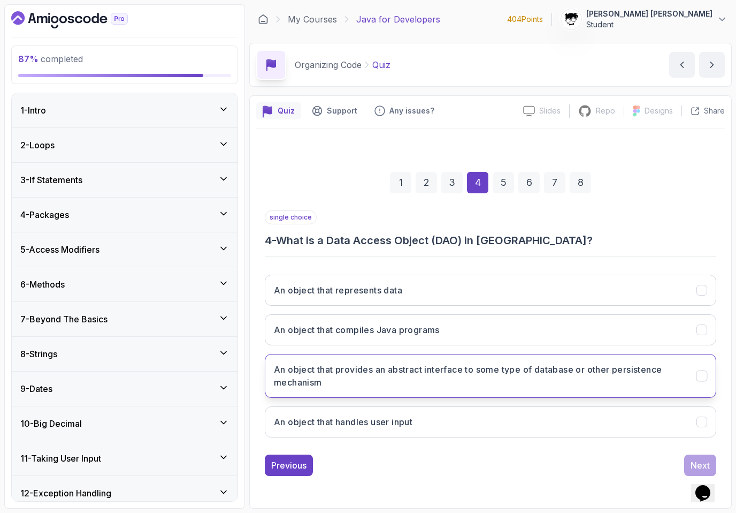
click at [431, 381] on h3 "An object that provides an abstract interface to some type of database or other…" at bounding box center [479, 376] width 410 height 26
click at [459, 447] on div "Next" at bounding box center [700, 465] width 19 height 13
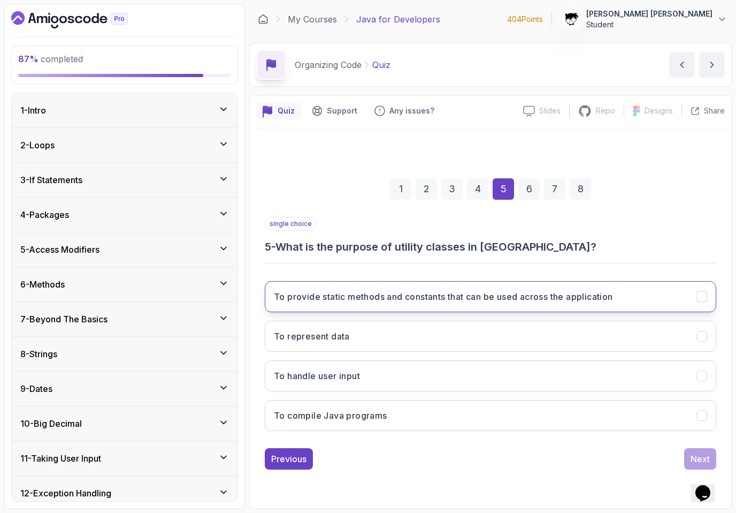
click at [391, 288] on button "To provide static methods and constants that can be used across the application" at bounding box center [491, 296] width 452 height 31
click at [459, 447] on div "Next" at bounding box center [700, 458] width 19 height 13
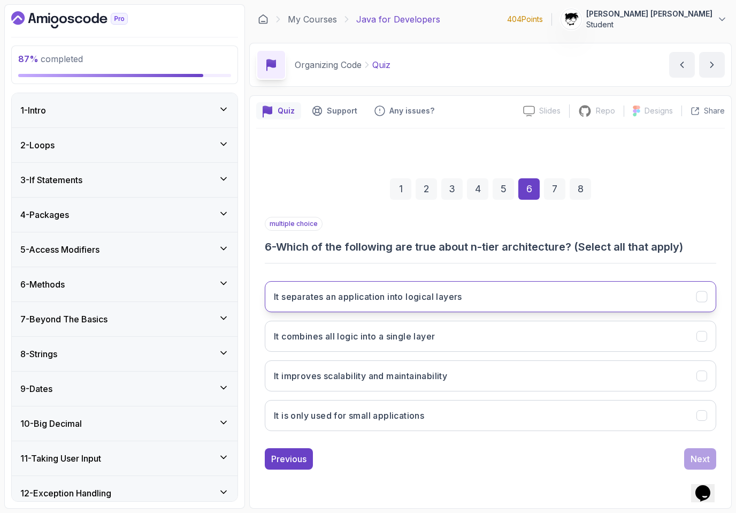
click at [285, 283] on button "It separates an application into logical layers" at bounding box center [491, 296] width 452 height 31
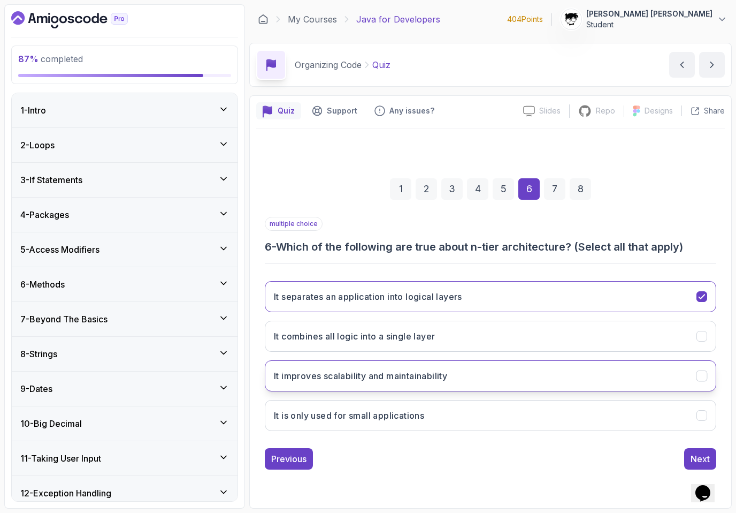
click at [286, 376] on h3 "It improves scalability and maintainability" at bounding box center [360, 375] width 173 height 13
click at [459, 447] on button "Next" at bounding box center [701, 458] width 32 height 21
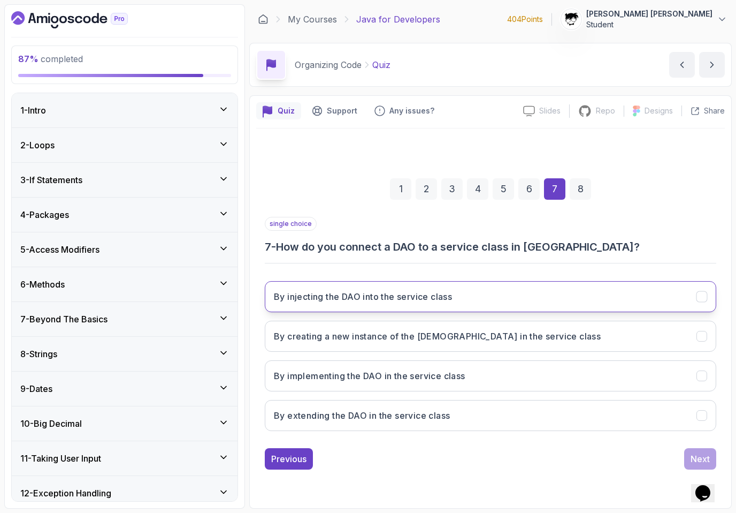
click at [459, 288] on button "By injecting the DAO into the service class" at bounding box center [491, 296] width 452 height 31
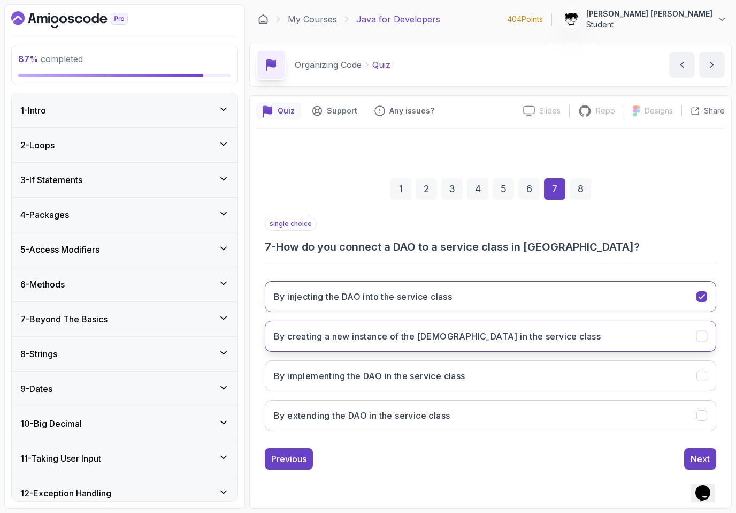
click at [459, 339] on button "By creating a new instance of the DAO in the service class" at bounding box center [491, 336] width 452 height 31
click at [459, 447] on div "Next" at bounding box center [700, 458] width 19 height 13
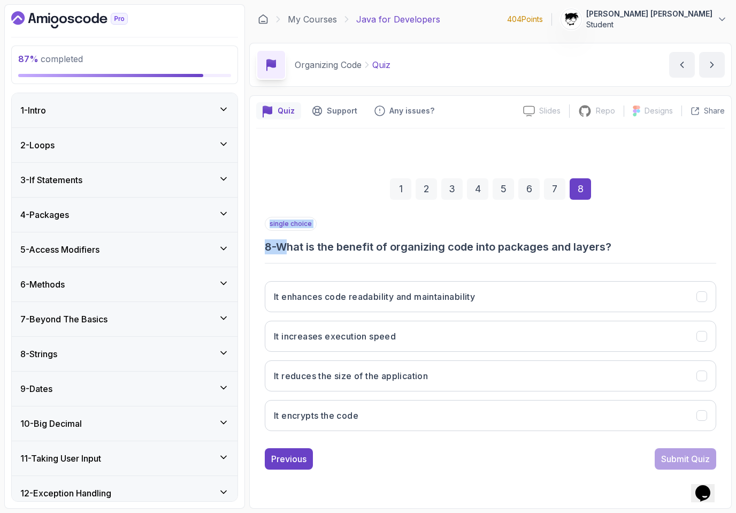
drag, startPoint x: 294, startPoint y: 253, endPoint x: 698, endPoint y: 255, distance: 403.6
click at [459, 255] on div "single choice 8 - What is the benefit of organizing code into packages and laye…" at bounding box center [491, 328] width 452 height 223
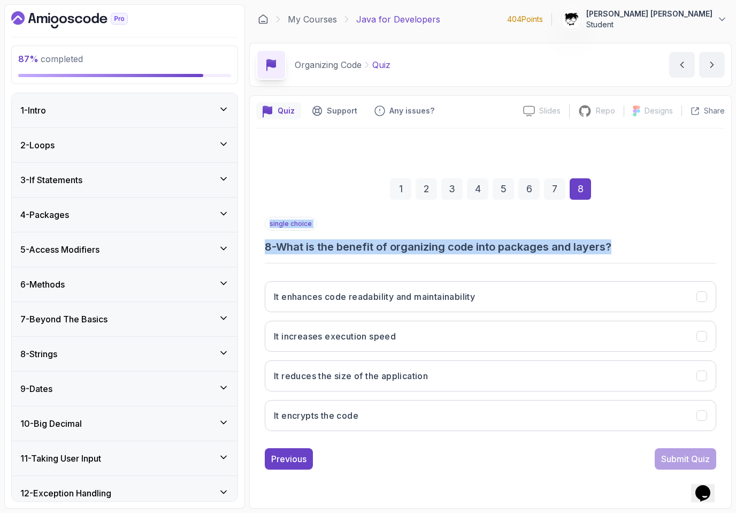
click at [459, 255] on div "single choice 8 - What is the benefit of organizing code into packages and laye…" at bounding box center [491, 328] width 452 height 223
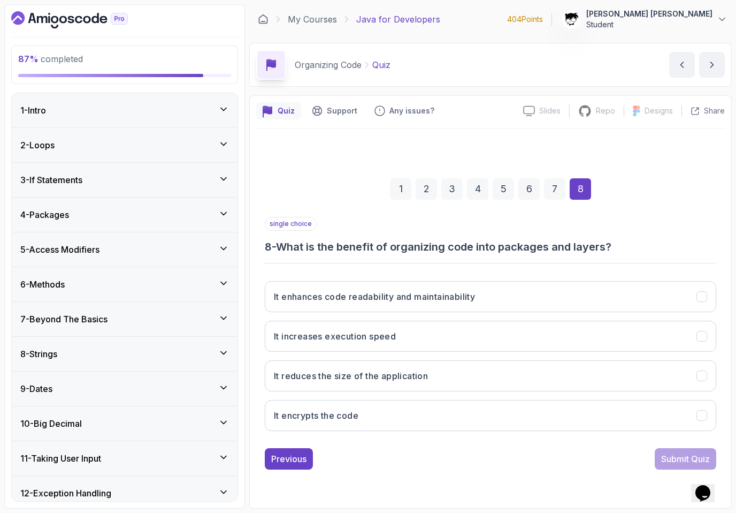
click at [459, 249] on h3 "8 - What is the benefit of organizing code into packages and layers?" at bounding box center [491, 246] width 452 height 15
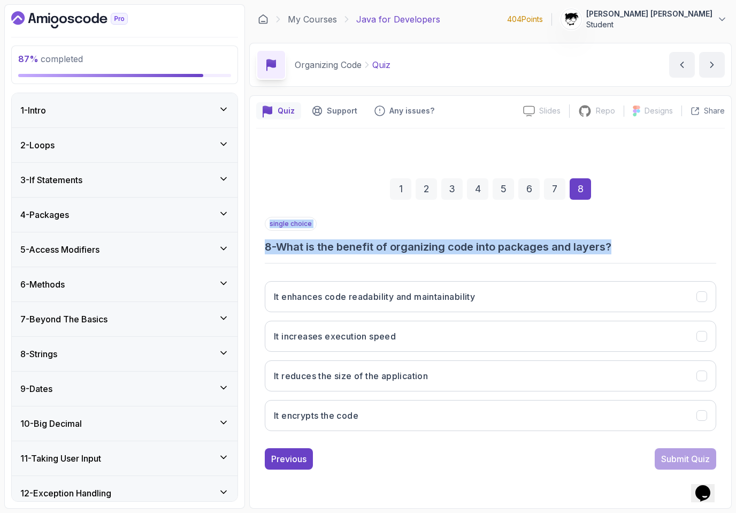
click at [459, 249] on h3 "8 - What is the benefit of organizing code into packages and layers?" at bounding box center [491, 246] width 452 height 15
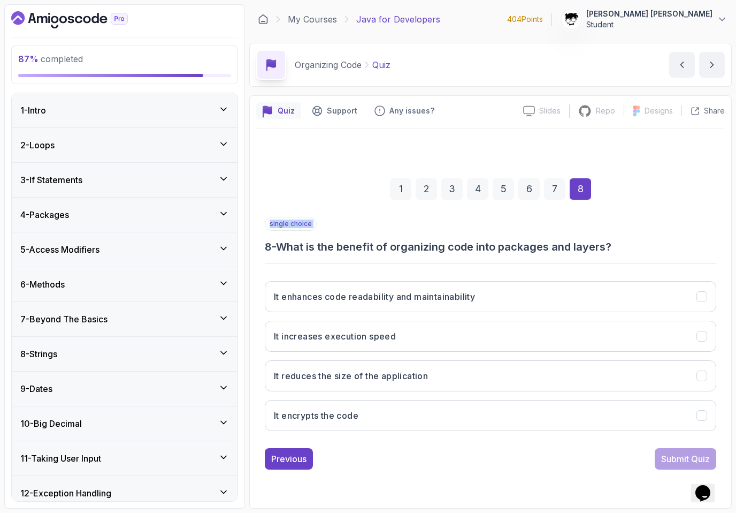
click at [459, 249] on h3 "8 - What is the benefit of organizing code into packages and layers?" at bounding box center [491, 246] width 452 height 15
click at [459, 250] on h3 "8 - What is the benefit of organizing code into packages and layers?" at bounding box center [491, 246] width 452 height 15
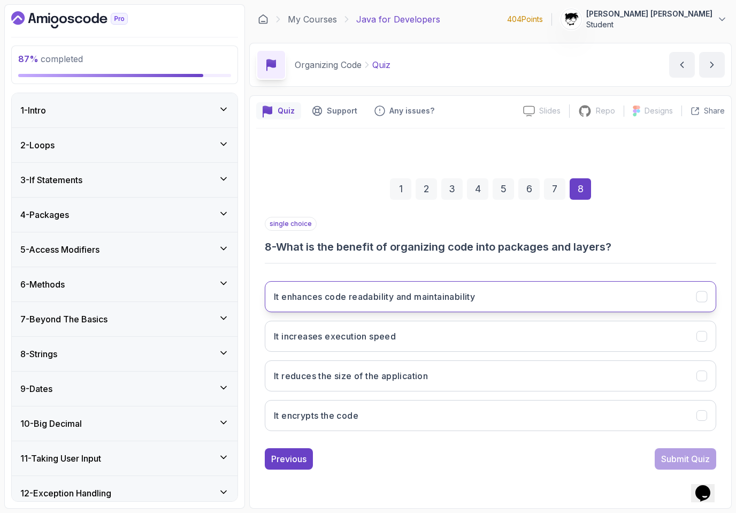
click at [424, 298] on h3 "It enhances code readability and maintainability" at bounding box center [374, 296] width 201 height 13
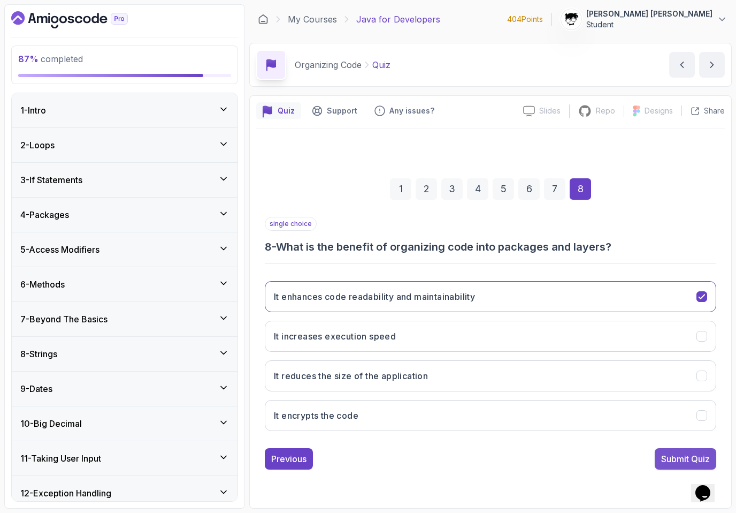
click at [459, 447] on div "Submit Quiz" at bounding box center [686, 458] width 49 height 13
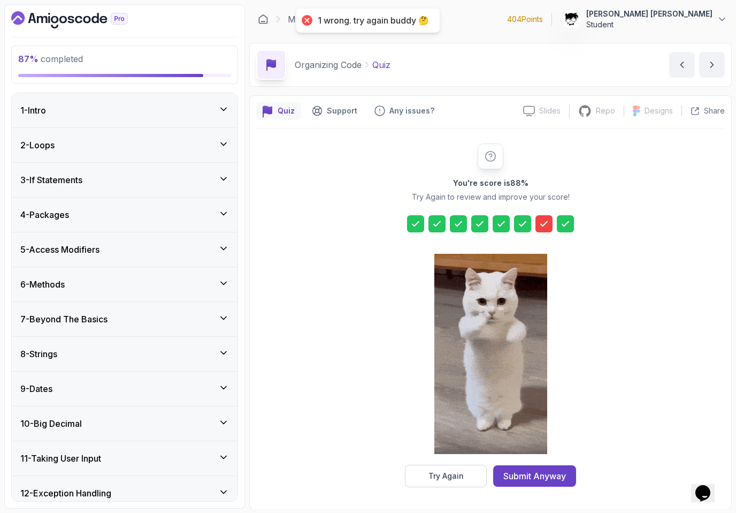
click at [459, 223] on icon at bounding box center [544, 223] width 11 height 11
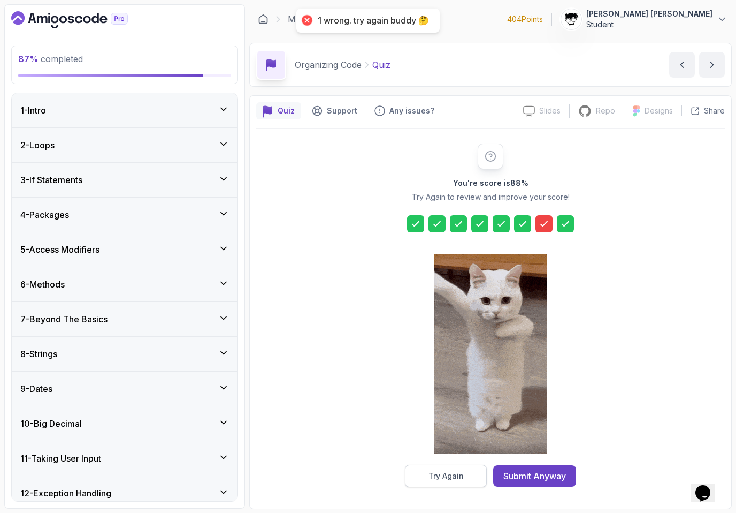
click at [431, 447] on div "Try Again" at bounding box center [446, 475] width 35 height 11
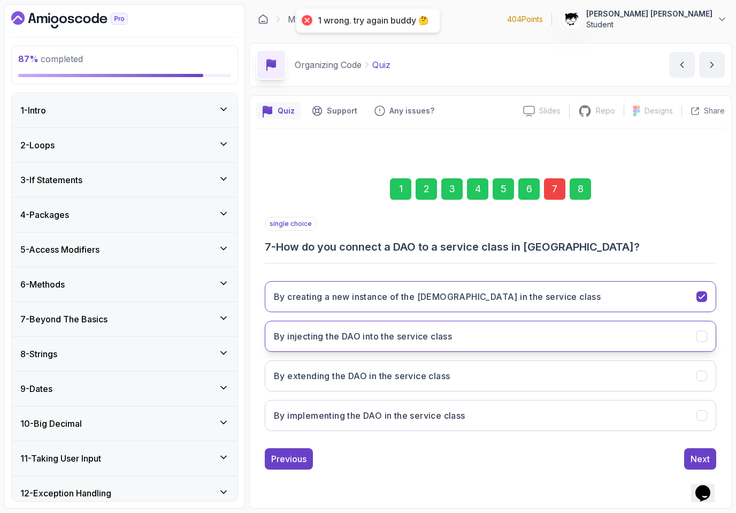
click at [445, 326] on button "By injecting the DAO into the service class" at bounding box center [491, 336] width 452 height 31
click at [459, 447] on div "single choice 7 - How do you connect a DAO to a service class in Java? By creat…" at bounding box center [491, 343] width 452 height 253
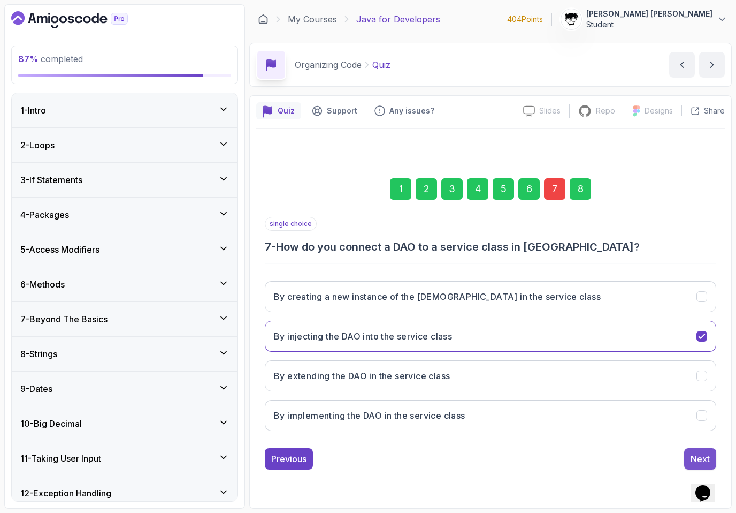
click at [459, 447] on div "Next" at bounding box center [700, 458] width 19 height 13
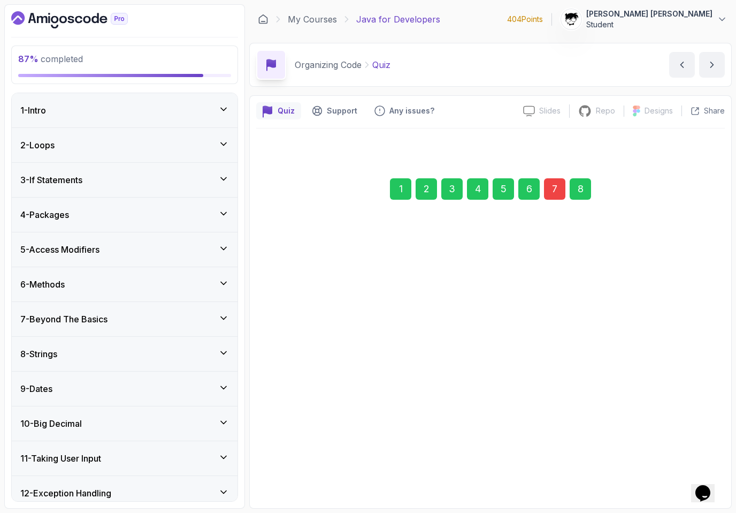
click at [459, 447] on div "Submit Quiz" at bounding box center [686, 458] width 49 height 13
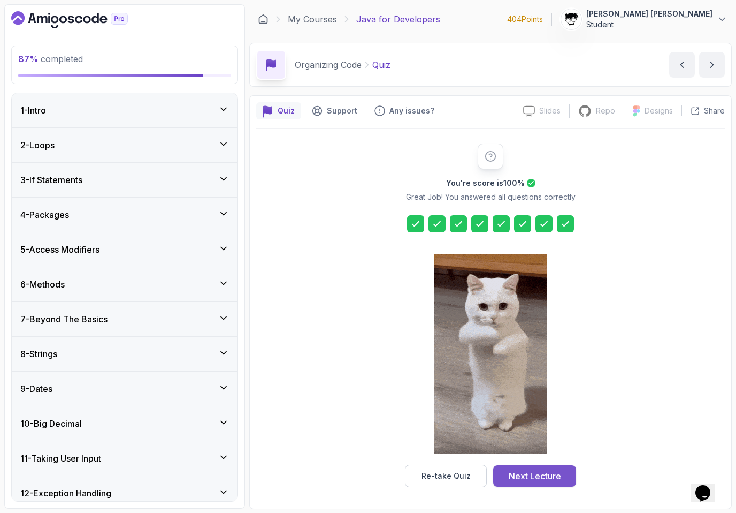
click at [459, 447] on button "Next Lecture" at bounding box center [534, 475] width 83 height 21
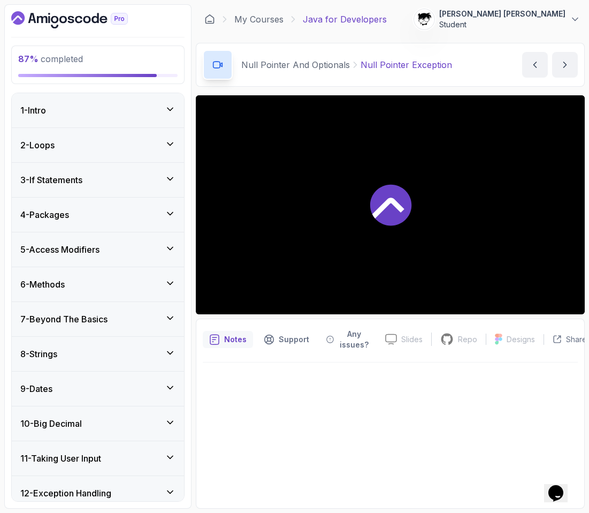
scroll to position [432, 0]
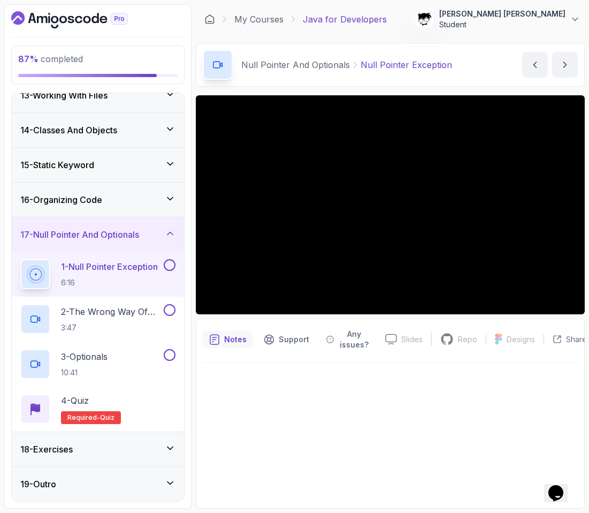
click at [246, 26] on div "My Courses Java for Developers 404 Points Abdallah Issa Al-Kass Student" at bounding box center [390, 19] width 389 height 30
click at [247, 18] on link "My Courses" at bounding box center [258, 19] width 49 height 13
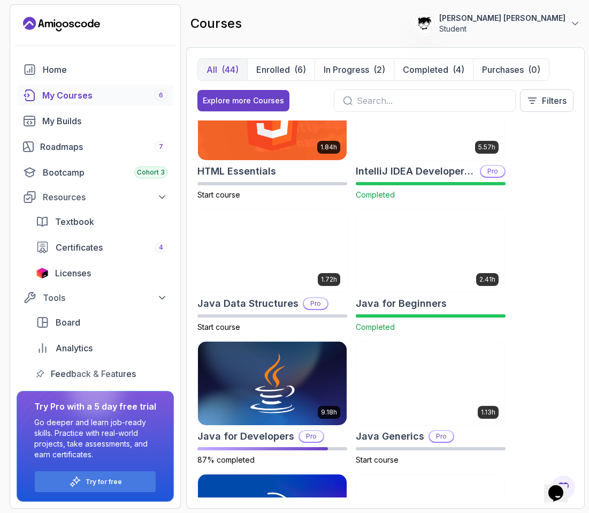
scroll to position [776, 0]
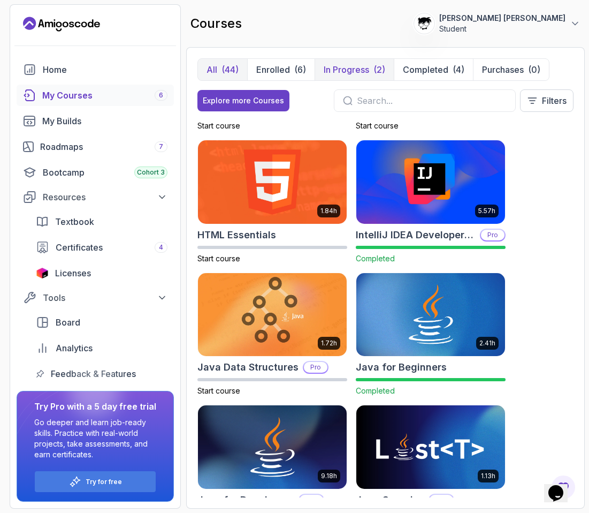
click at [341, 60] on button "In Progress (2)" at bounding box center [354, 69] width 79 height 21
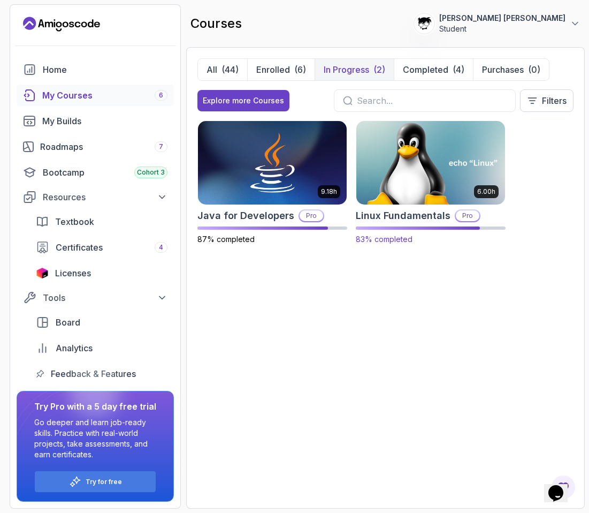
click at [440, 145] on img at bounding box center [431, 162] width 156 height 87
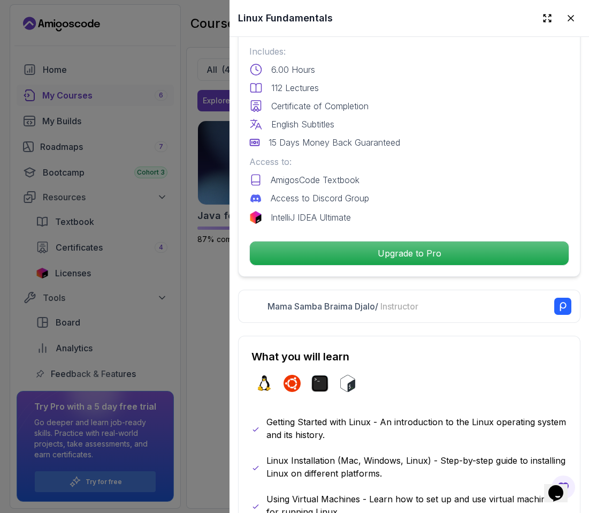
scroll to position [264, 0]
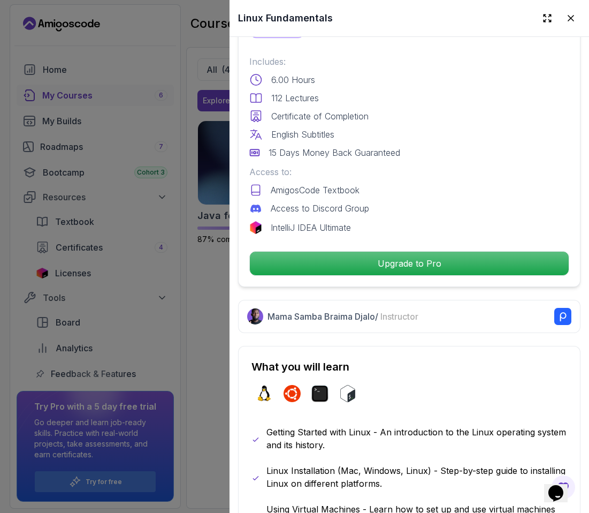
click at [209, 185] on div at bounding box center [294, 256] width 589 height 513
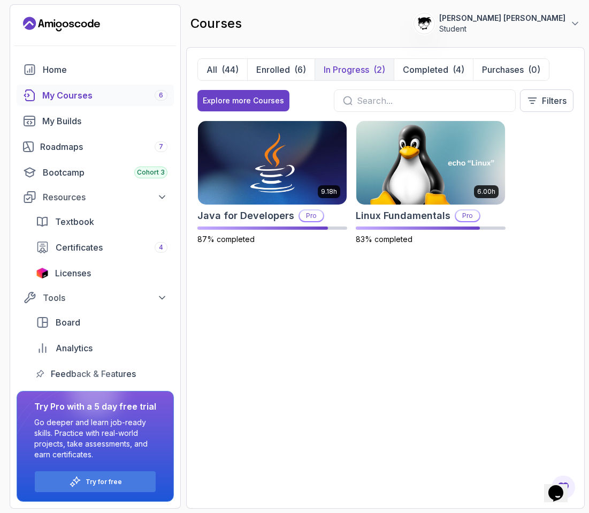
click at [459, 28] on p "Student" at bounding box center [502, 29] width 126 height 11
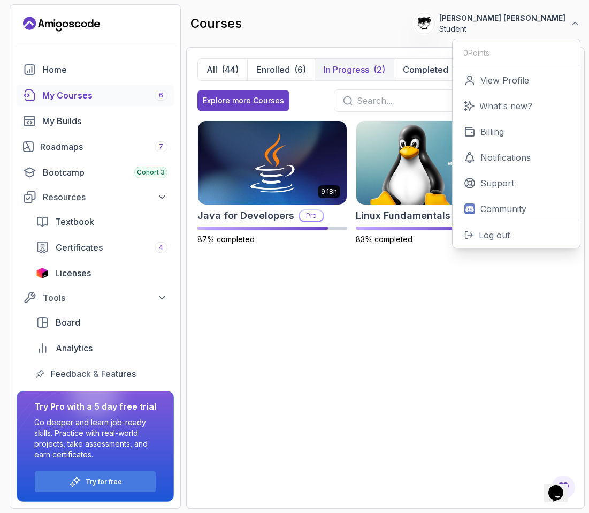
click at [459, 28] on p "Student" at bounding box center [502, 29] width 126 height 11
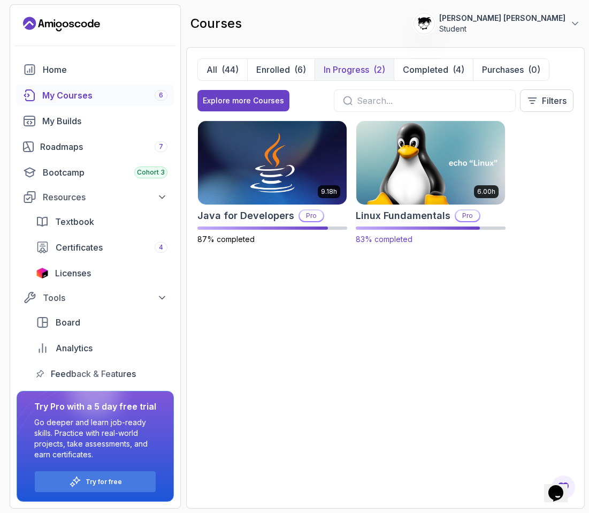
click at [425, 197] on img at bounding box center [431, 162] width 156 height 87
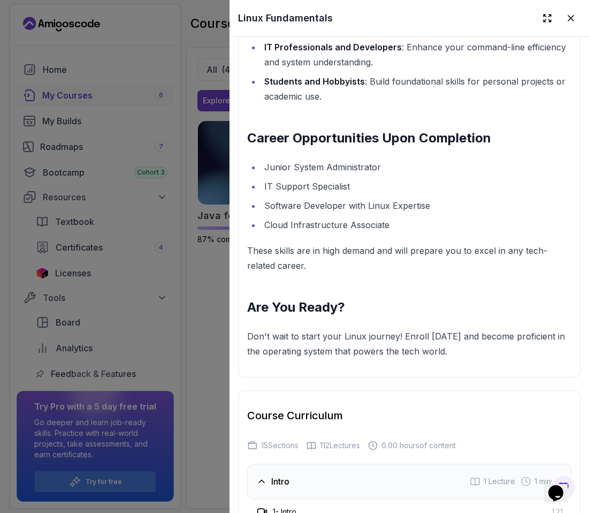
scroll to position [2116, 0]
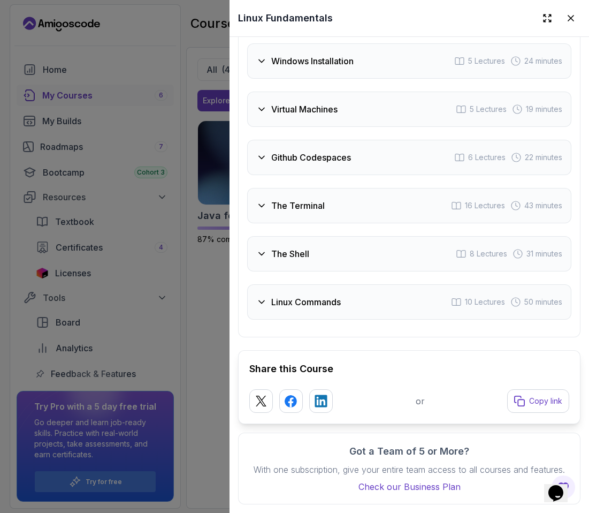
click at [283, 308] on div "Linux Commands 10 Lectures 50 minutes" at bounding box center [409, 301] width 324 height 35
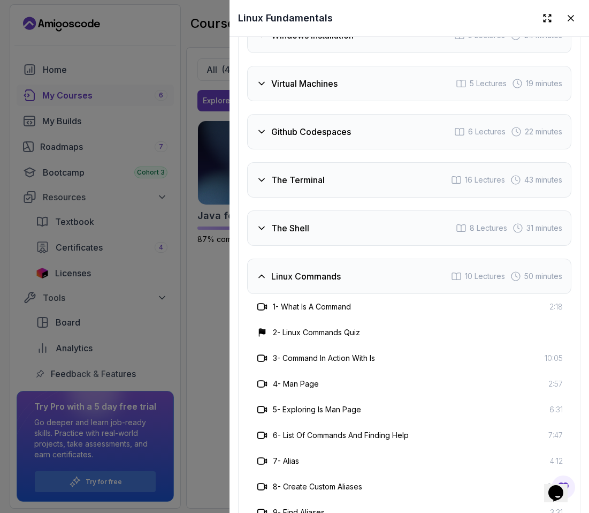
scroll to position [2090, 0]
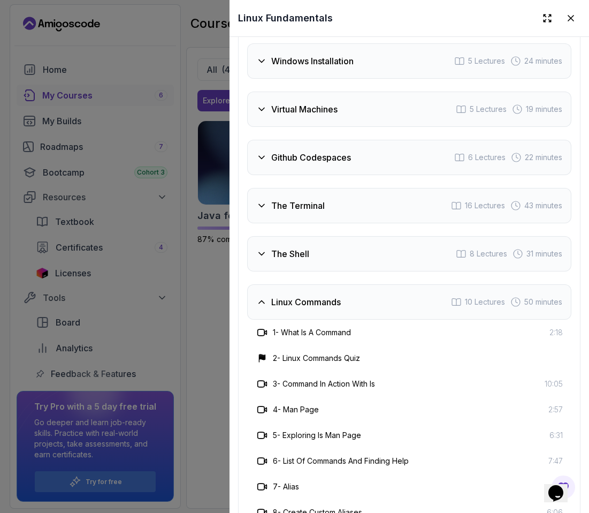
click at [283, 308] on h3 "Linux Commands" at bounding box center [306, 301] width 70 height 13
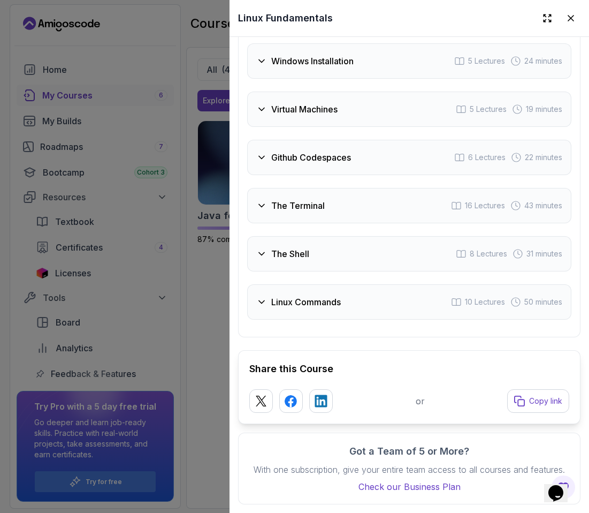
click at [279, 262] on div "The Shell 8 Lectures 31 minutes" at bounding box center [409, 253] width 324 height 35
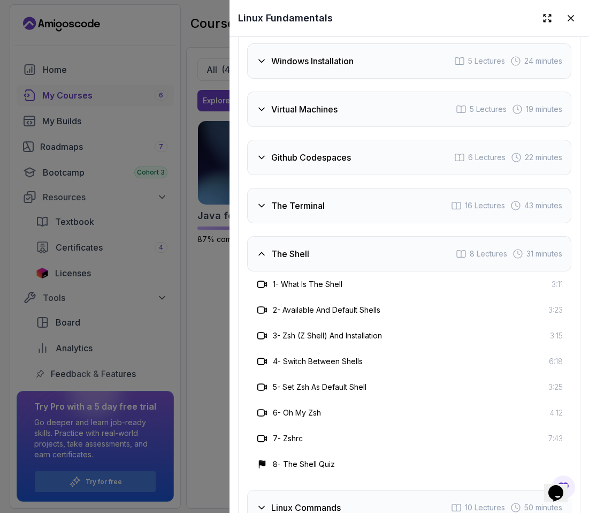
click at [279, 262] on div "The Shell 8 Lectures 31 minutes" at bounding box center [409, 253] width 324 height 35
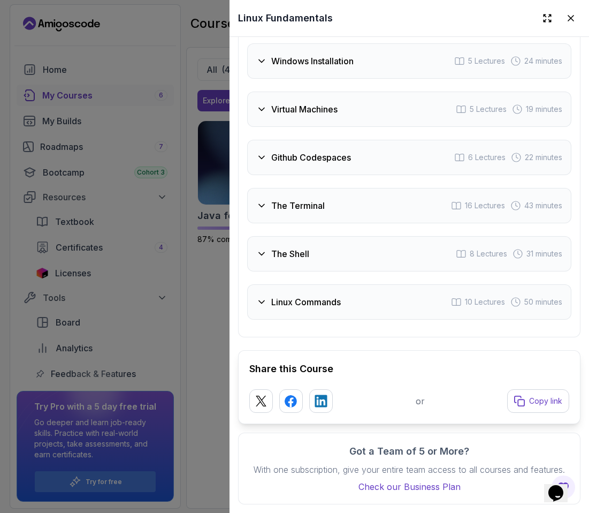
click at [195, 299] on div at bounding box center [294, 256] width 589 height 513
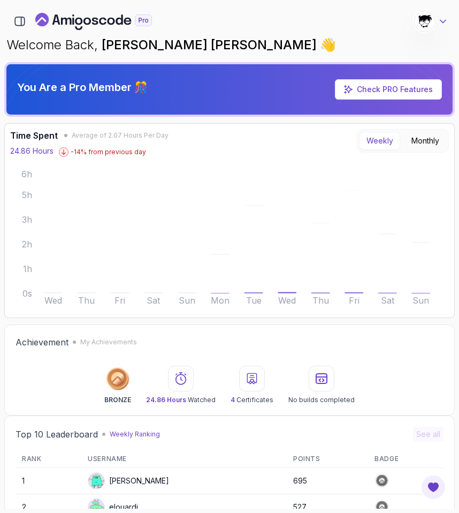
click at [445, 24] on icon at bounding box center [443, 21] width 11 height 11
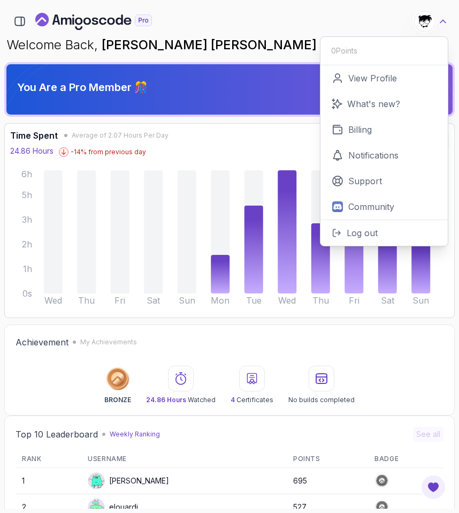
click at [445, 24] on icon at bounding box center [443, 21] width 11 height 11
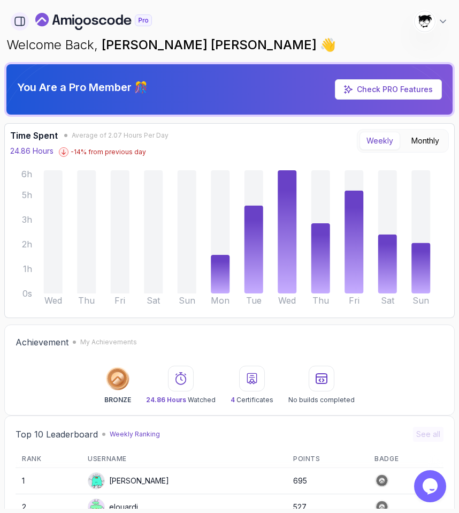
click at [23, 19] on icon "button" at bounding box center [20, 22] width 12 height 12
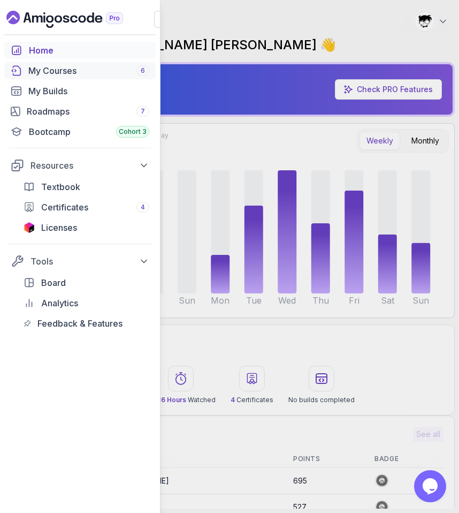
click at [52, 77] on link "My Courses 6" at bounding box center [79, 70] width 151 height 17
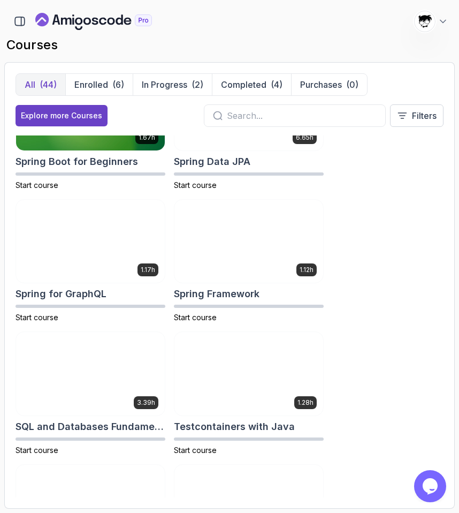
scroll to position [2557, 0]
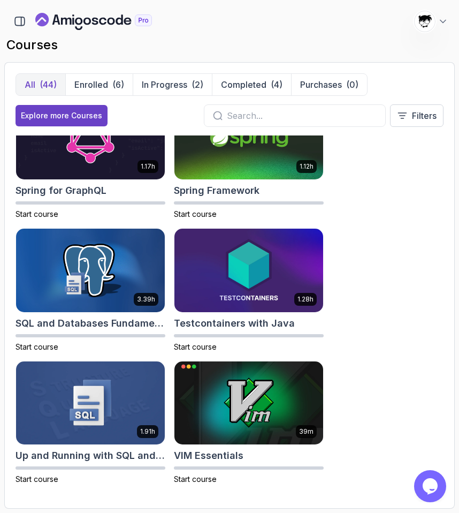
click at [220, 121] on div at bounding box center [295, 115] width 182 height 22
click at [452, 149] on div "All (44) Enrolled (6) In Progress (2) Completed (4) Purchases (0) Explore more …" at bounding box center [229, 285] width 451 height 446
click at [442, 117] on button "Filters" at bounding box center [417, 115] width 54 height 22
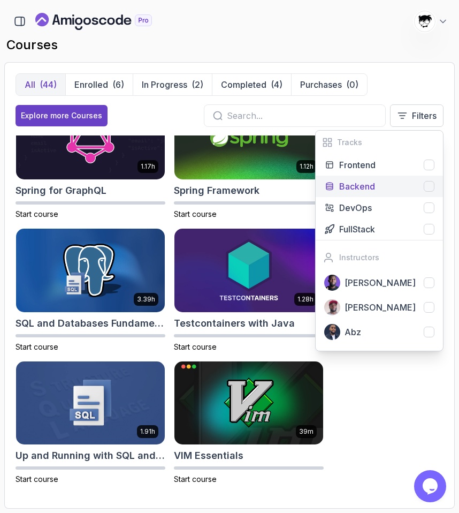
click at [406, 189] on div "Backend" at bounding box center [386, 186] width 95 height 13
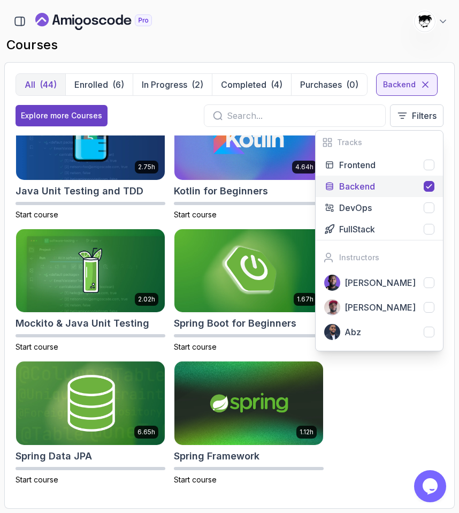
click at [320, 122] on div at bounding box center [295, 115] width 182 height 22
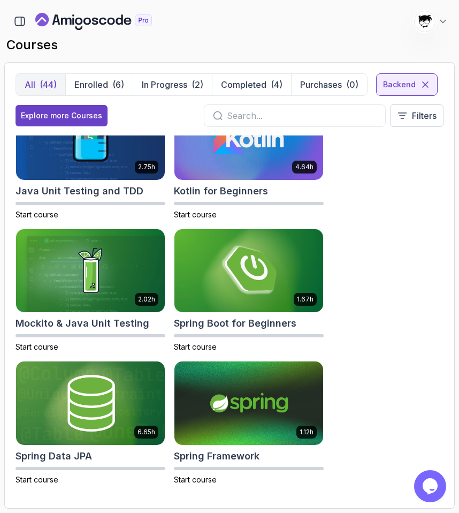
click at [309, 118] on input "text" at bounding box center [302, 115] width 150 height 13
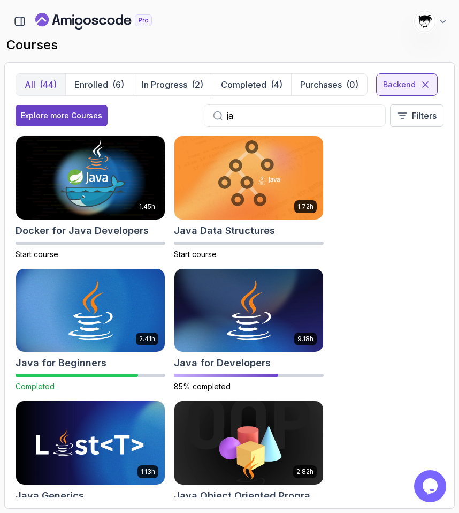
type input "j"
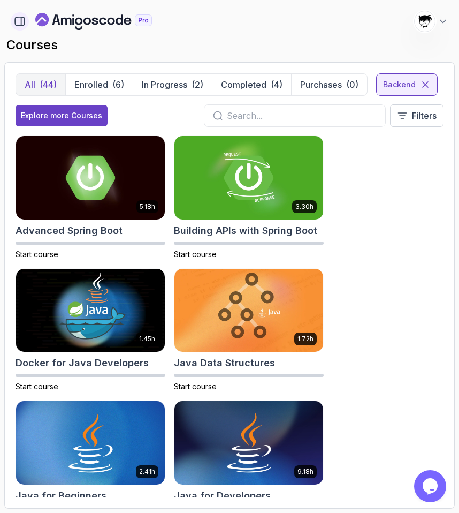
click at [20, 20] on icon "button" at bounding box center [20, 22] width 12 height 12
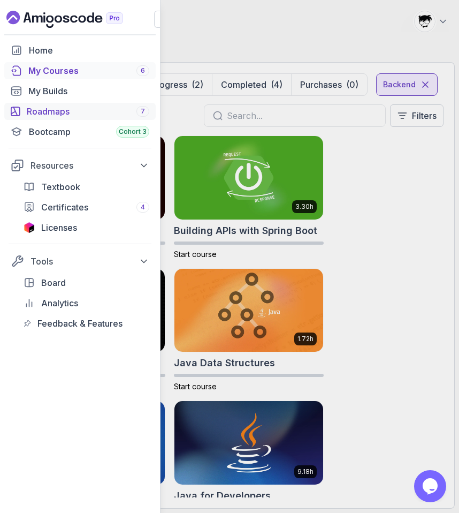
click at [42, 112] on div "Roadmaps 7" at bounding box center [88, 111] width 123 height 13
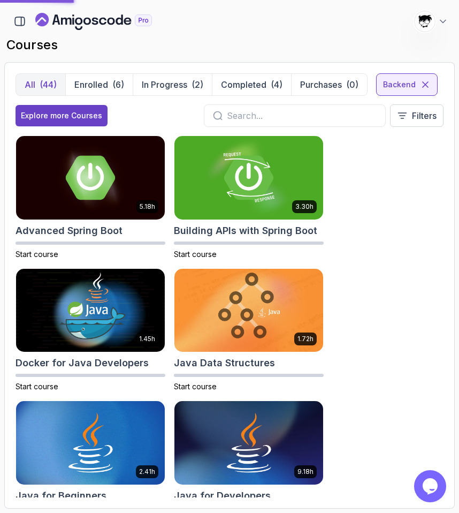
click at [360, 40] on h2 "courses" at bounding box center [229, 44] width 446 height 17
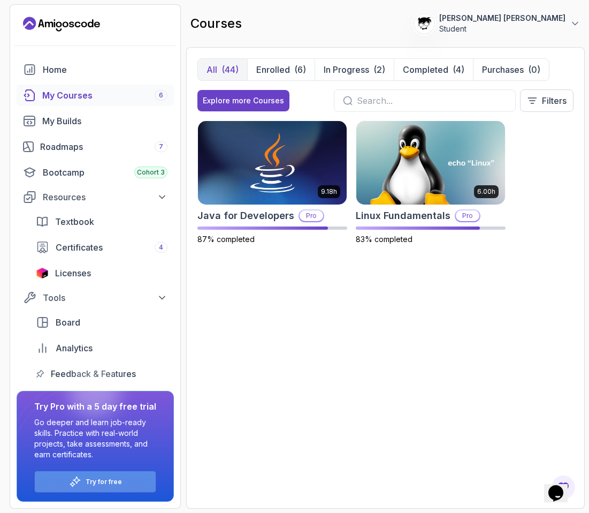
click at [77, 483] on icon at bounding box center [76, 479] width 7 height 7
click at [307, 61] on button "Enrolled (6)" at bounding box center [280, 69] width 67 height 21
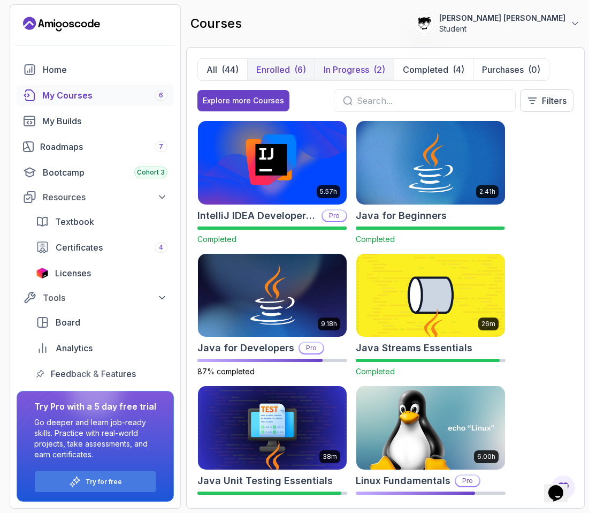
click at [353, 64] on p "In Progress" at bounding box center [346, 69] width 45 height 13
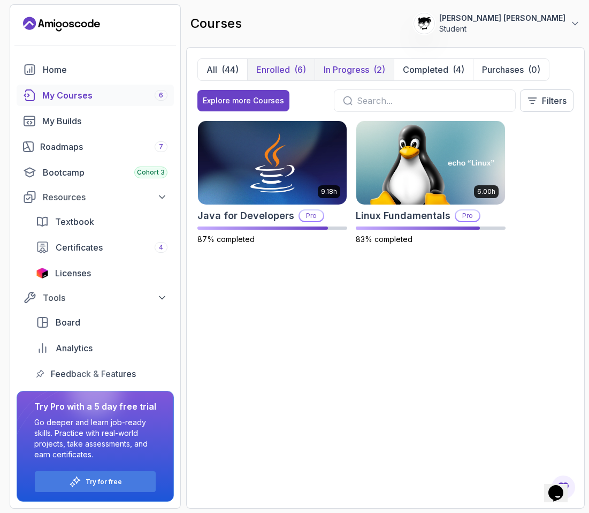
click at [293, 64] on button "Enrolled (6)" at bounding box center [280, 69] width 67 height 21
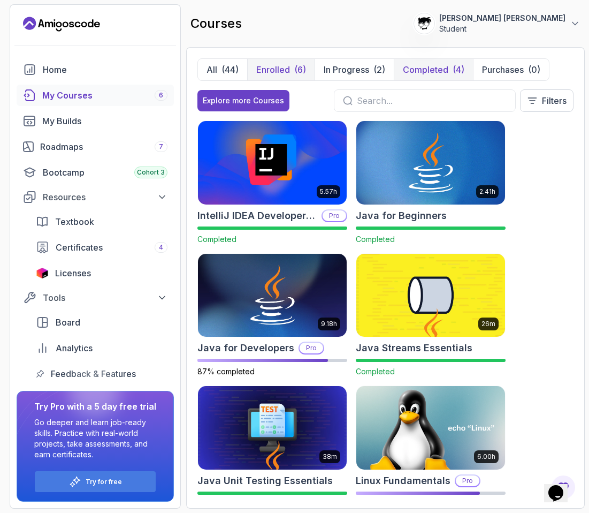
click at [396, 74] on button "Completed (4)" at bounding box center [433, 69] width 79 height 21
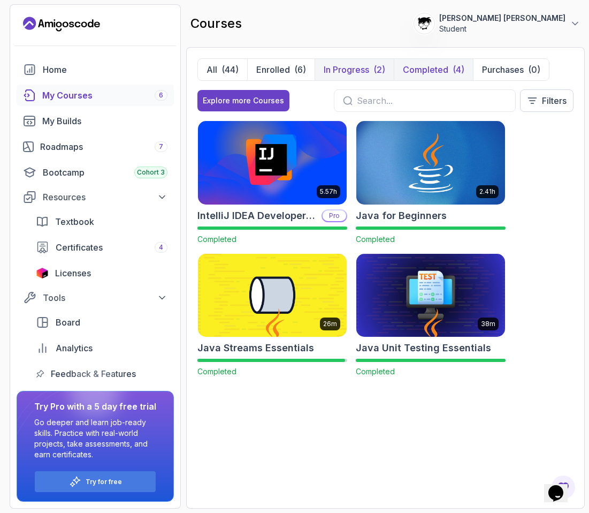
click at [361, 72] on p "In Progress" at bounding box center [346, 69] width 45 height 13
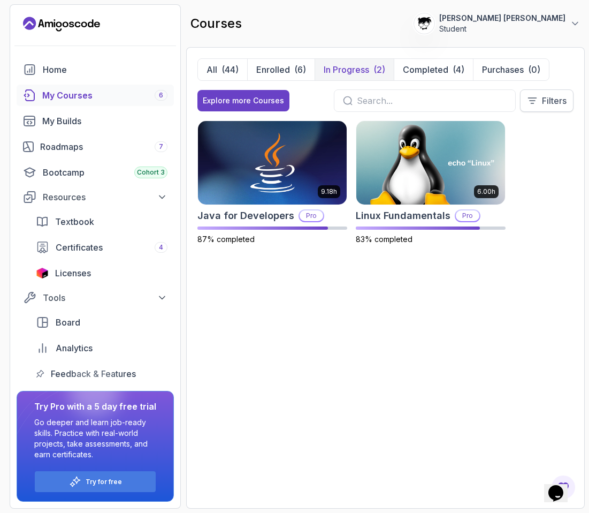
click at [535, 105] on icon at bounding box center [532, 100] width 11 height 11
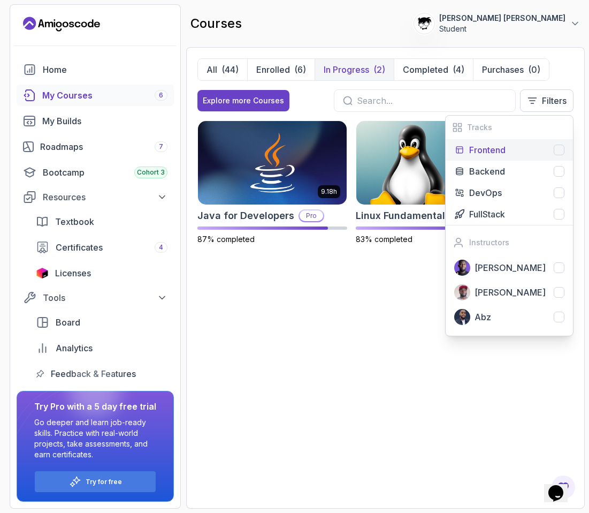
click at [561, 150] on div at bounding box center [559, 150] width 11 height 11
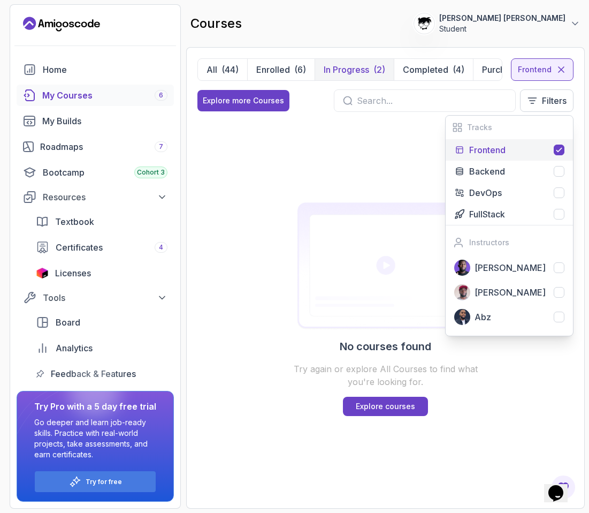
click at [561, 150] on icon at bounding box center [559, 150] width 9 height 9
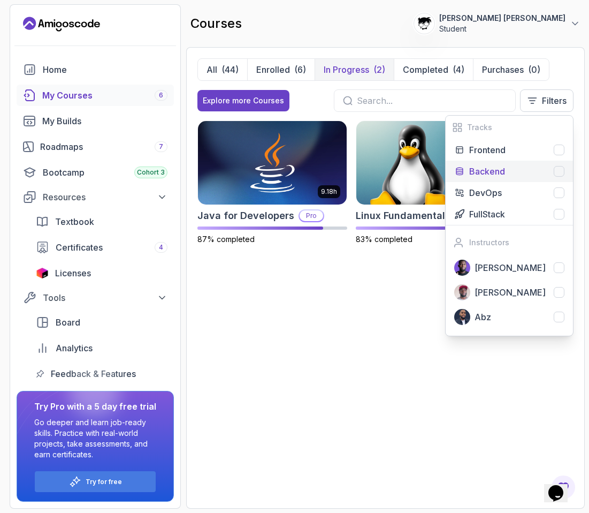
click at [557, 173] on div at bounding box center [559, 171] width 11 height 11
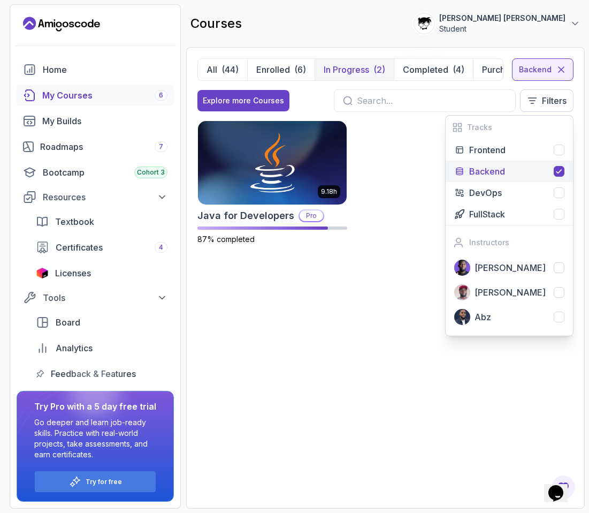
click at [557, 173] on icon at bounding box center [559, 171] width 9 height 9
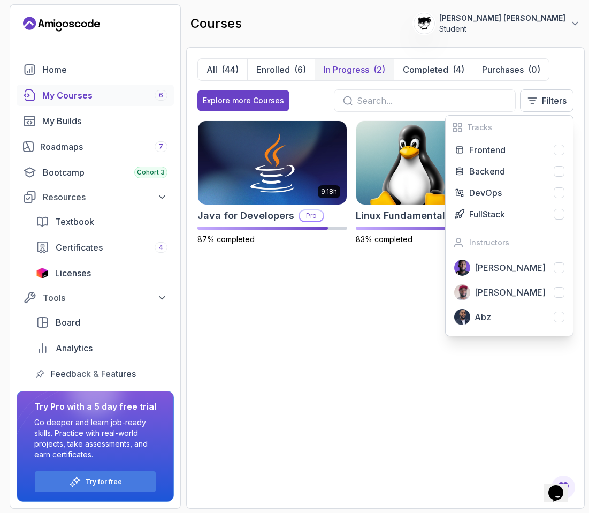
click at [526, 18] on p "[PERSON_NAME] [PERSON_NAME]" at bounding box center [502, 18] width 126 height 11
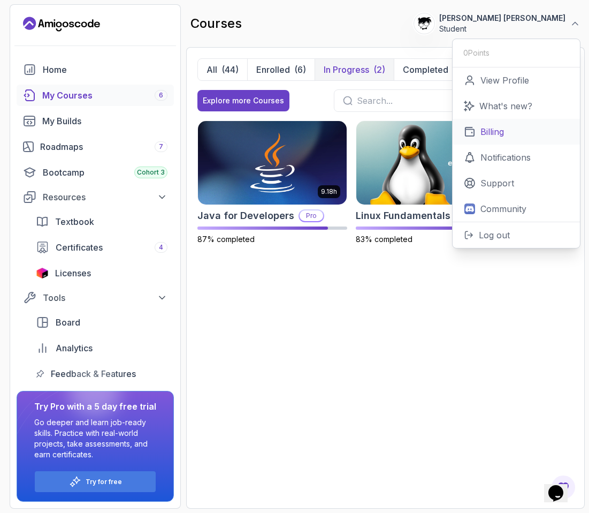
click at [513, 130] on link "Billing" at bounding box center [516, 132] width 127 height 26
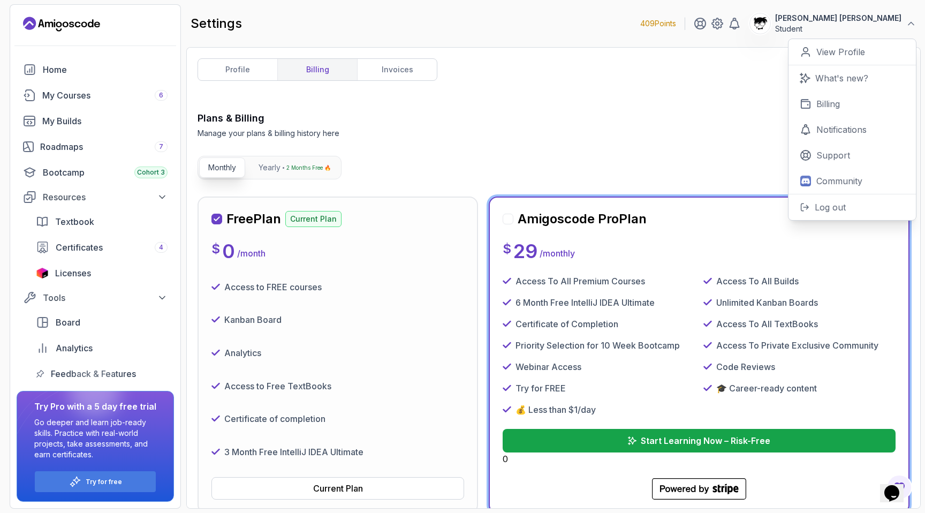
click at [347, 137] on div "Plans & Billing Manage your plans & billing history here Need Help?" at bounding box center [553, 125] width 712 height 28
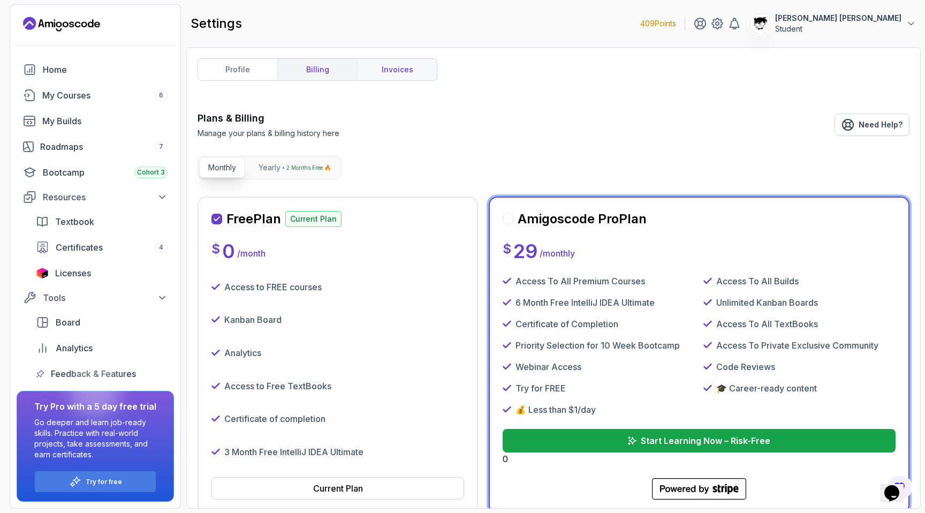
click at [398, 70] on link "invoices" at bounding box center [397, 69] width 80 height 21
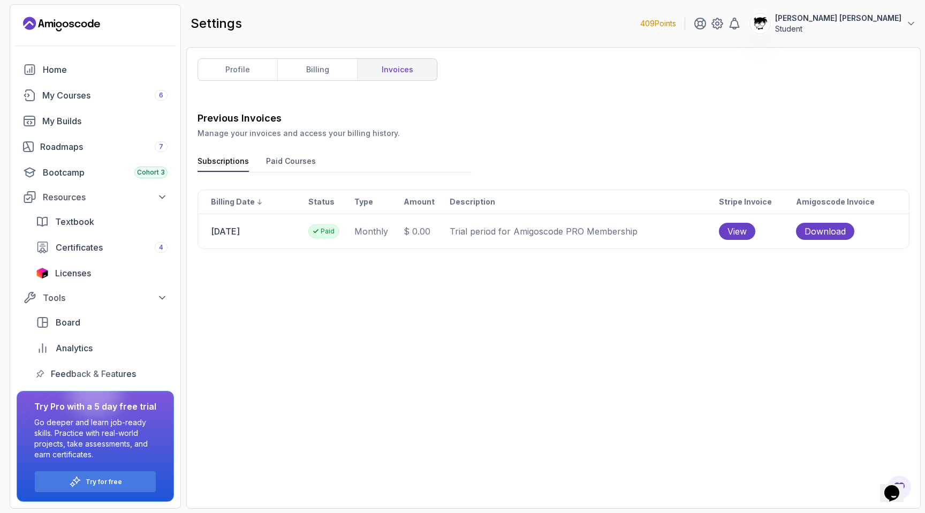
click at [292, 161] on button "Paid Courses" at bounding box center [291, 164] width 50 height 16
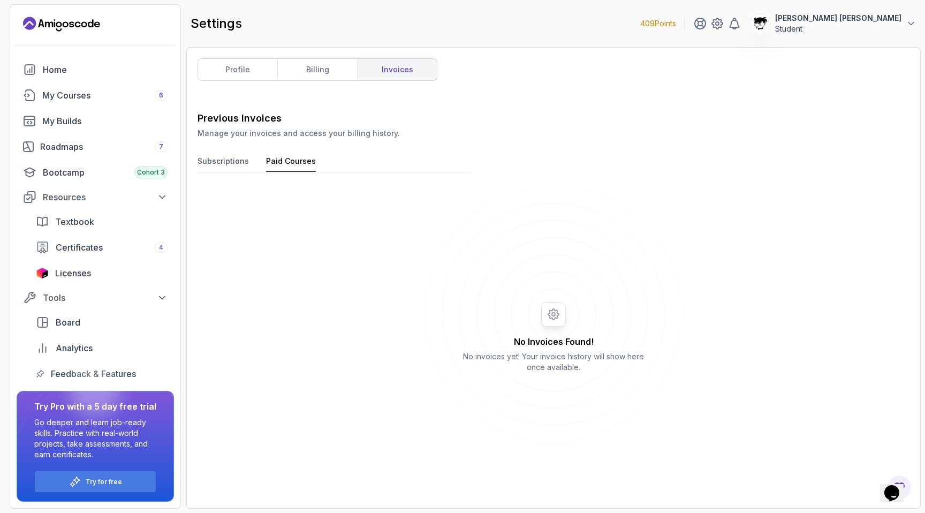
click at [237, 151] on div "Previous Invoices Manage your invoices and access your billing history. Subscri…" at bounding box center [553, 304] width 712 height 386
click at [223, 154] on div "Previous Invoices Manage your invoices and access your billing history. Subscri…" at bounding box center [553, 304] width 712 height 386
click at [224, 158] on button "Subscriptions" at bounding box center [222, 164] width 51 height 16
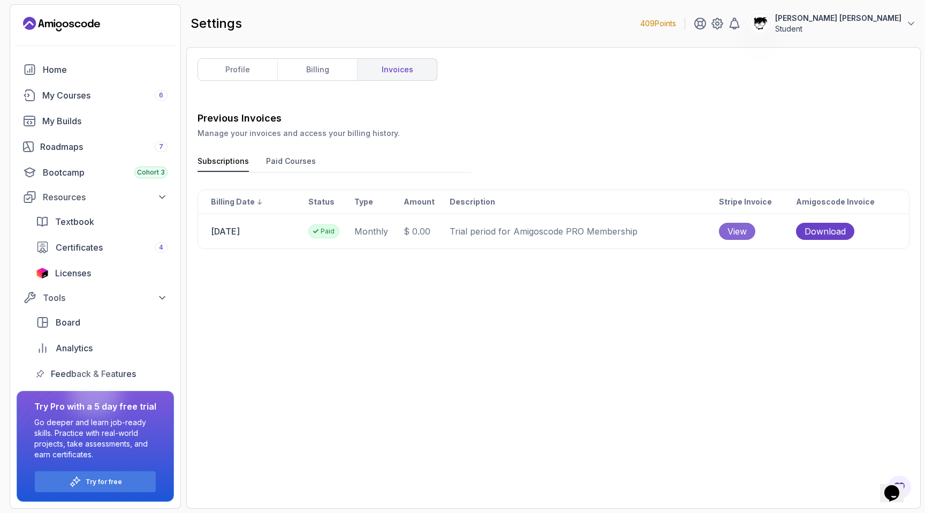
click at [589, 225] on span "View" at bounding box center [736, 231] width 19 height 13
click at [285, 71] on link "billing" at bounding box center [317, 69] width 80 height 21
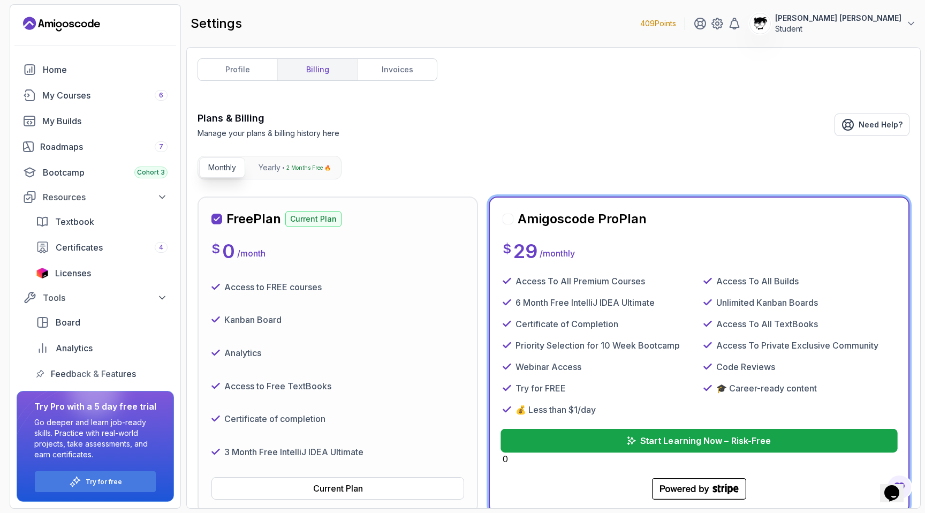
scroll to position [101, 0]
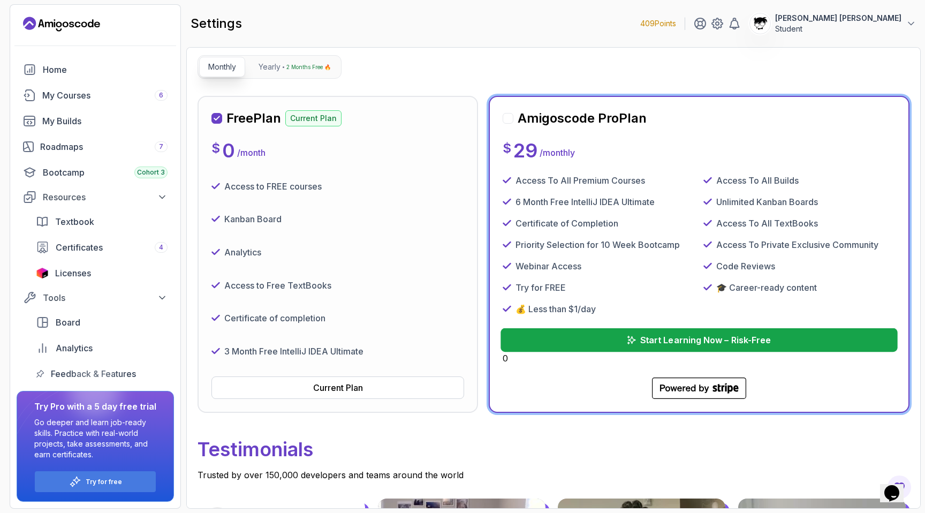
click at [558, 333] on button "Start Learning Now – Risk-Free" at bounding box center [698, 340] width 397 height 24
